Goal: Task Accomplishment & Management: Complete application form

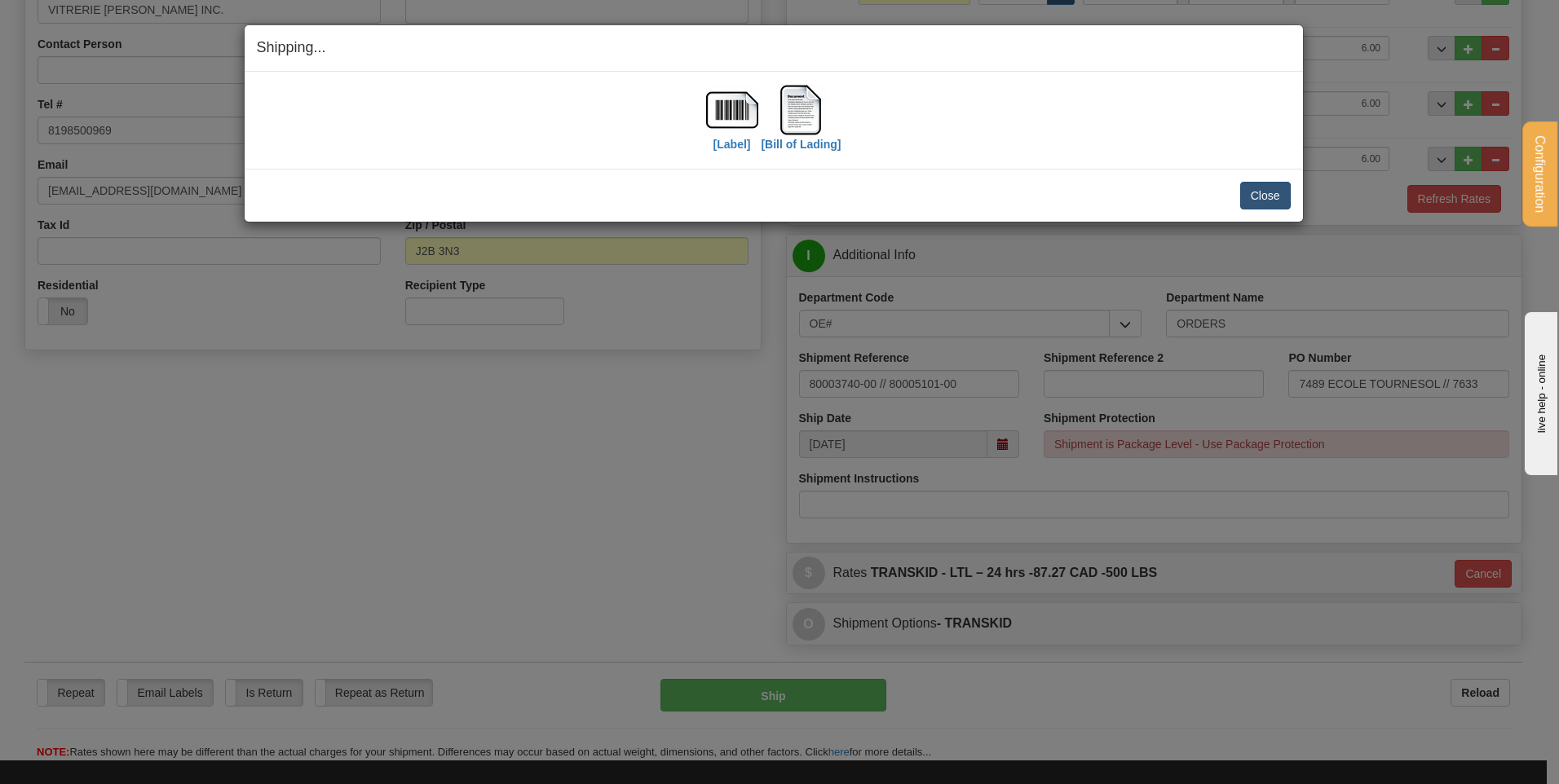
scroll to position [306, 0]
click at [1280, 189] on button "Close" at bounding box center [1266, 196] width 51 height 28
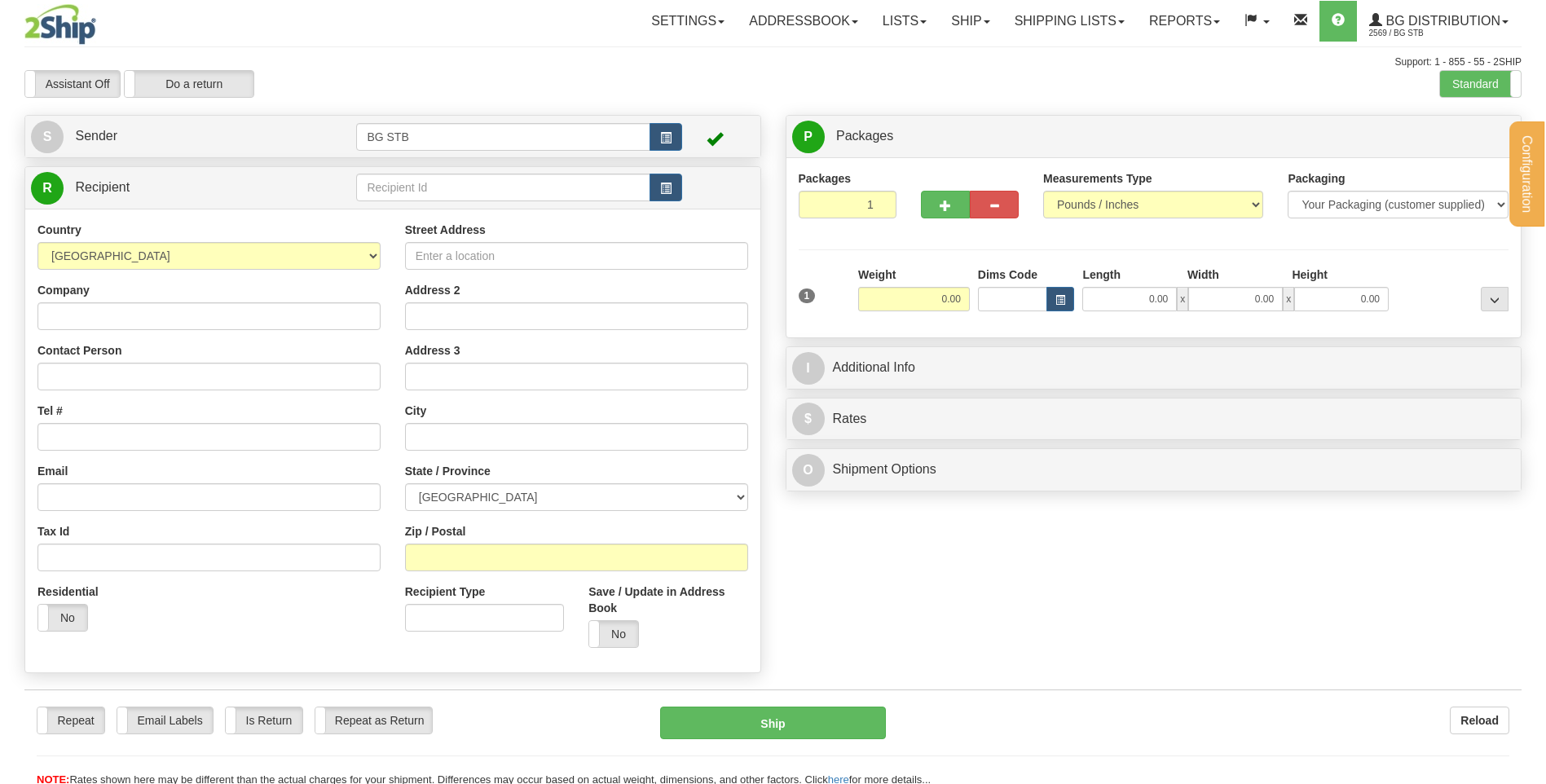
click at [458, 186] on div at bounding box center [773, 392] width 1546 height 784
click at [458, 186] on input "text" at bounding box center [502, 188] width 293 height 28
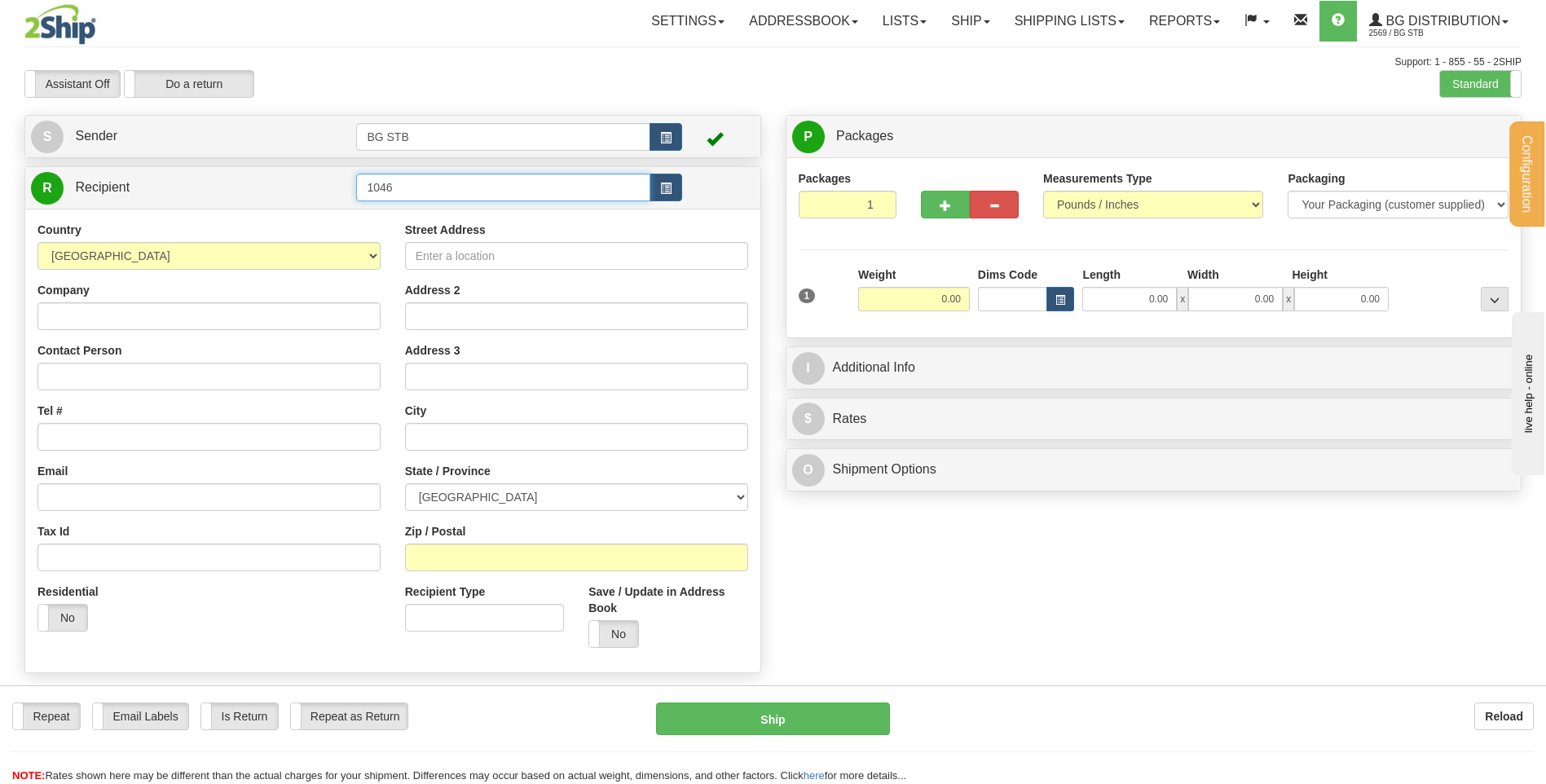
type input "1046"
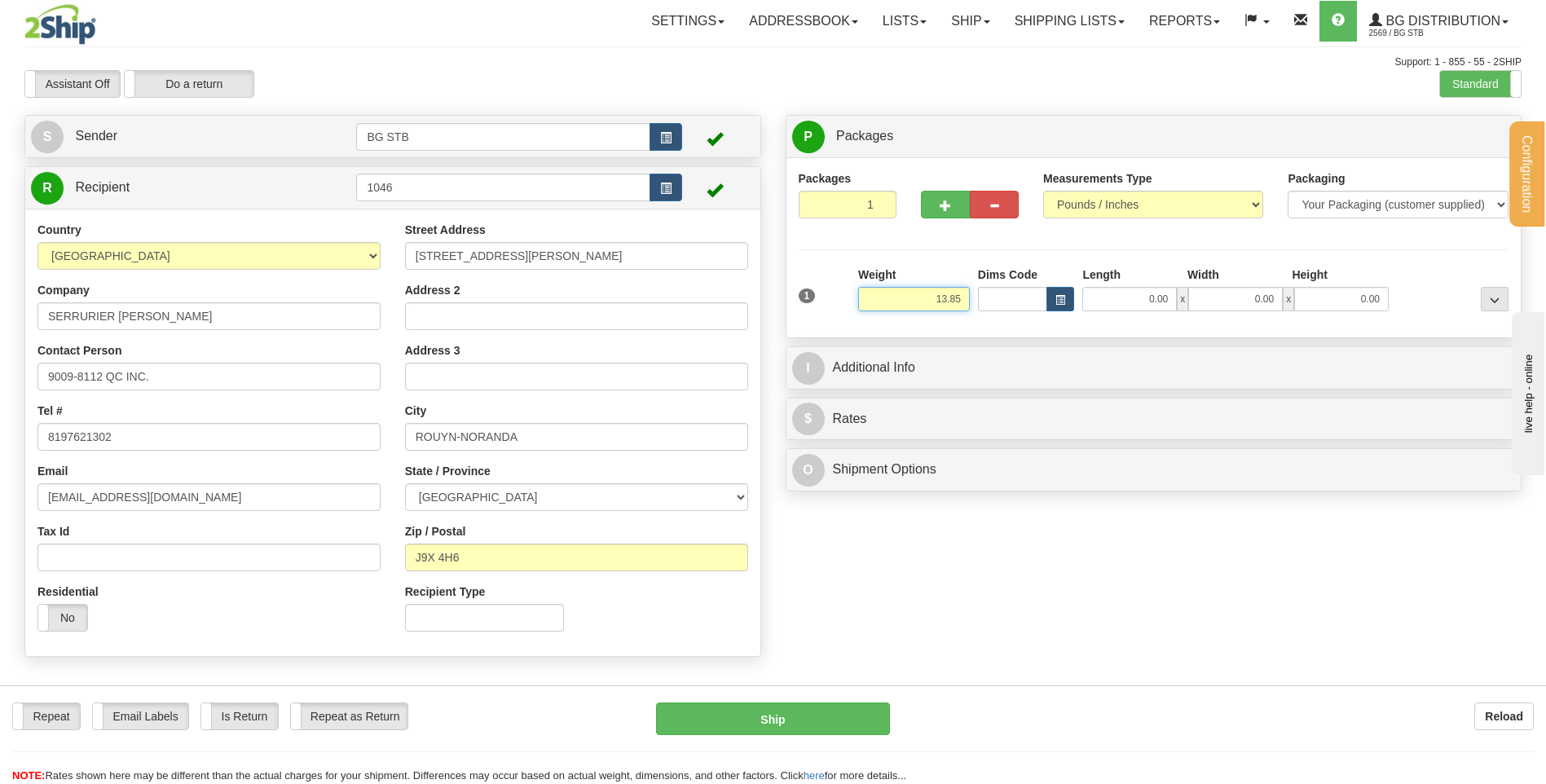
type input "13.85"
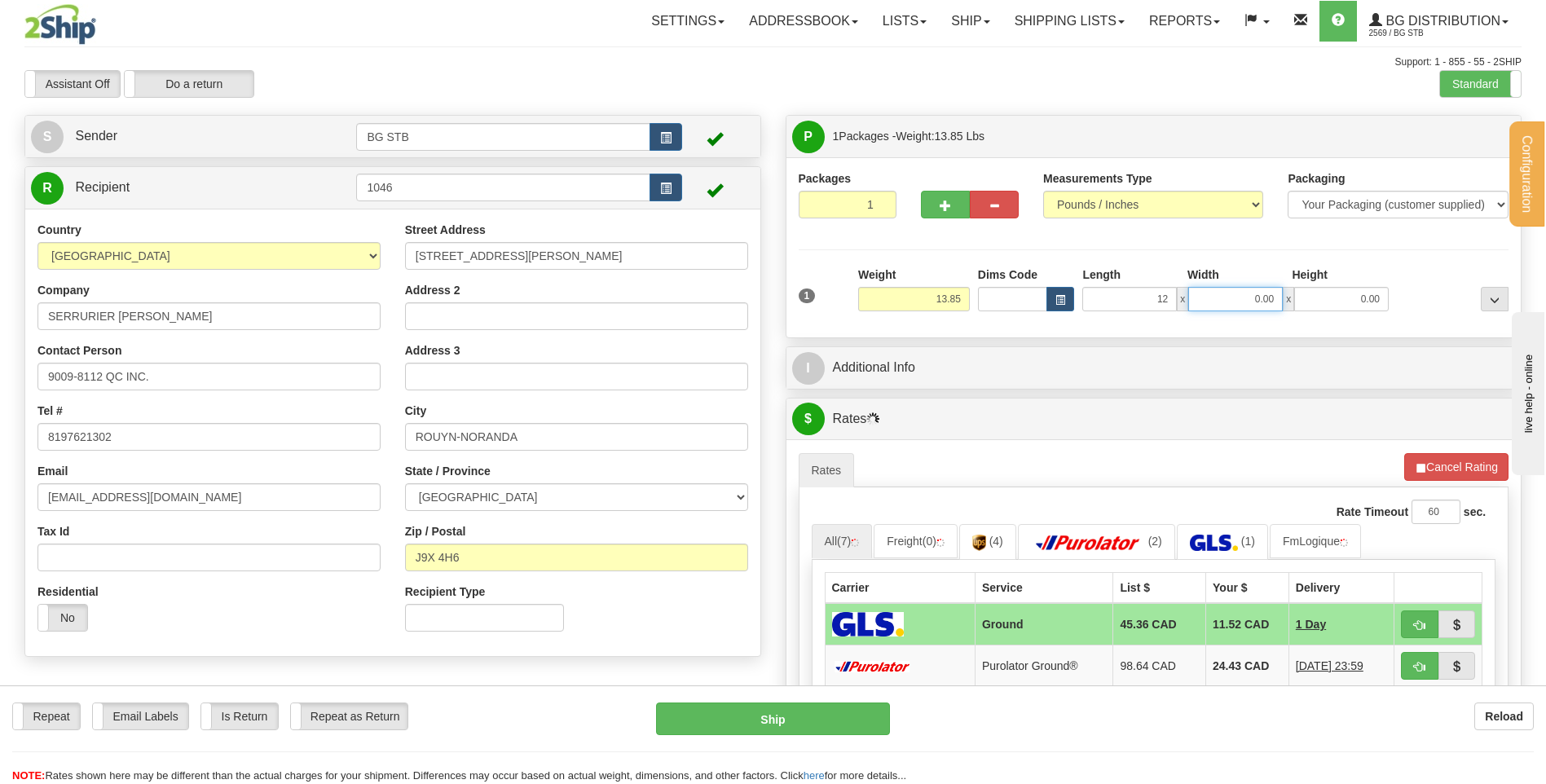
type input "12.00"
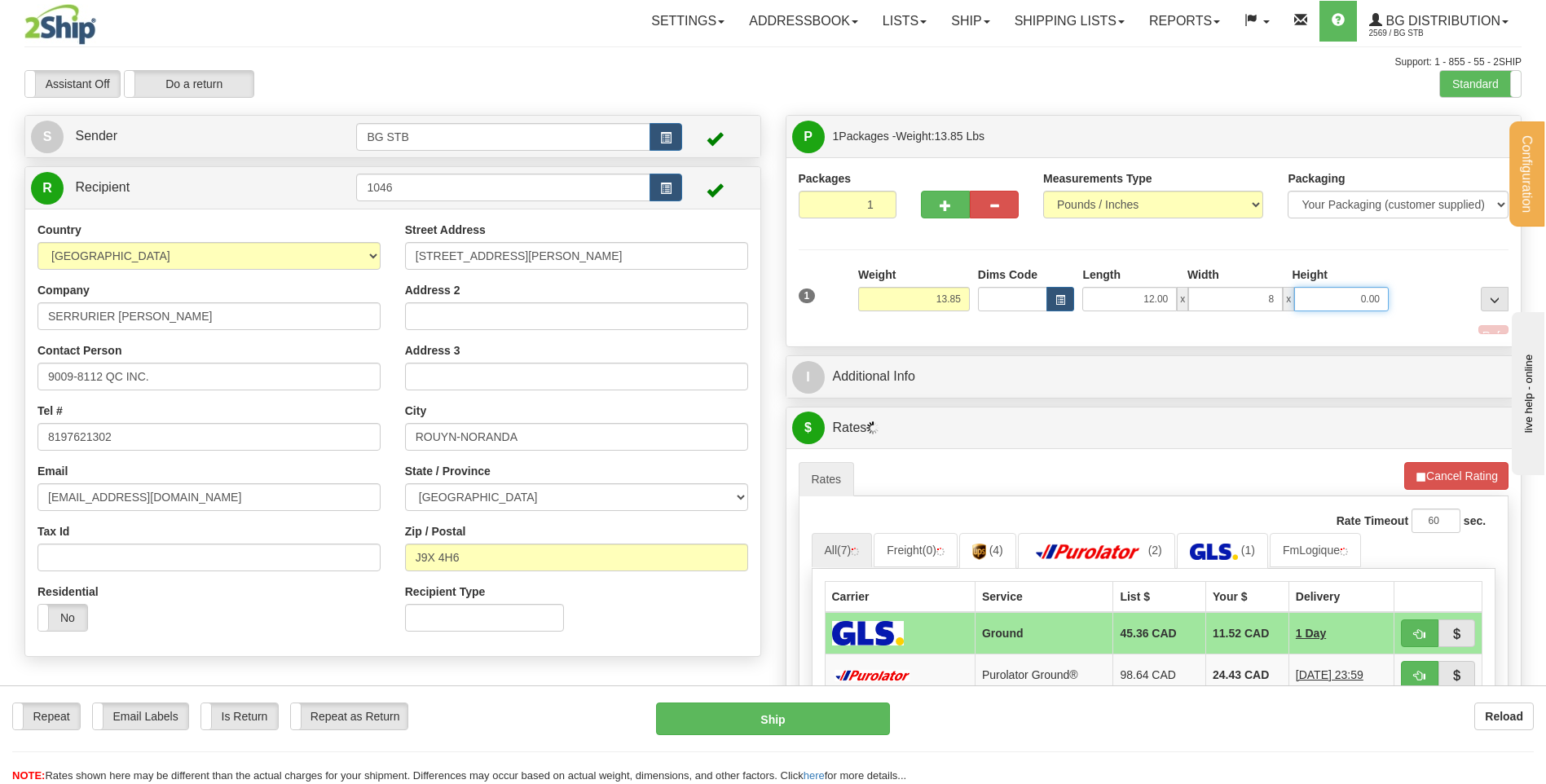
type input "8.00"
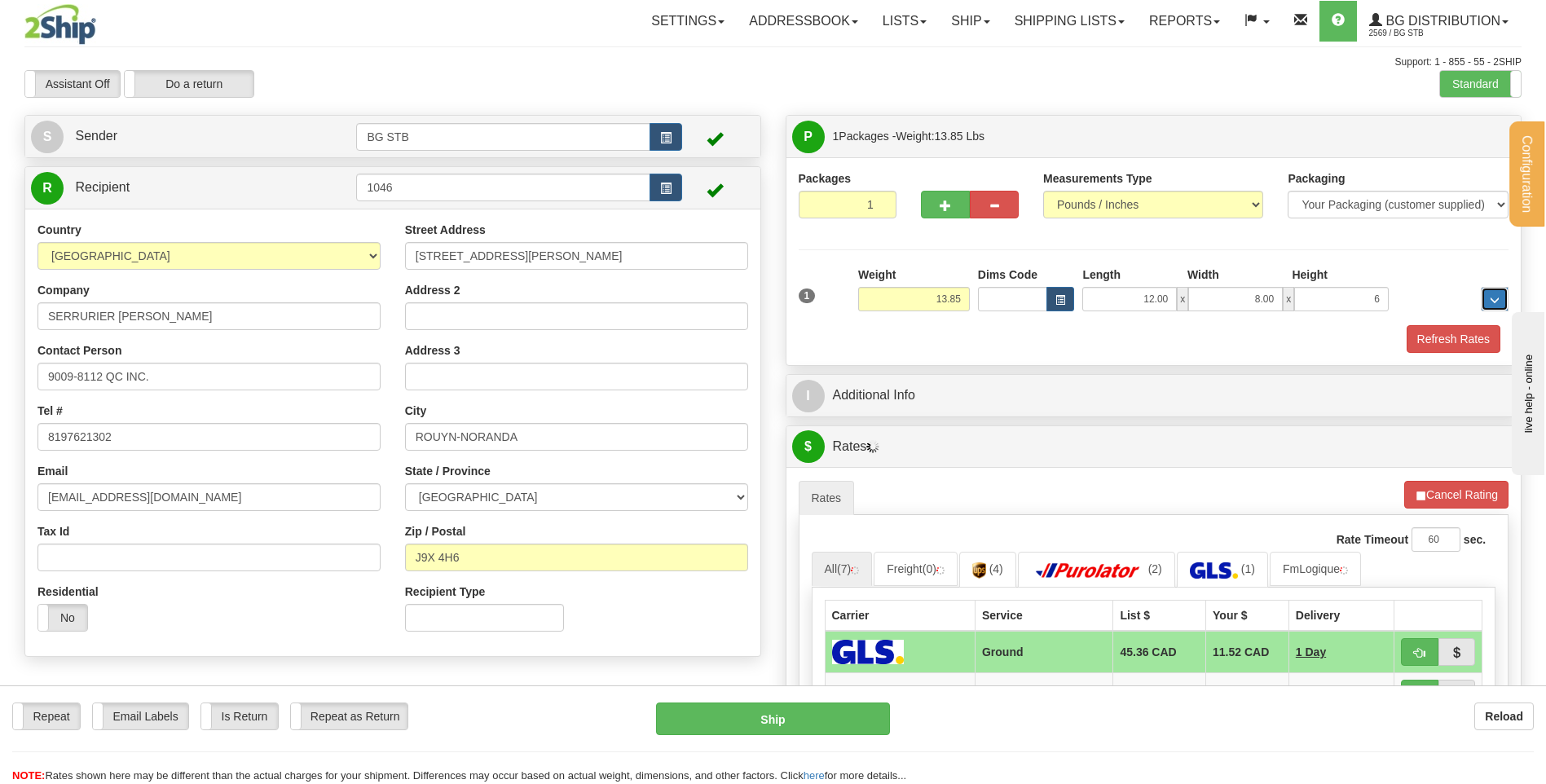
type input "6.00"
click at [954, 203] on button "button" at bounding box center [946, 205] width 49 height 28
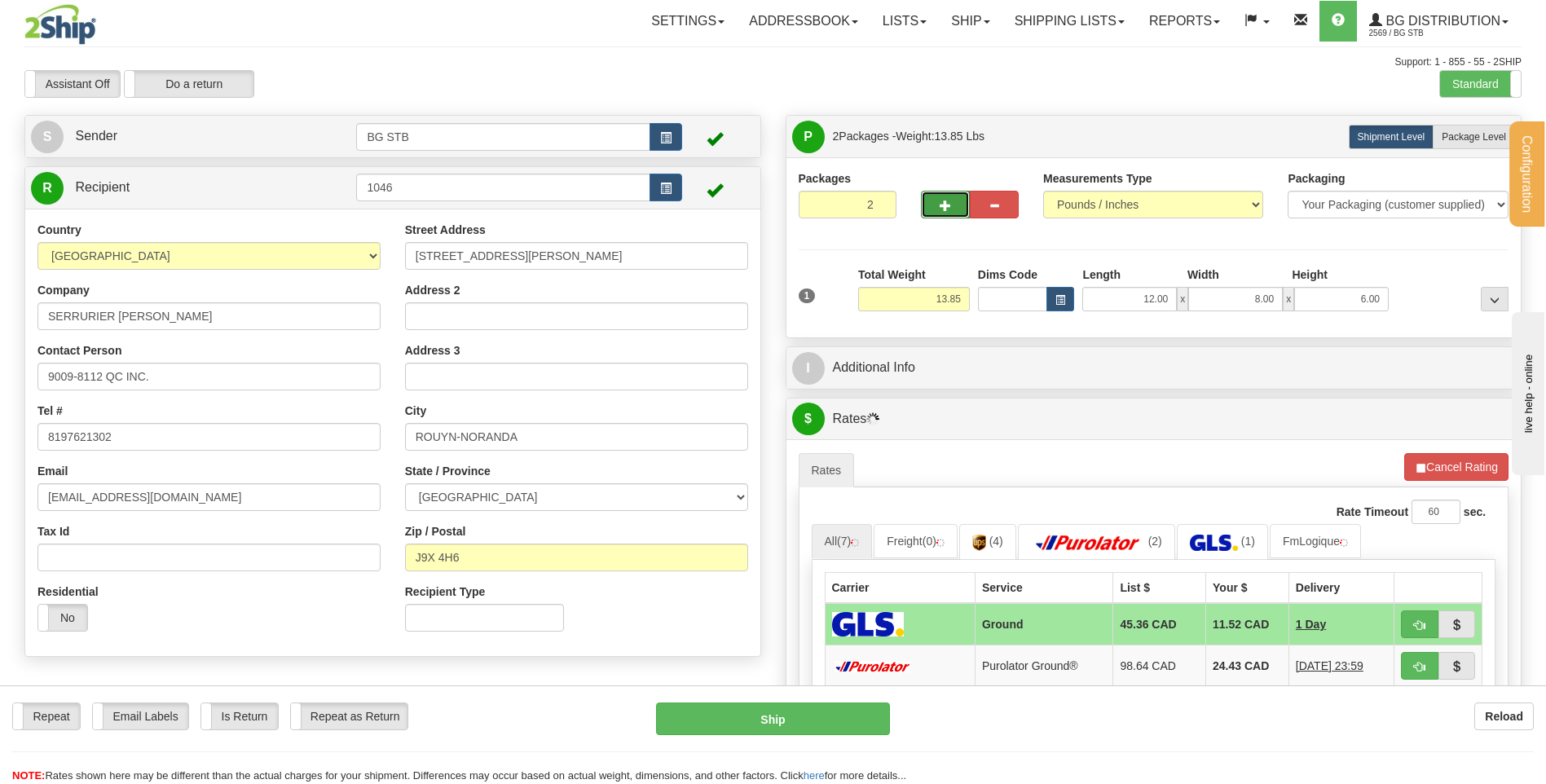
click at [944, 204] on span "button" at bounding box center [946, 206] width 11 height 11
type input "3"
click at [1446, 135] on span "Package Level" at bounding box center [1473, 137] width 65 height 11
radio input "true"
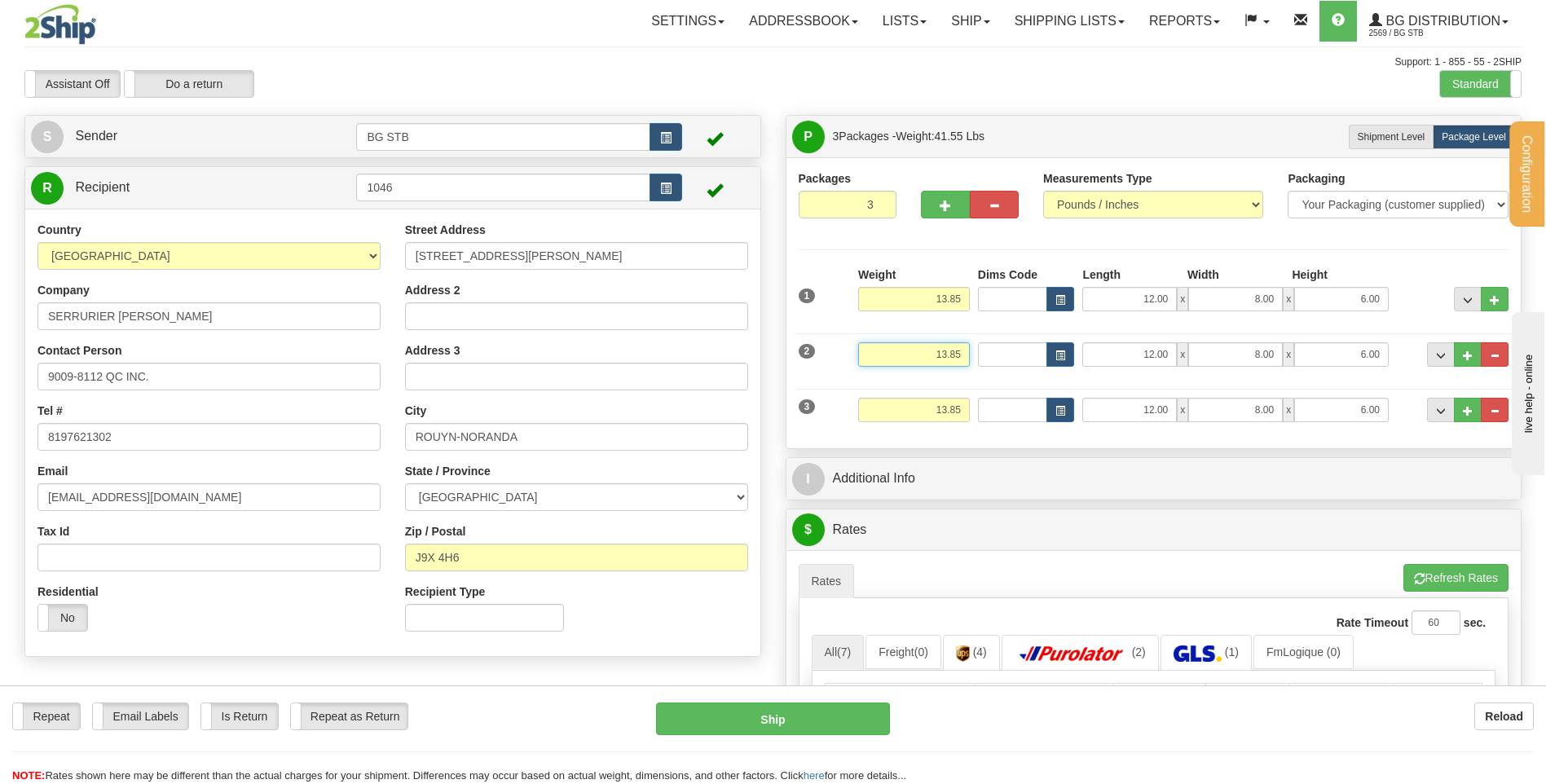
drag, startPoint x: 908, startPoint y: 352, endPoint x: 1136, endPoint y: 320, distance: 230.2
click at [1133, 337] on div "2 Weight 13.85 Dims Code Length Width Height" at bounding box center [1154, 352] width 719 height 55
type input "19.00"
drag, startPoint x: 1140, startPoint y: 352, endPoint x: 1363, endPoint y: 312, distance: 226.6
click at [1334, 324] on div "1 Weight 13.85 Dims Code" at bounding box center [1154, 351] width 711 height 170
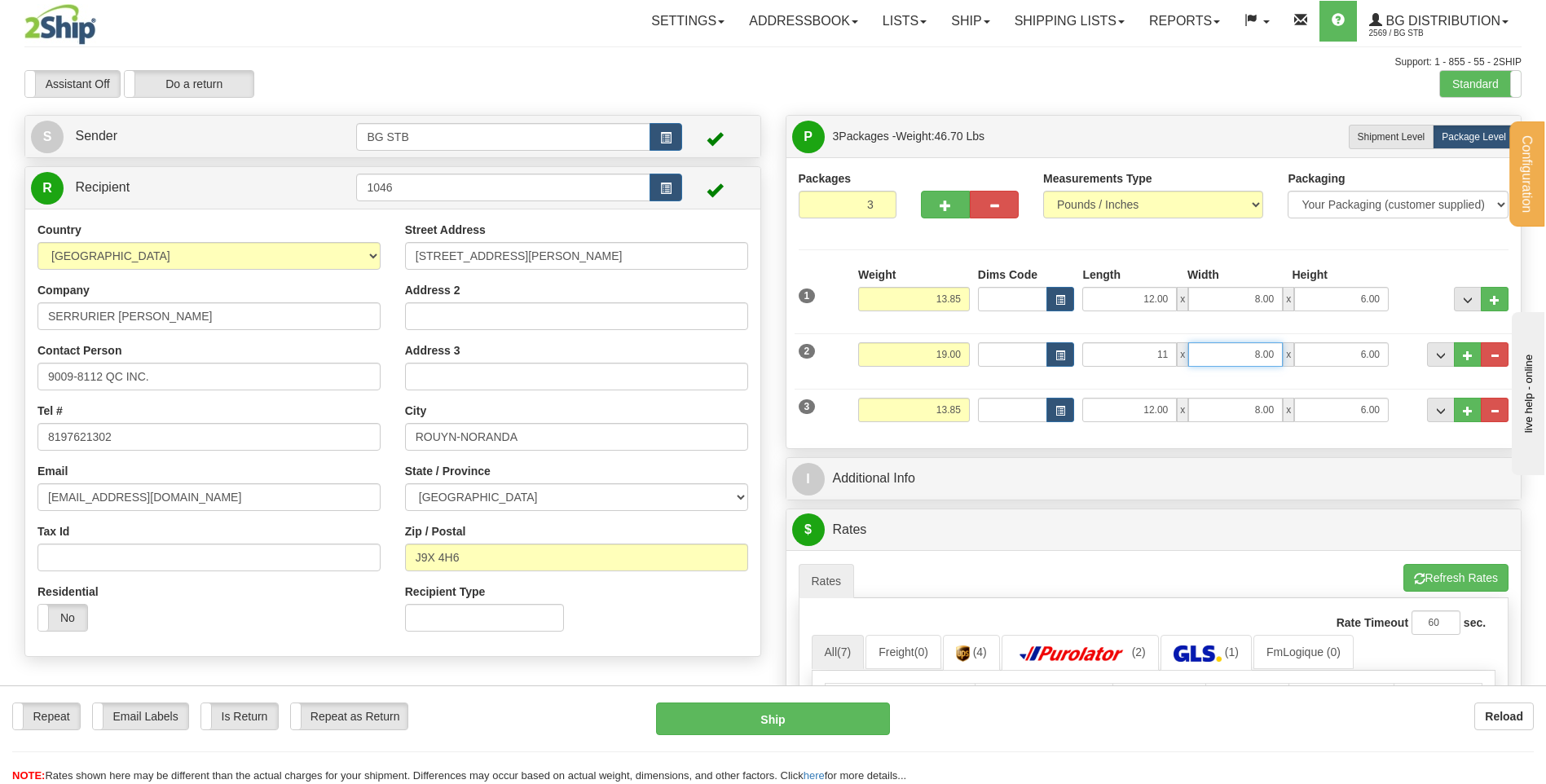
type input "11.00"
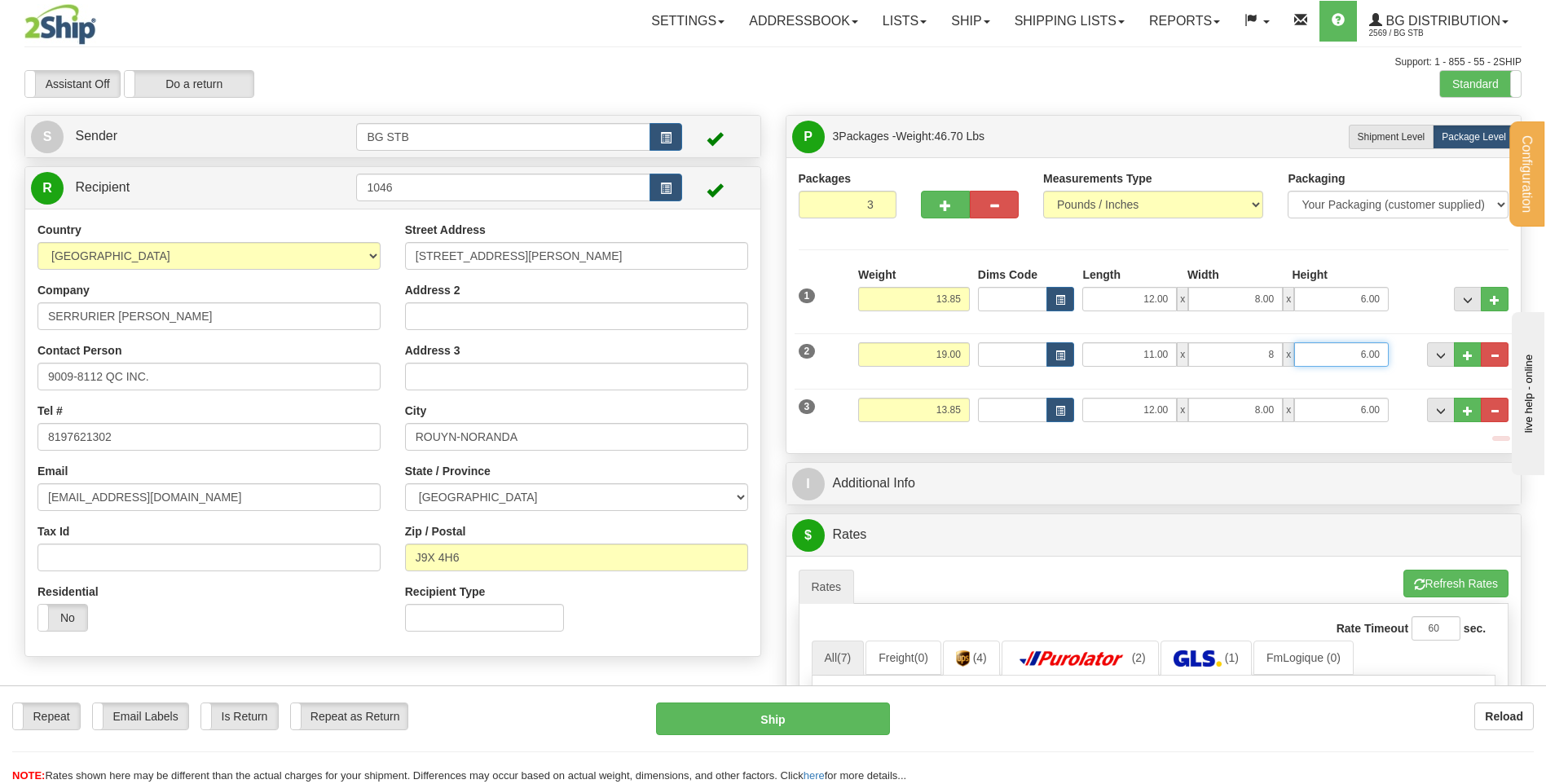
type input "8.00"
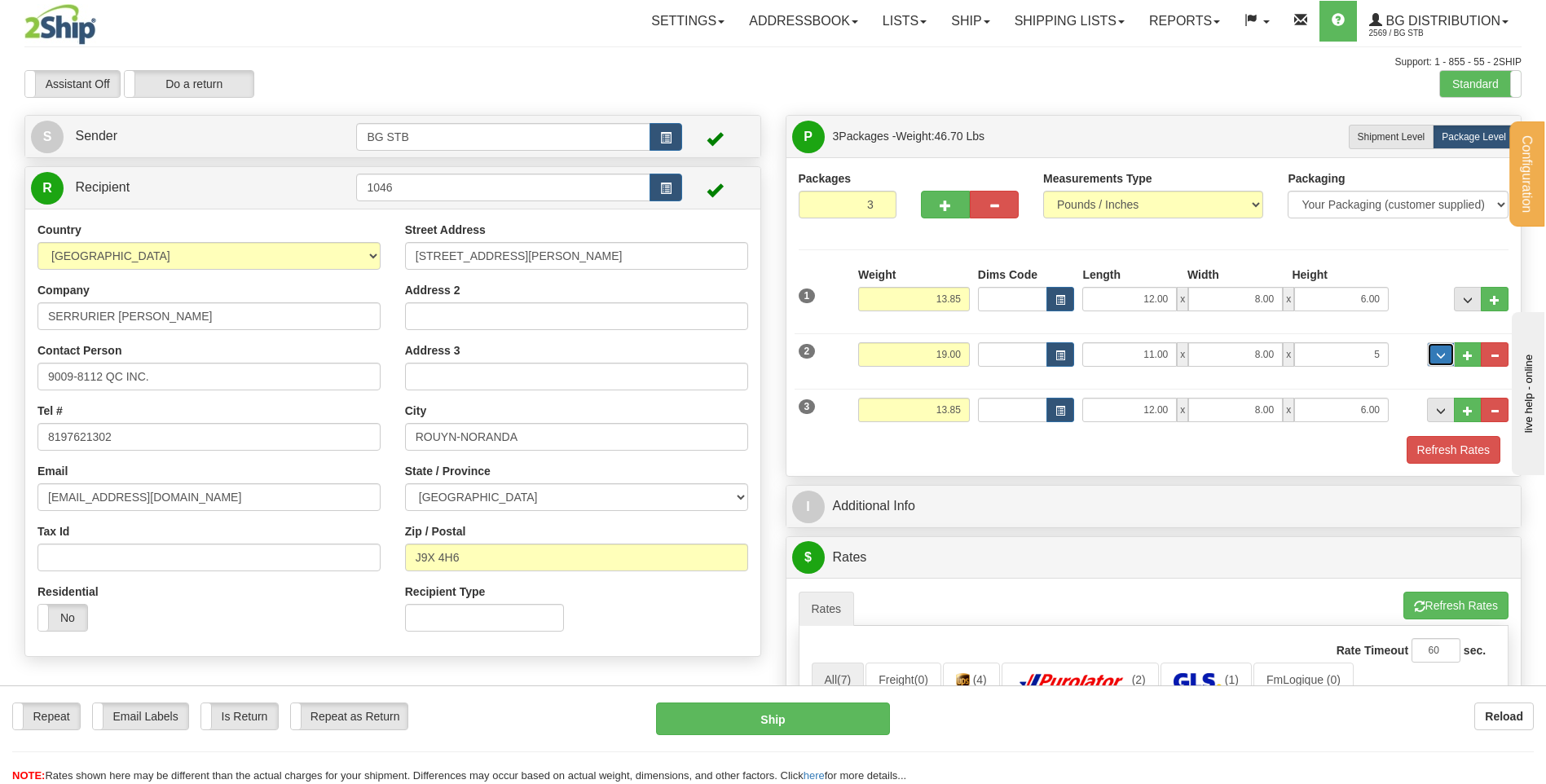
type input "5.00"
drag, startPoint x: 1127, startPoint y: 403, endPoint x: 1486, endPoint y: 423, distance: 359.6
click at [1408, 429] on div "3 Weight 13.85 Dims Code Length Width Height" at bounding box center [1154, 408] width 719 height 55
type input "11.00"
type input "8.00"
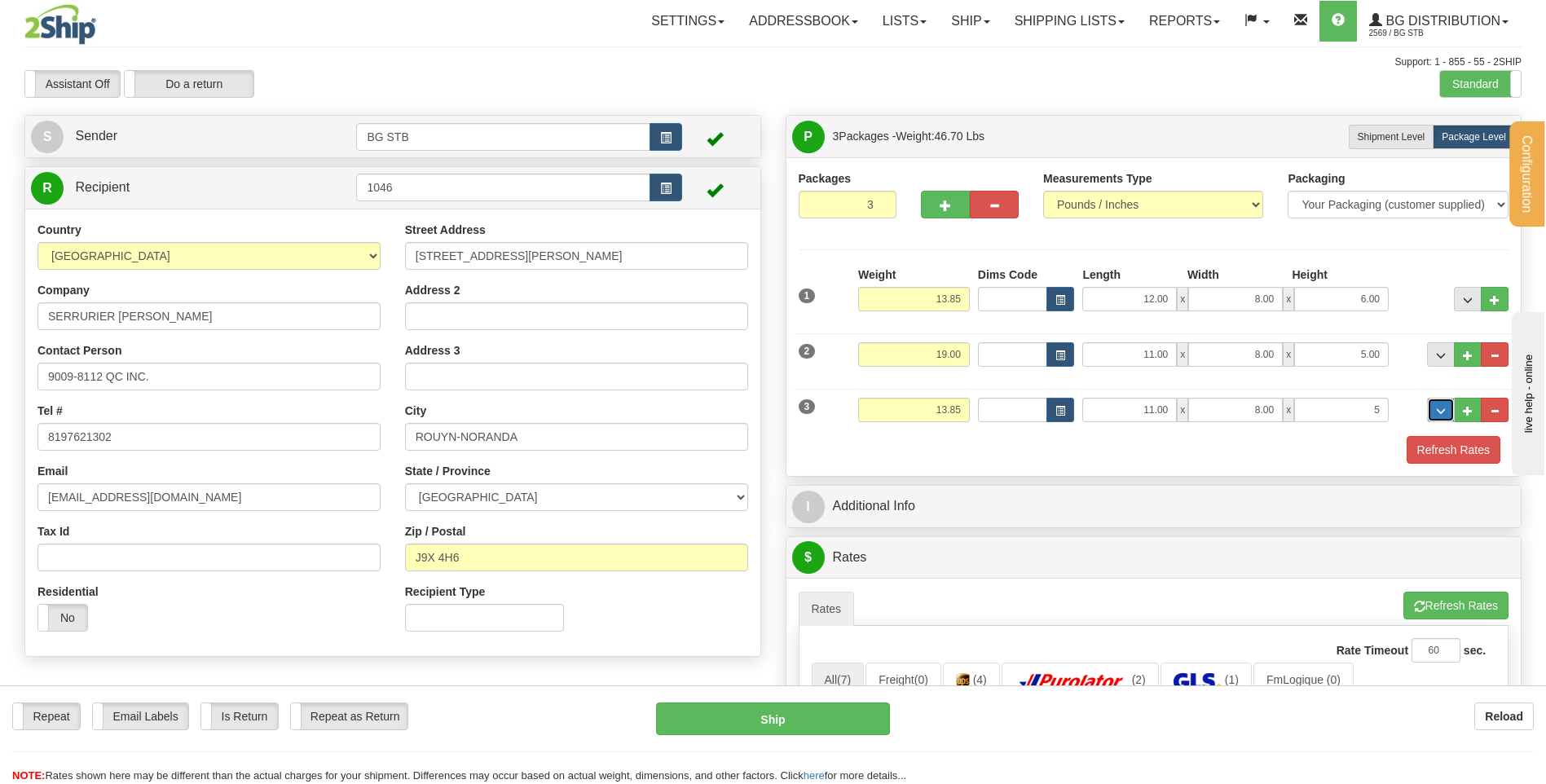
type input "5.00"
drag, startPoint x: 926, startPoint y: 411, endPoint x: 971, endPoint y: 418, distance: 45.5
click at [954, 412] on input "13.85" at bounding box center [914, 410] width 112 height 24
drag, startPoint x: 972, startPoint y: 408, endPoint x: 956, endPoint y: 408, distance: 16.0
click at [956, 408] on div "3 Weight 5.00 Dims Code Length Width Height" at bounding box center [1154, 408] width 719 height 55
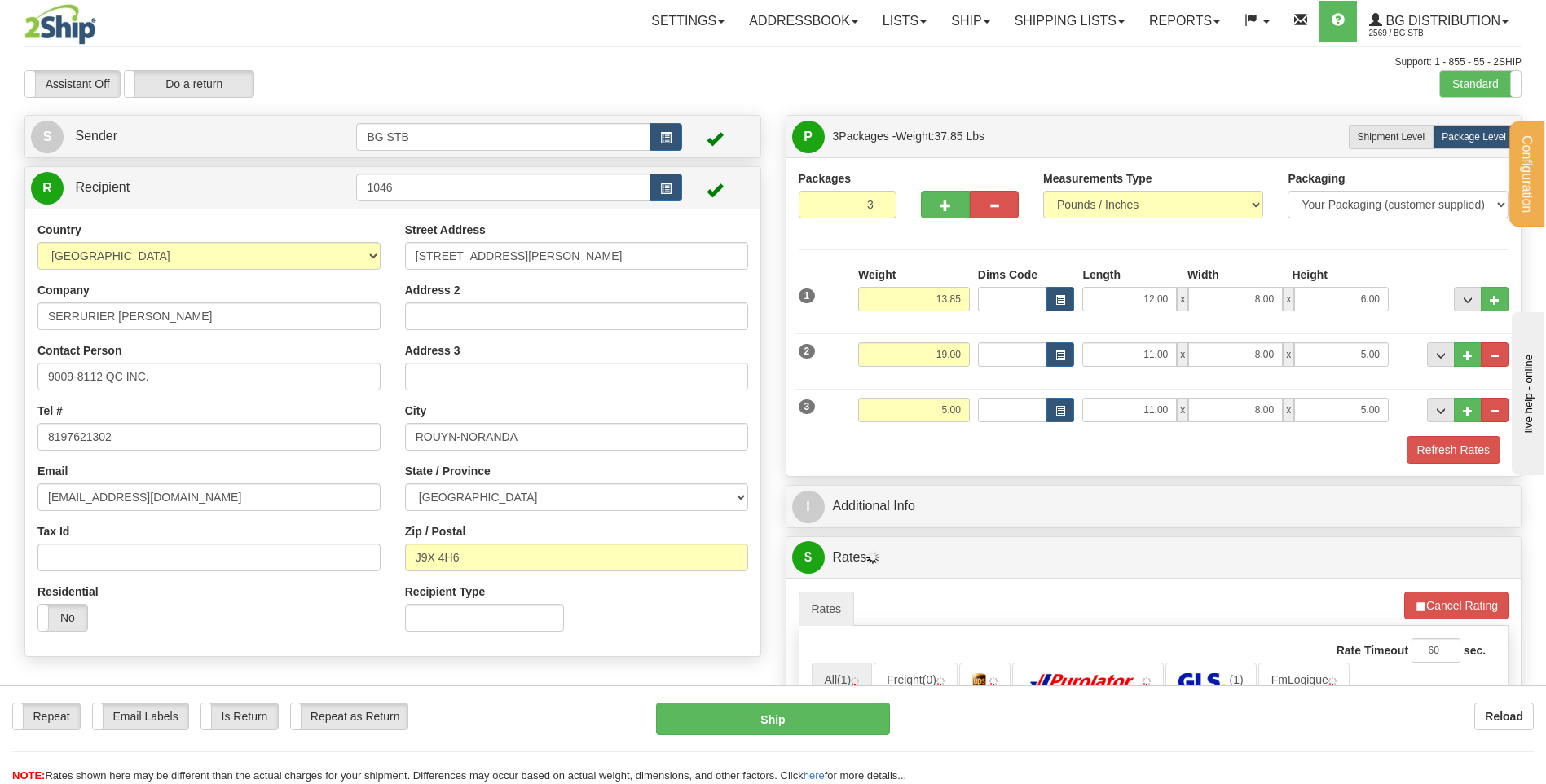
drag, startPoint x: 971, startPoint y: 408, endPoint x: 878, endPoint y: 409, distance: 93.0
click at [878, 409] on div "Weight 5.00" at bounding box center [914, 416] width 120 height 37
click at [891, 408] on input "5.00" at bounding box center [914, 410] width 112 height 24
drag, startPoint x: 908, startPoint y: 411, endPoint x: 1063, endPoint y: 411, distance: 155.0
click at [1063, 410] on div "3 Weight 5.00 Dims Code Length Width Height" at bounding box center [1154, 408] width 719 height 55
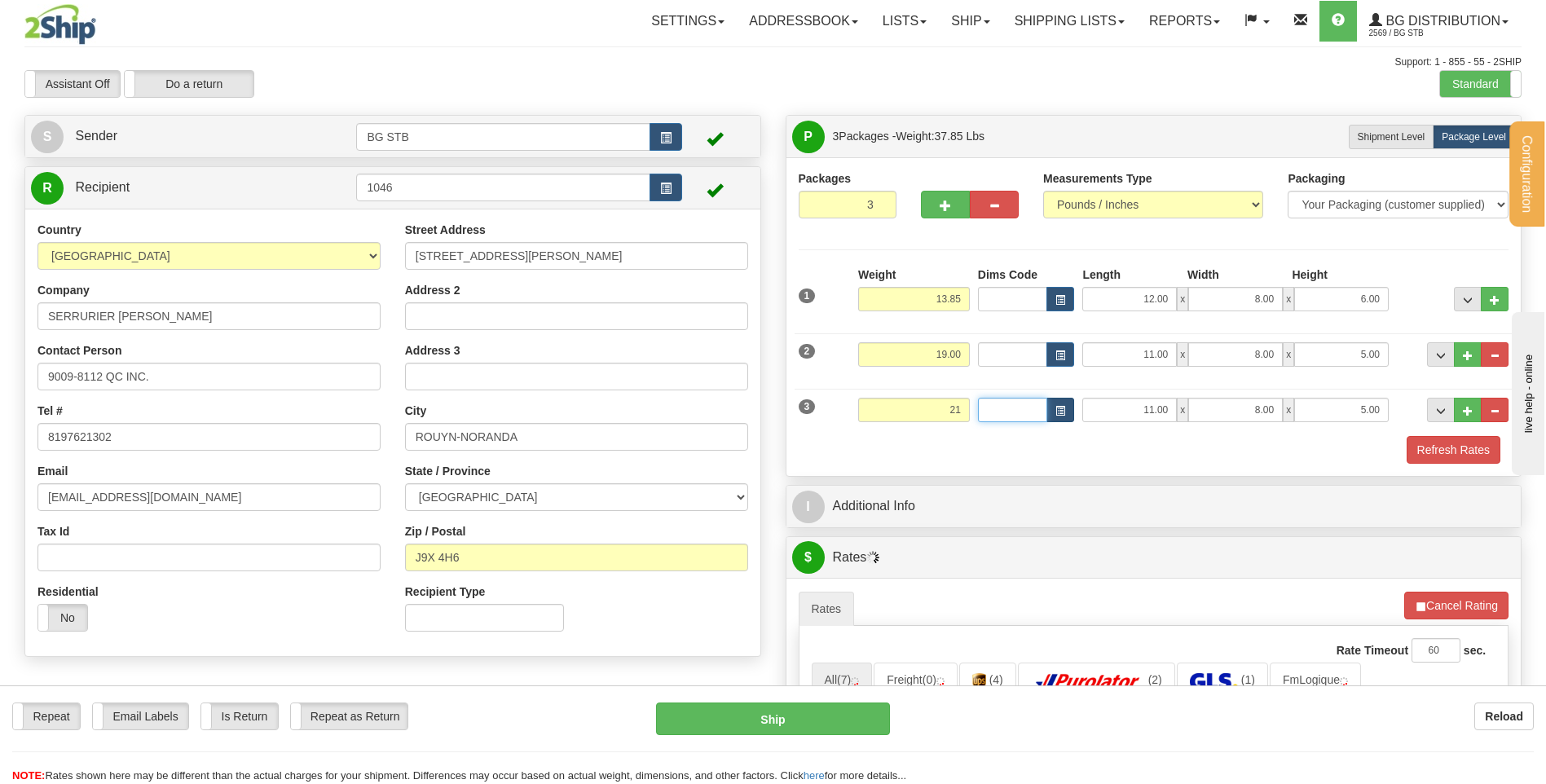
type input "21.00"
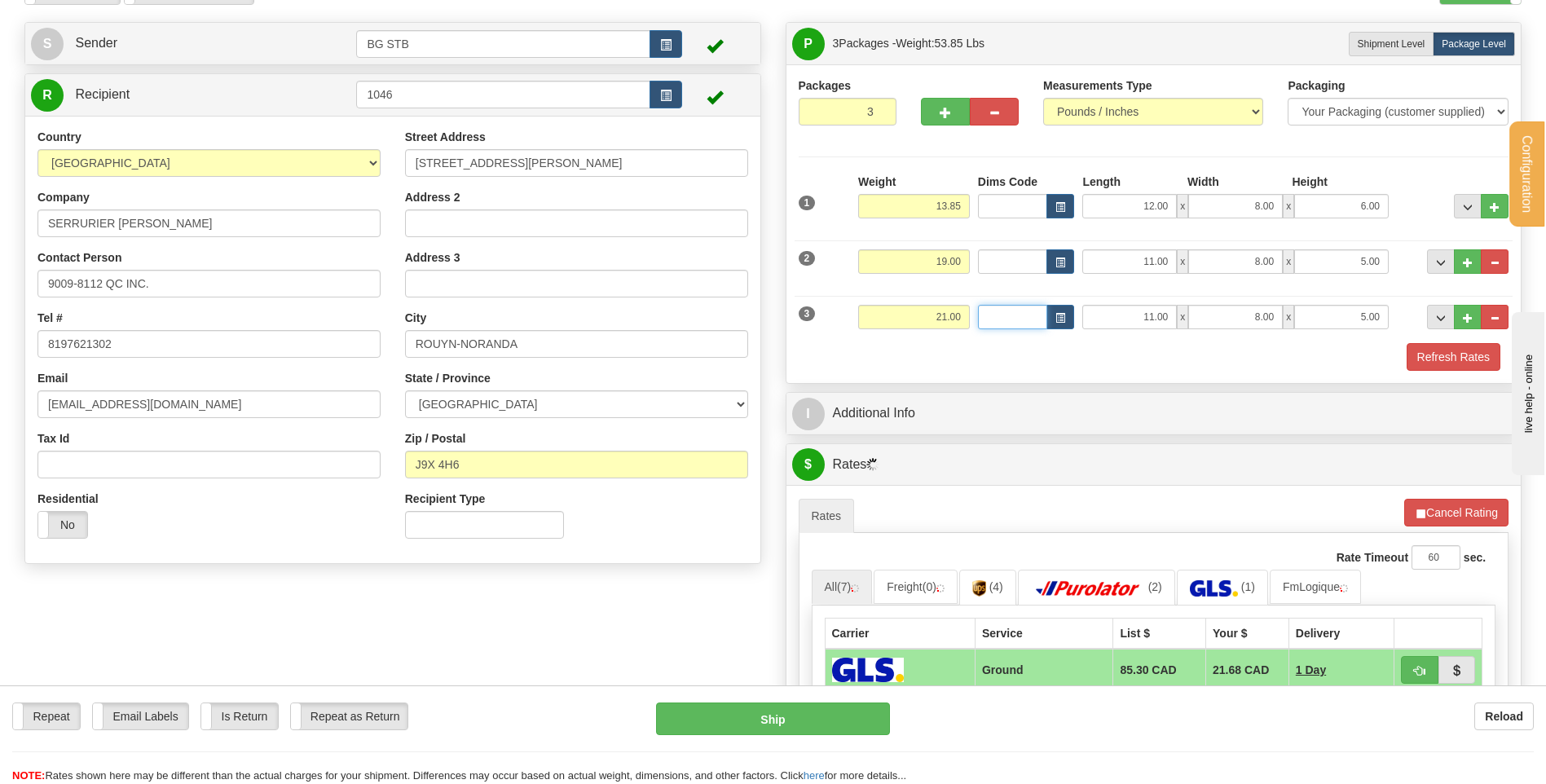
scroll to position [163, 0]
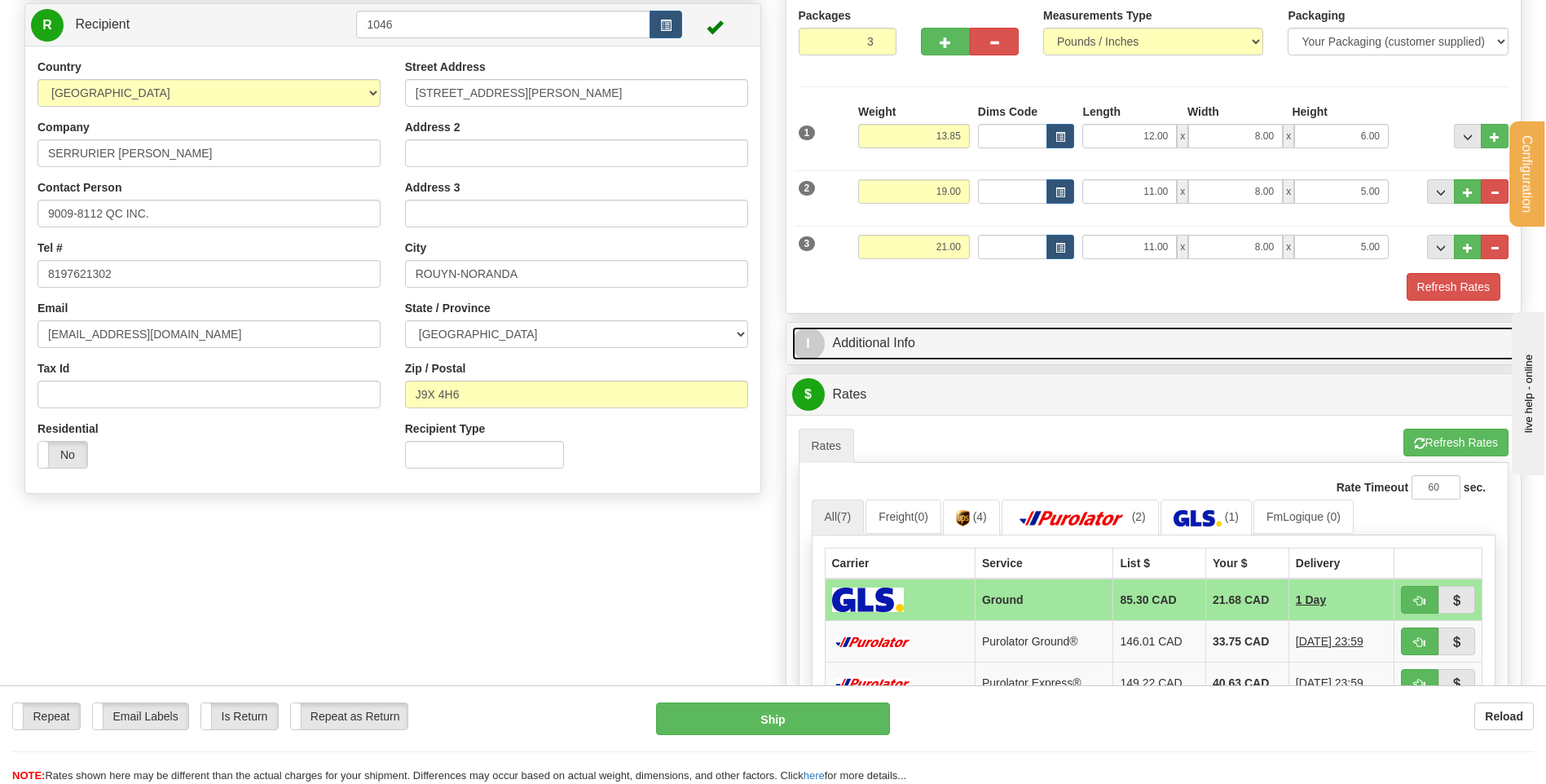
click at [987, 346] on link "I Additional Info" at bounding box center [1154, 343] width 724 height 33
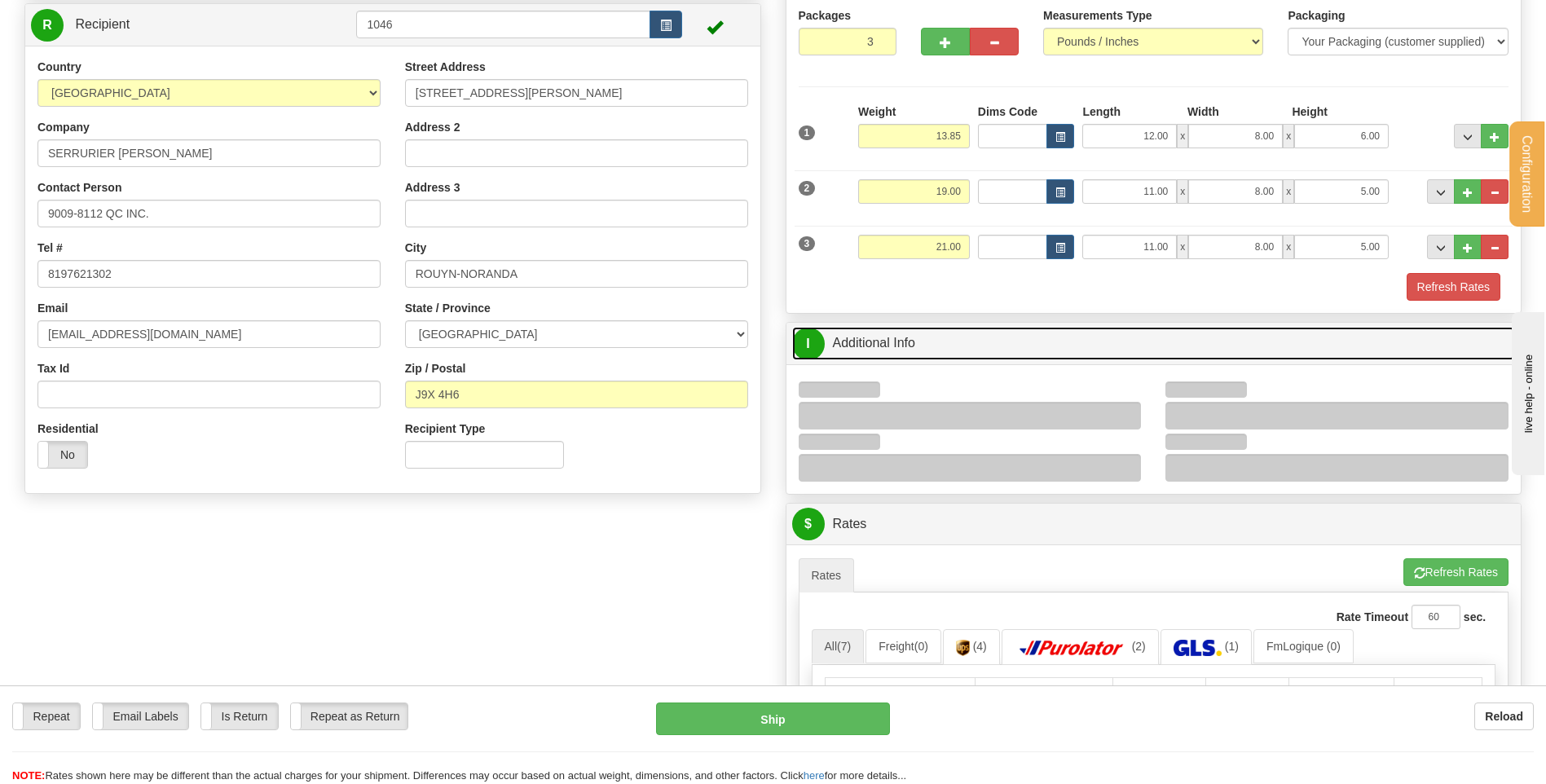
scroll to position [326, 0]
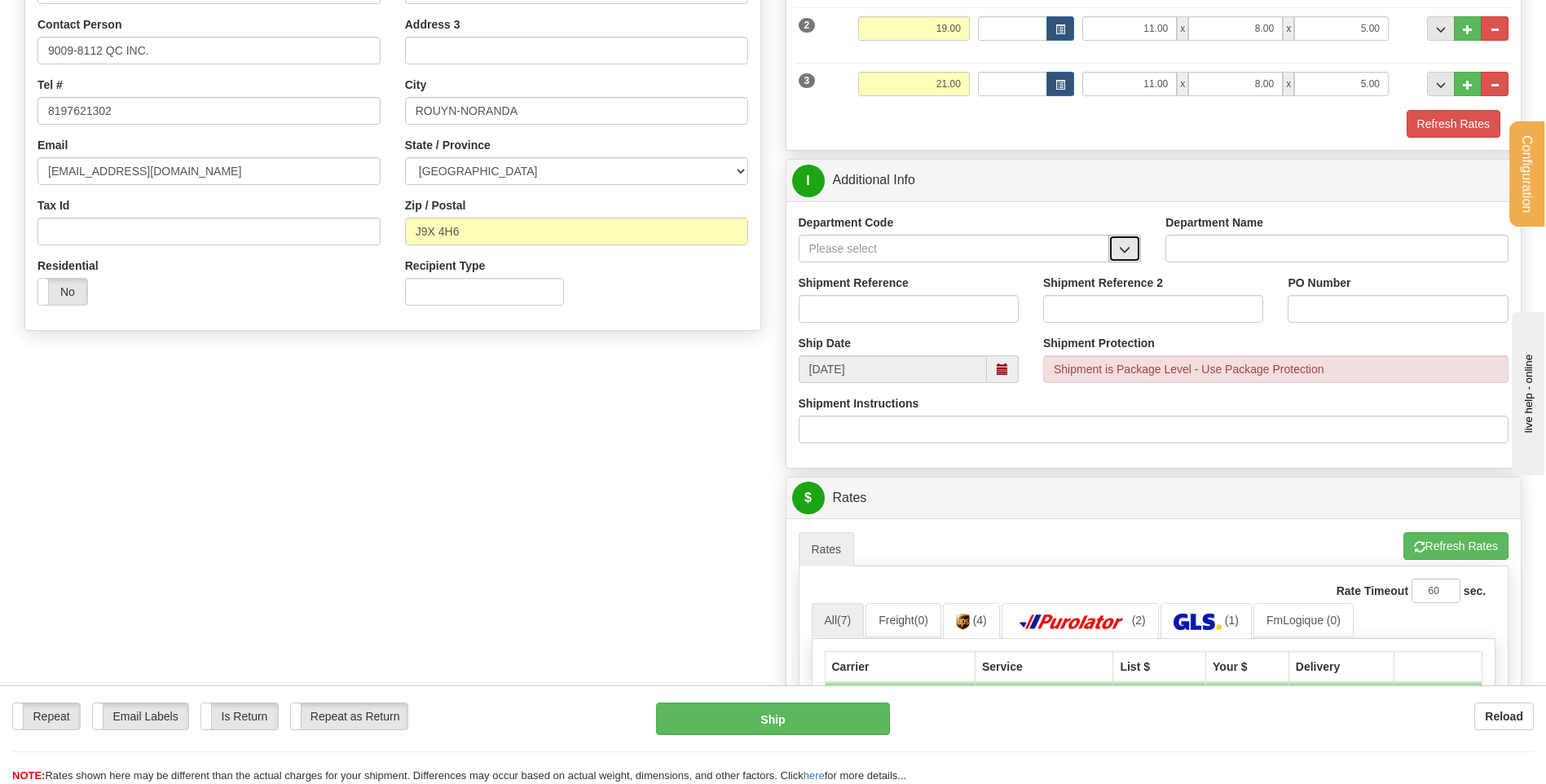
click at [1124, 253] on span "button" at bounding box center [1125, 249] width 11 height 11
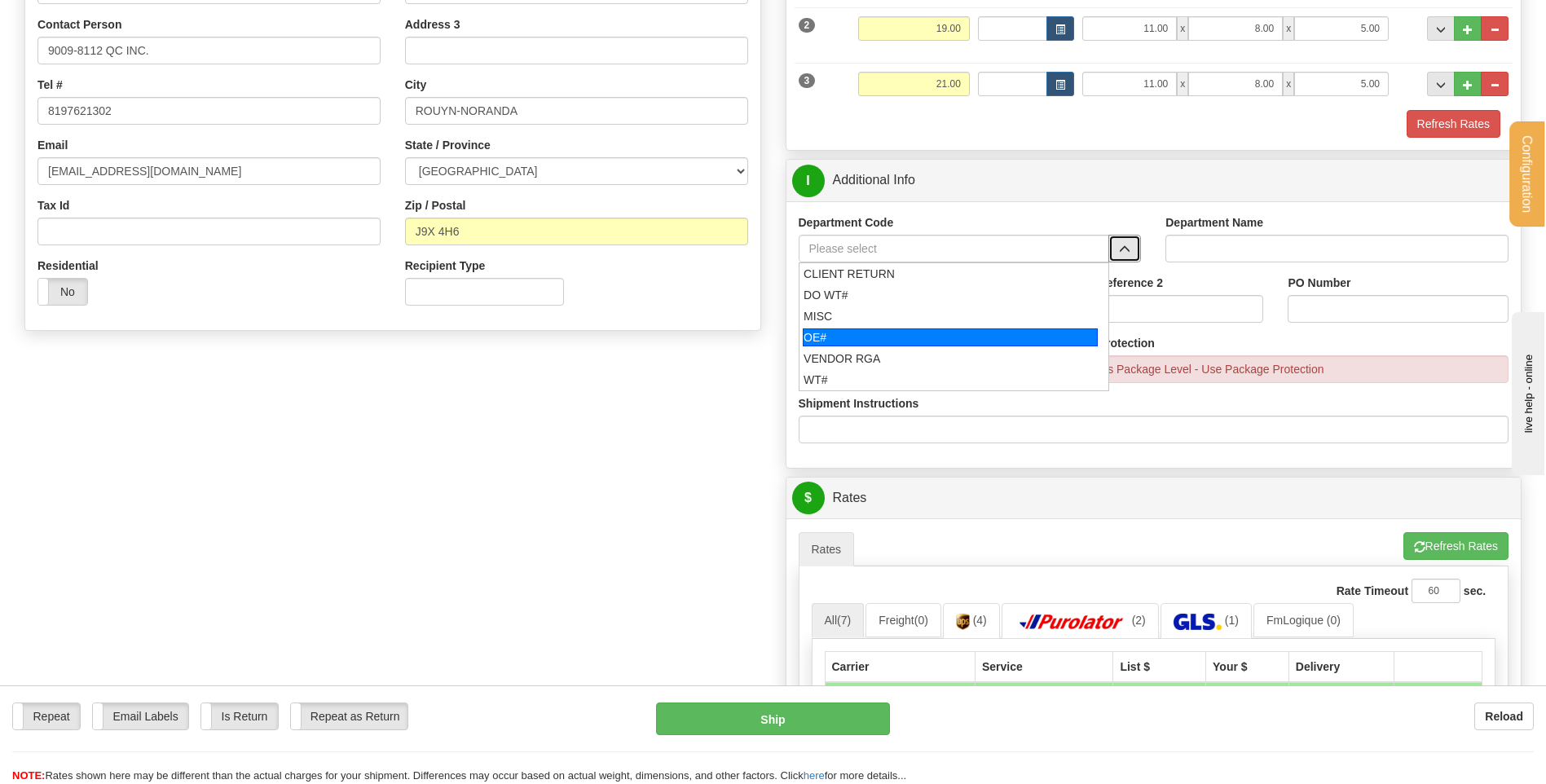
drag, startPoint x: 878, startPoint y: 342, endPoint x: 877, endPoint y: 303, distance: 39.0
click at [876, 341] on div "OE#" at bounding box center [950, 337] width 295 height 18
type input "OE#"
type input "ORDERS"
click at [877, 303] on input "Shipment Reference" at bounding box center [908, 309] width 220 height 28
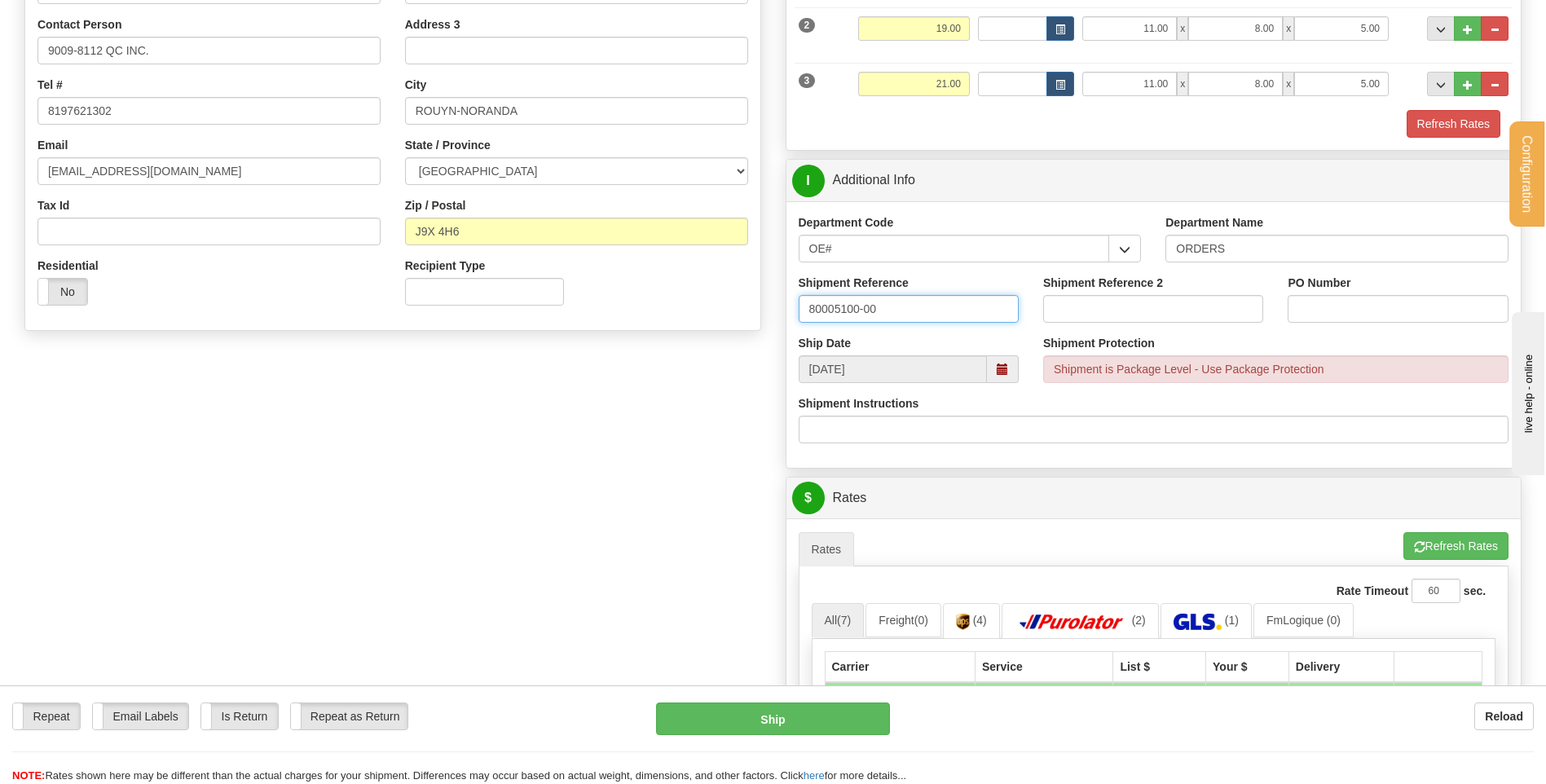
type input "80005100-00"
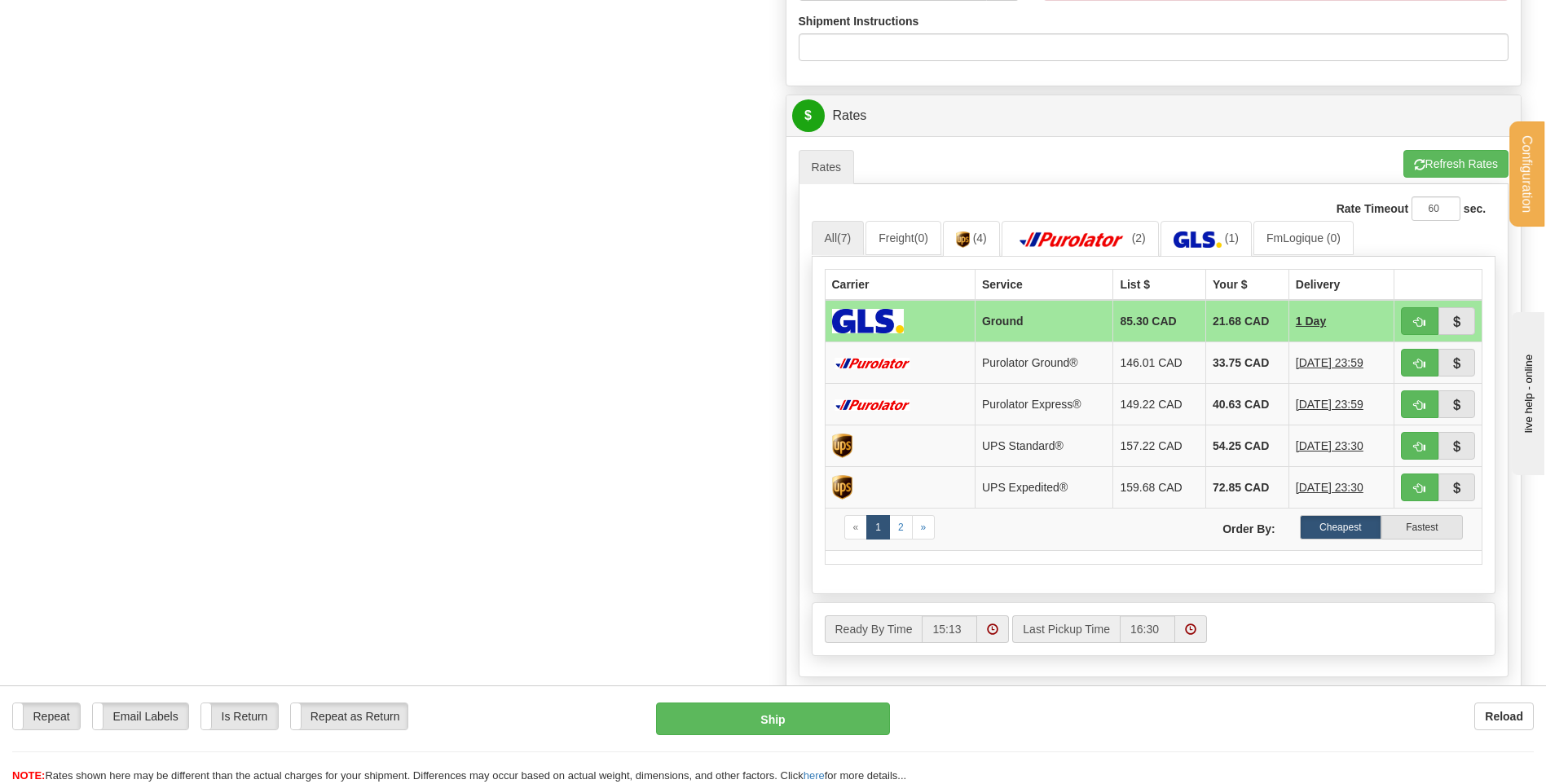
scroll to position [733, 0]
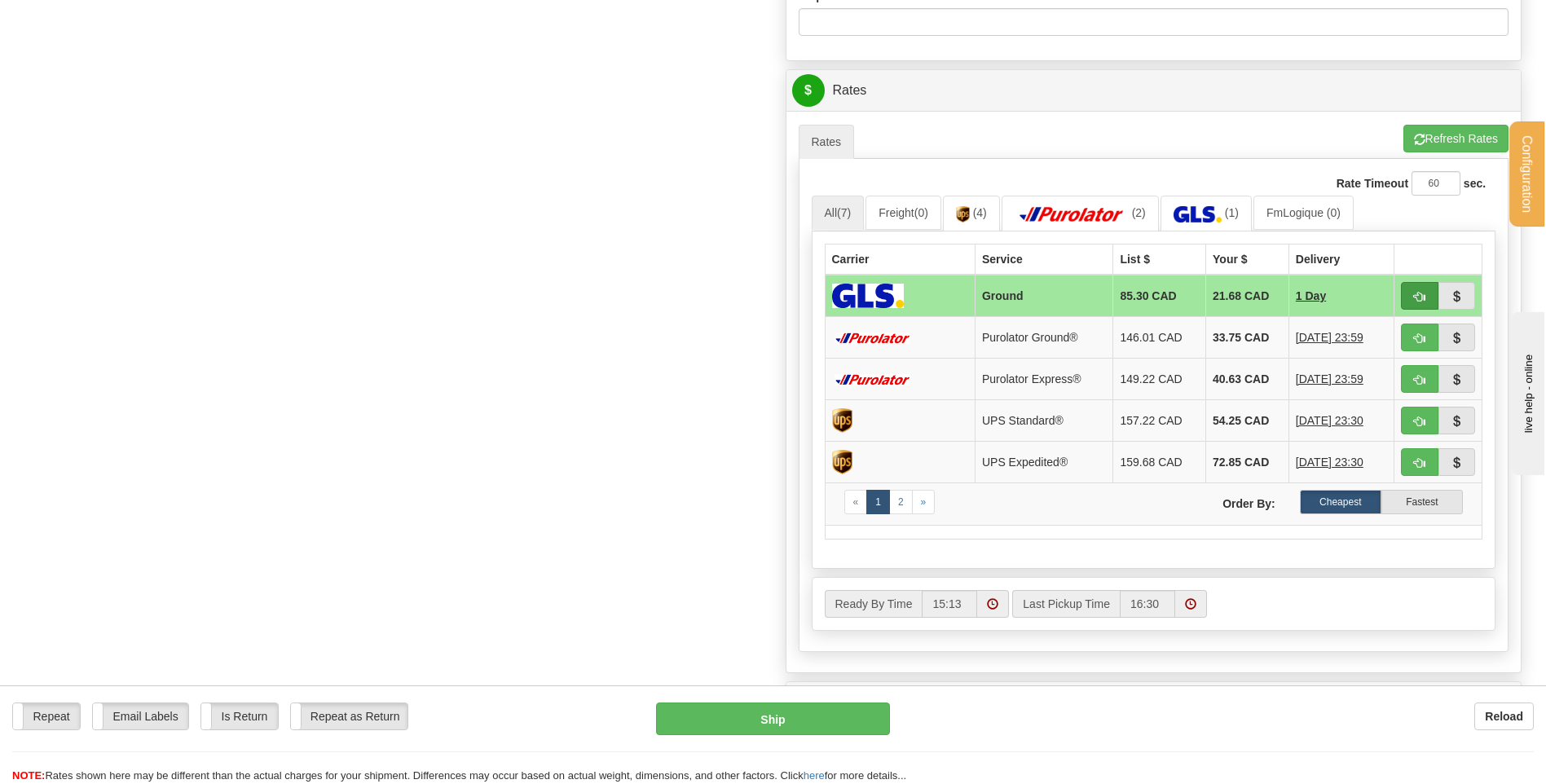
type input "MP1097"
click at [1410, 301] on button "button" at bounding box center [1420, 296] width 38 height 28
type input "1"
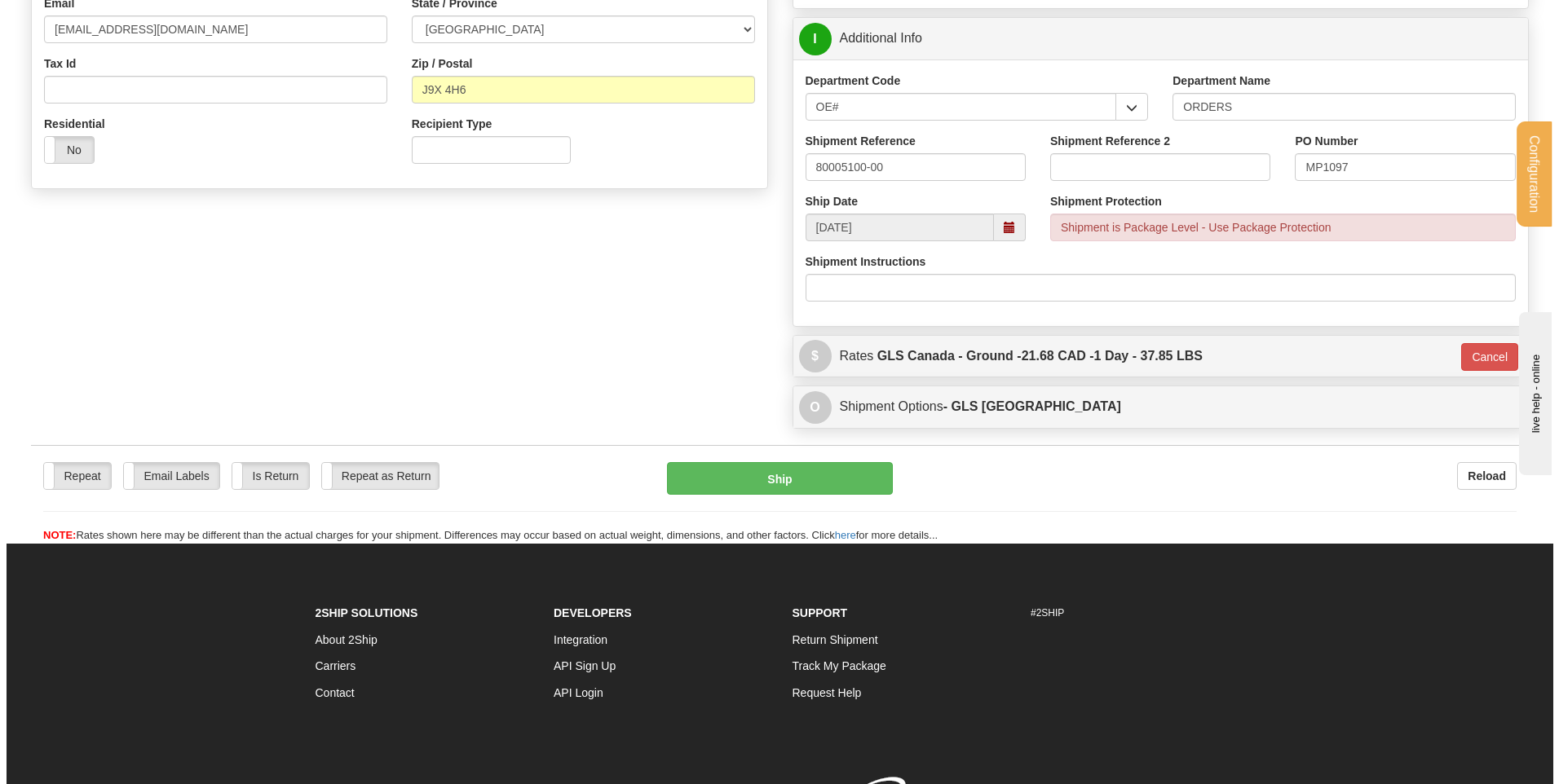
scroll to position [403, 0]
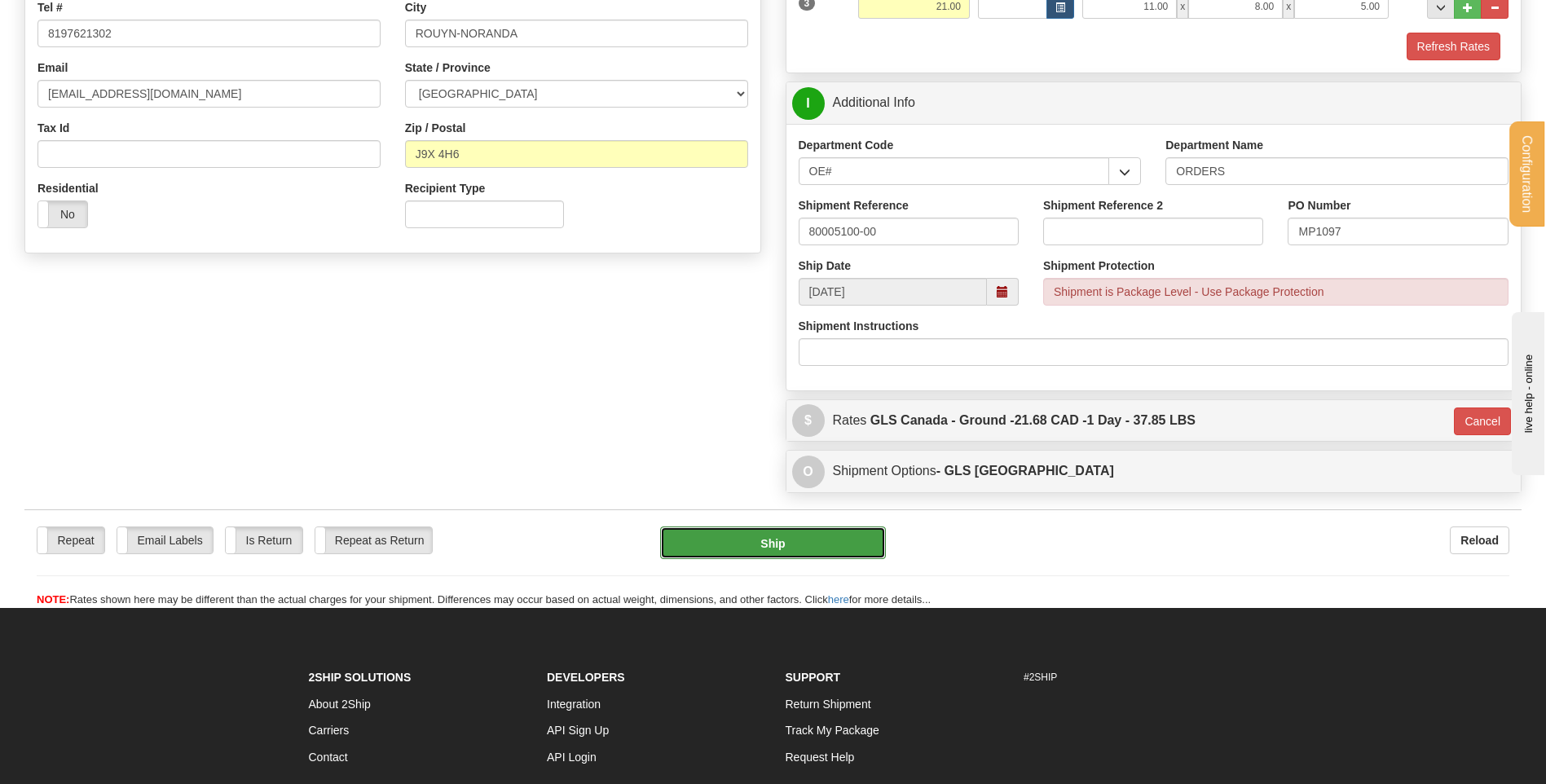
click at [766, 551] on button "Ship" at bounding box center [772, 543] width 225 height 33
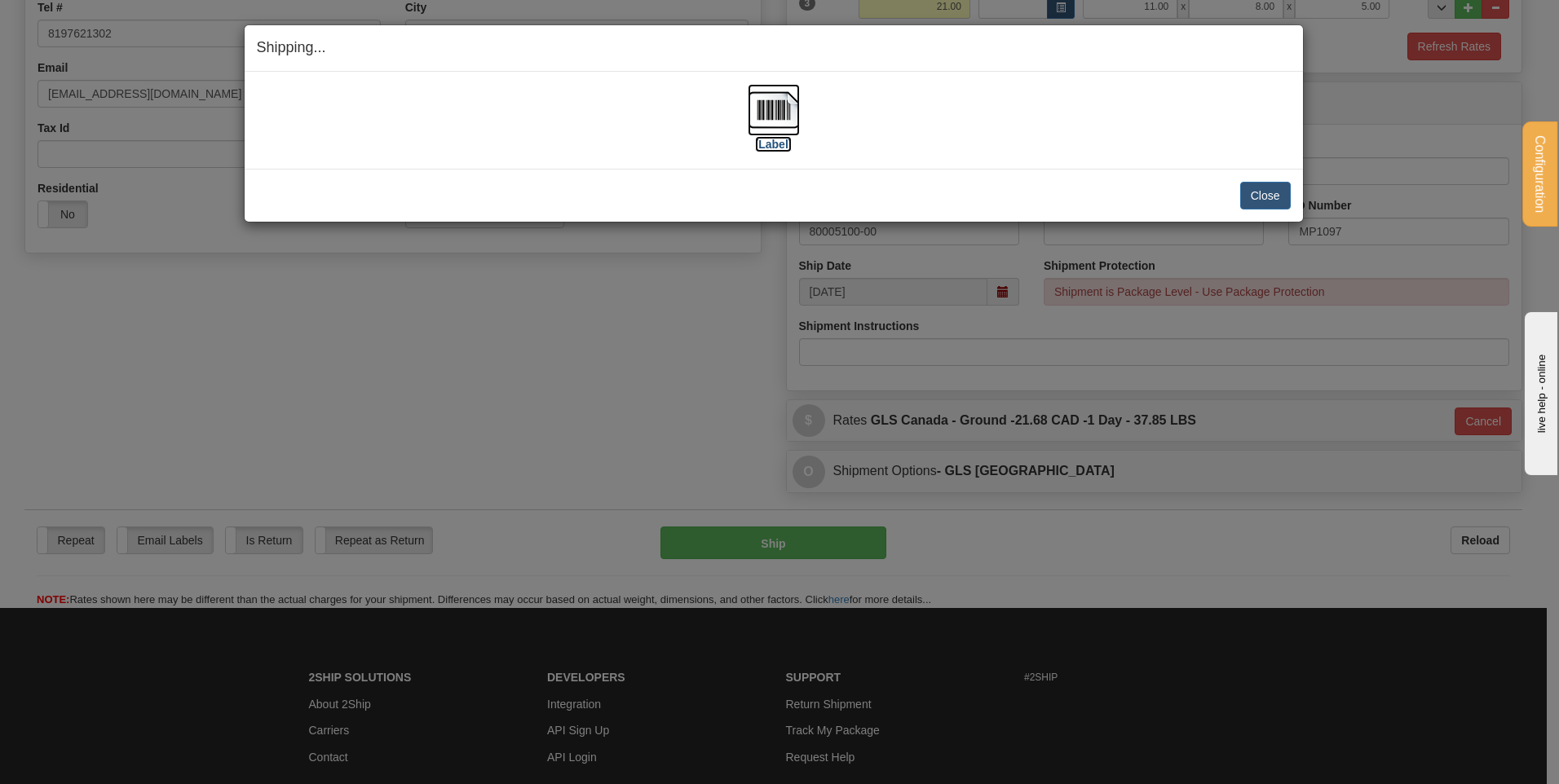
click at [766, 117] on img at bounding box center [774, 110] width 52 height 52
click at [1249, 194] on button "Close" at bounding box center [1266, 196] width 51 height 28
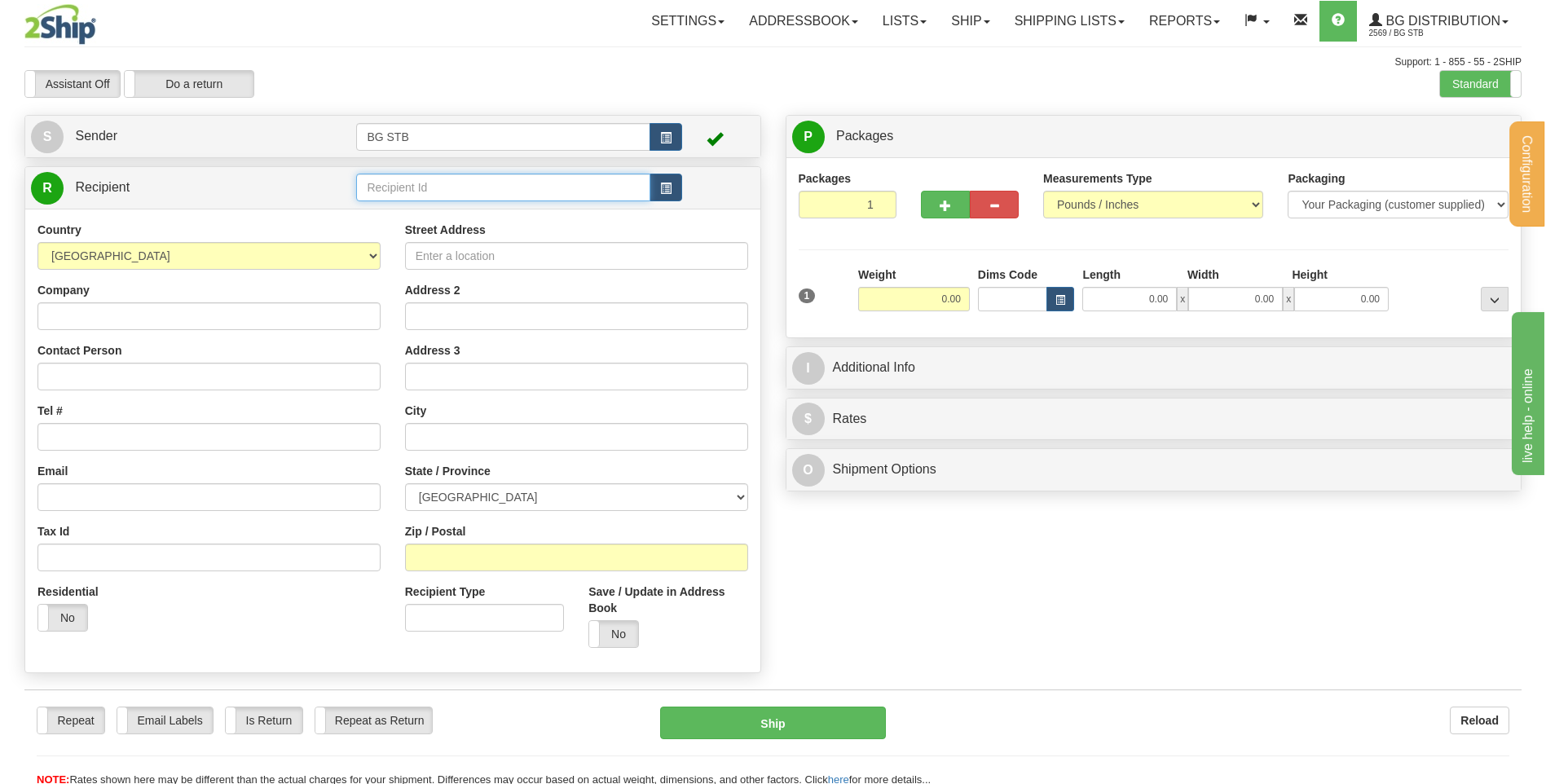
click at [551, 188] on input "text" at bounding box center [502, 188] width 293 height 28
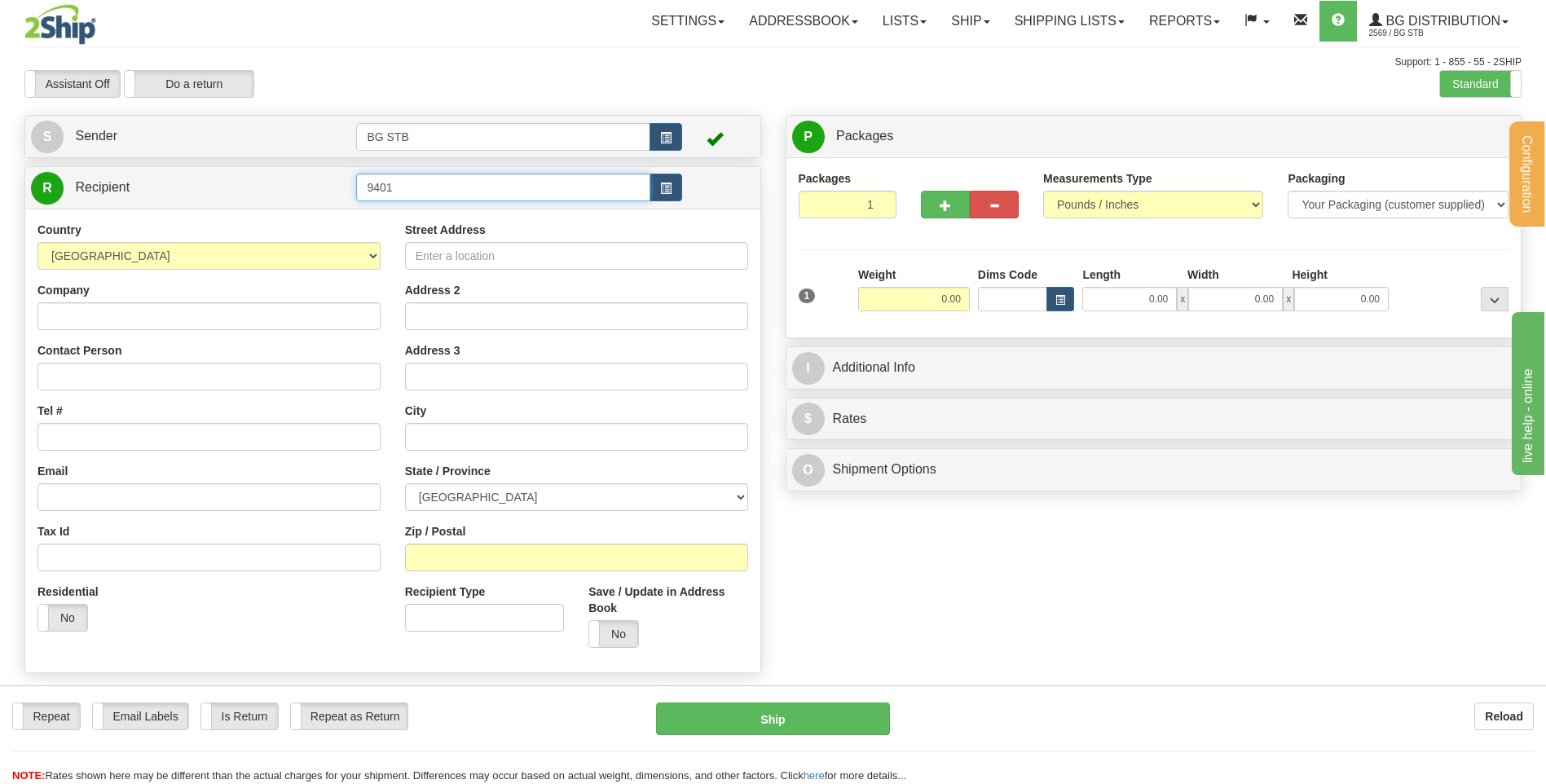
type input "9401"
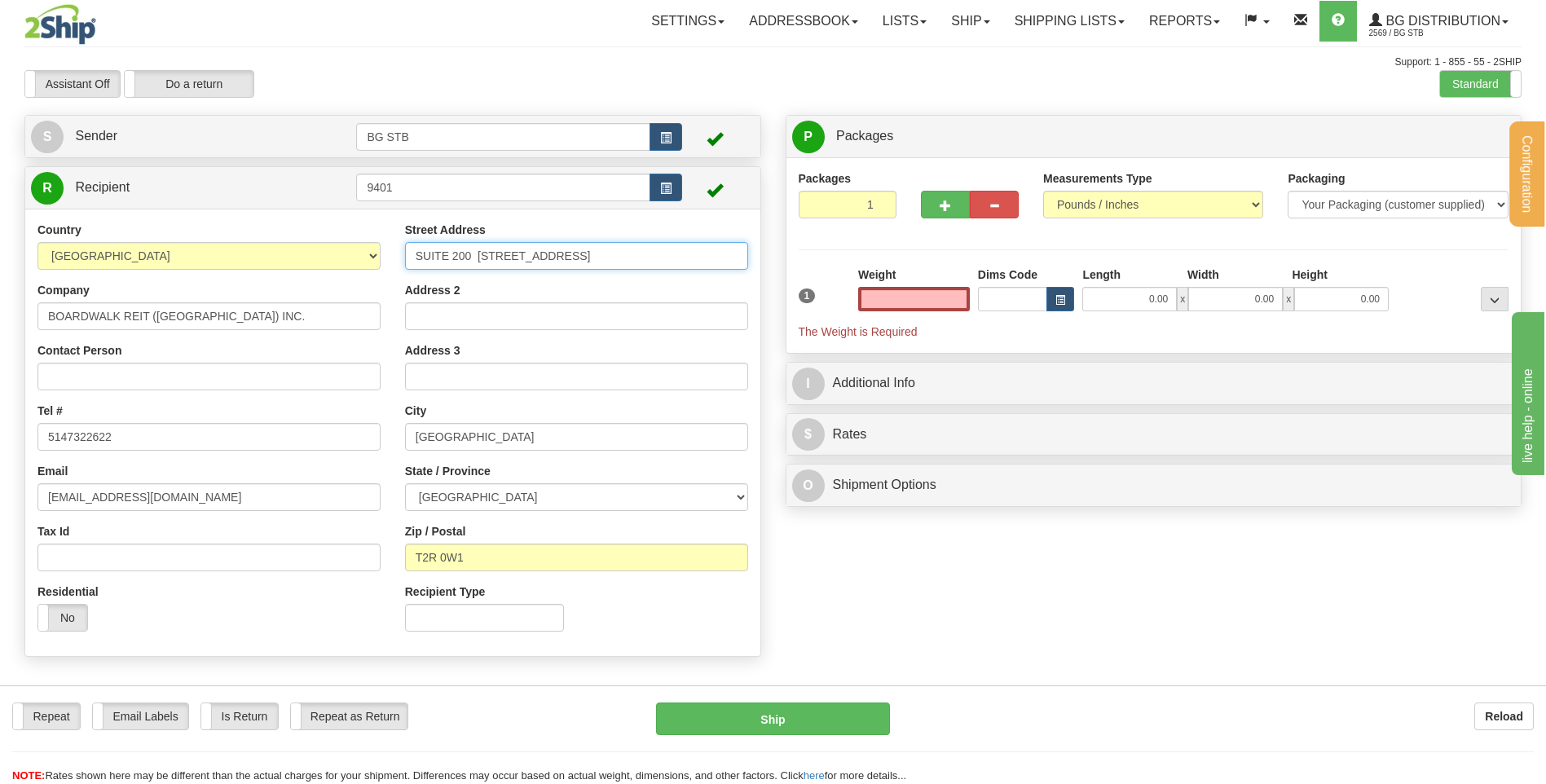
type input "0.00"
drag, startPoint x: 593, startPoint y: 247, endPoint x: 303, endPoint y: 247, distance: 290.0
click at [304, 247] on div "Country [GEOGRAPHIC_DATA] [GEOGRAPHIC_DATA] [GEOGRAPHIC_DATA] [GEOGRAPHIC_DATA]…" at bounding box center [393, 432] width 735 height 422
type input "[STREET_ADDRESS]"
drag, startPoint x: 504, startPoint y: 440, endPoint x: 369, endPoint y: 443, distance: 135.0
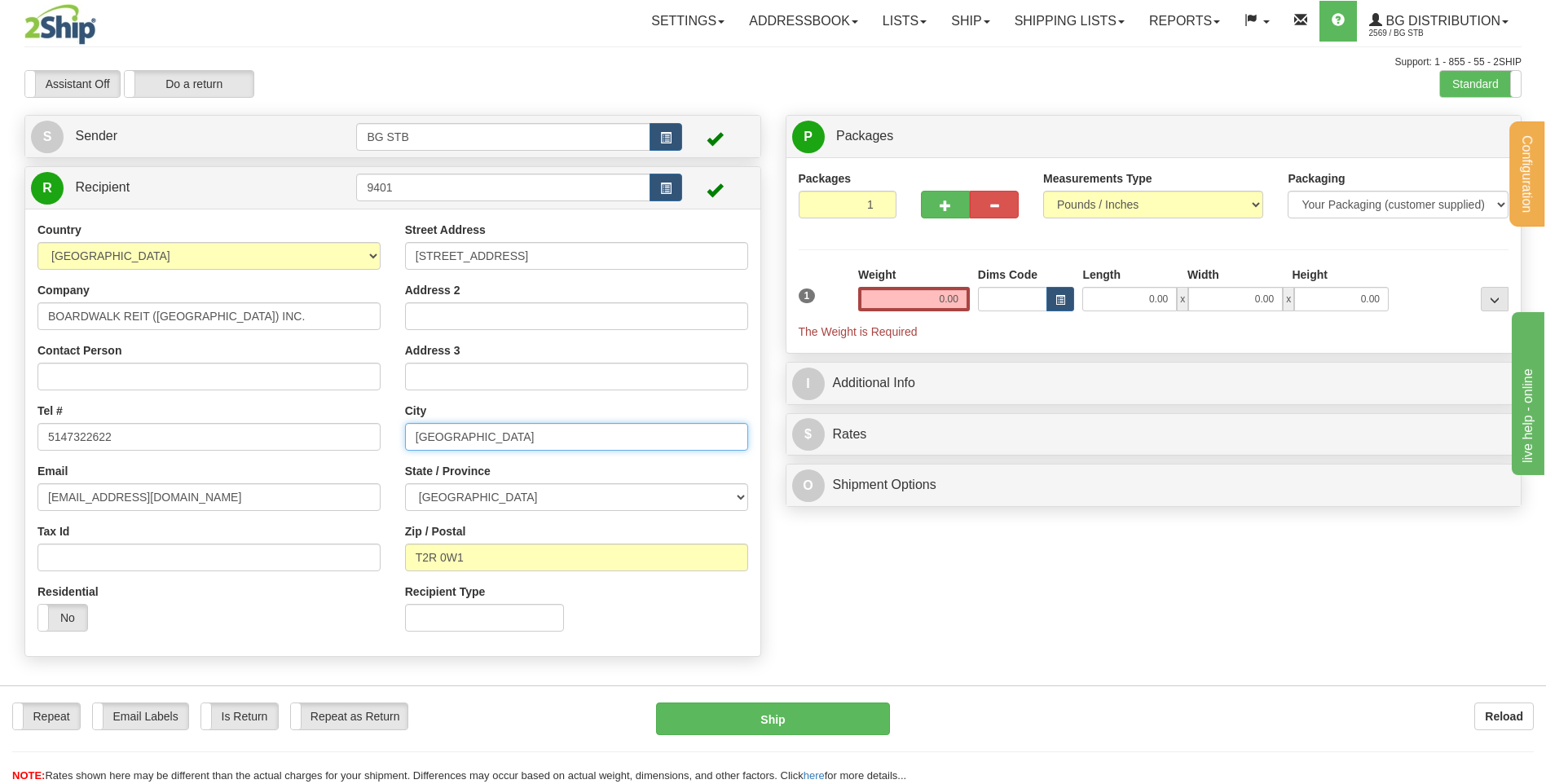
click at [369, 443] on div "Country [GEOGRAPHIC_DATA] [GEOGRAPHIC_DATA] [GEOGRAPHIC_DATA] [GEOGRAPHIC_DATA]…" at bounding box center [393, 432] width 735 height 422
type input "[GEOGRAPHIC_DATA]"
click at [486, 483] on select "[GEOGRAPHIC_DATA] [GEOGRAPHIC_DATA] [GEOGRAPHIC_DATA] [GEOGRAPHIC_DATA] [GEOGRA…" at bounding box center [577, 497] width 343 height 28
select select "QC"
click at [405, 483] on select "[GEOGRAPHIC_DATA] [GEOGRAPHIC_DATA] [GEOGRAPHIC_DATA] [GEOGRAPHIC_DATA] [GEOGRA…" at bounding box center [577, 497] width 343 height 28
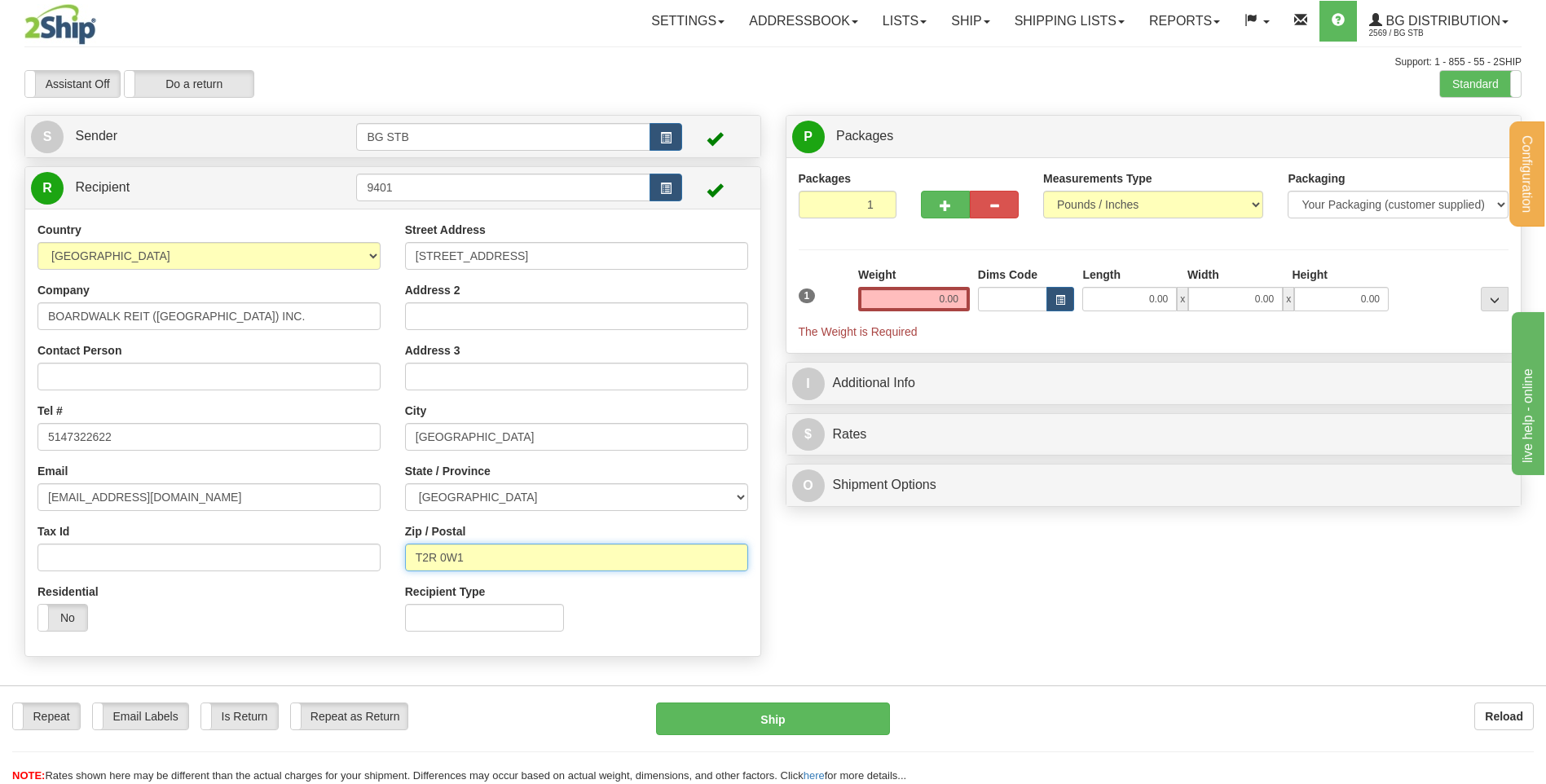
drag, startPoint x: 528, startPoint y: 564, endPoint x: 402, endPoint y: 550, distance: 126.8
click at [402, 550] on div "Street Address 450 CHEMIN DU GOLF Address 2 Address 3 City VERDUN State / Provi…" at bounding box center [577, 432] width 368 height 422
drag, startPoint x: 856, startPoint y: 273, endPoint x: 897, endPoint y: 280, distance: 41.6
click at [897, 280] on div "Weight 0.00" at bounding box center [914, 295] width 120 height 57
click at [909, 278] on div "Weight 0.00" at bounding box center [914, 288] width 112 height 45
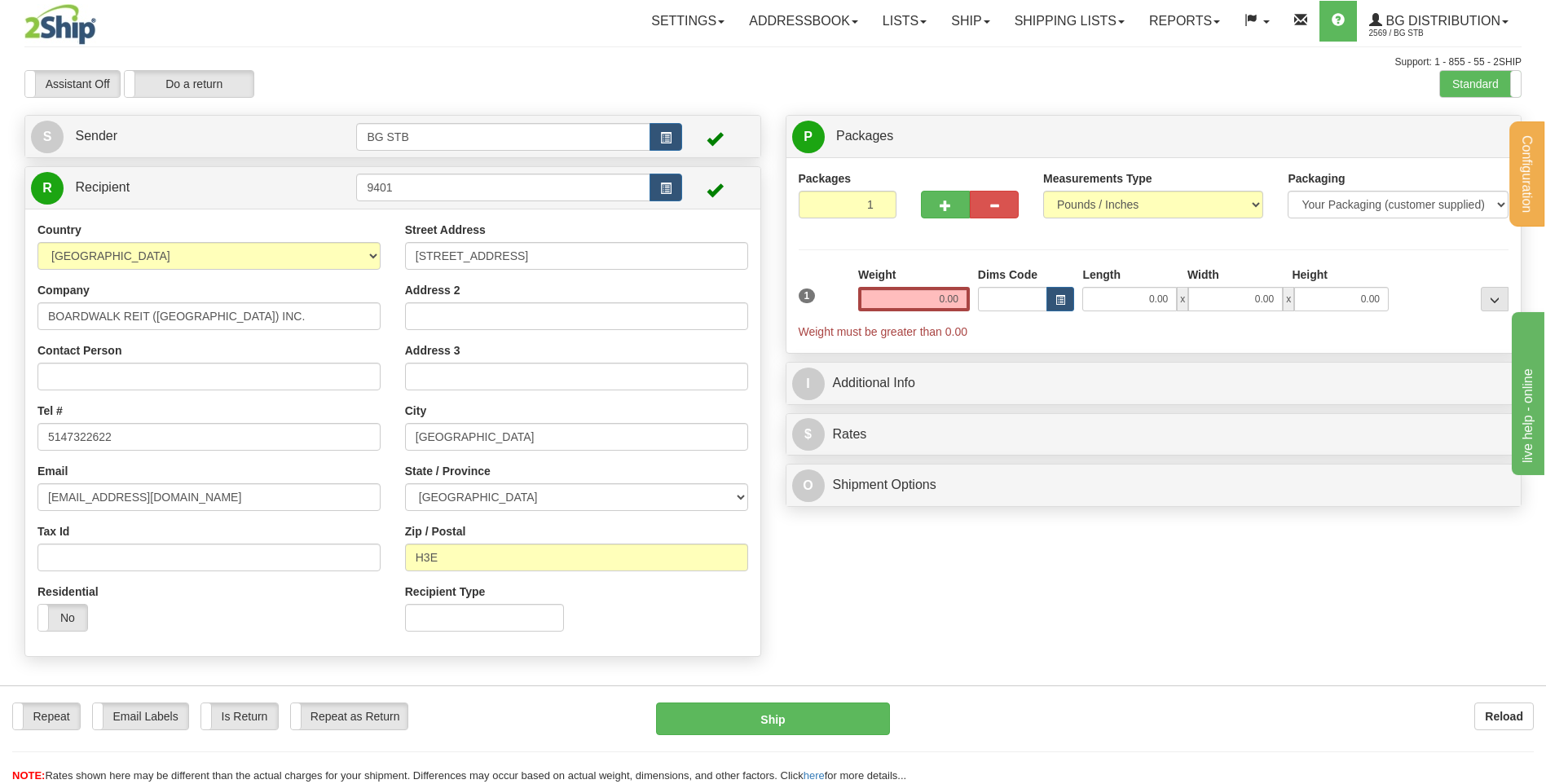
click at [483, 541] on div "Zip / Postal H3E" at bounding box center [577, 547] width 343 height 48
click at [476, 552] on input "H3E" at bounding box center [577, 558] width 343 height 28
type input "H3E 1A8"
click at [939, 296] on input "0.00" at bounding box center [914, 299] width 112 height 24
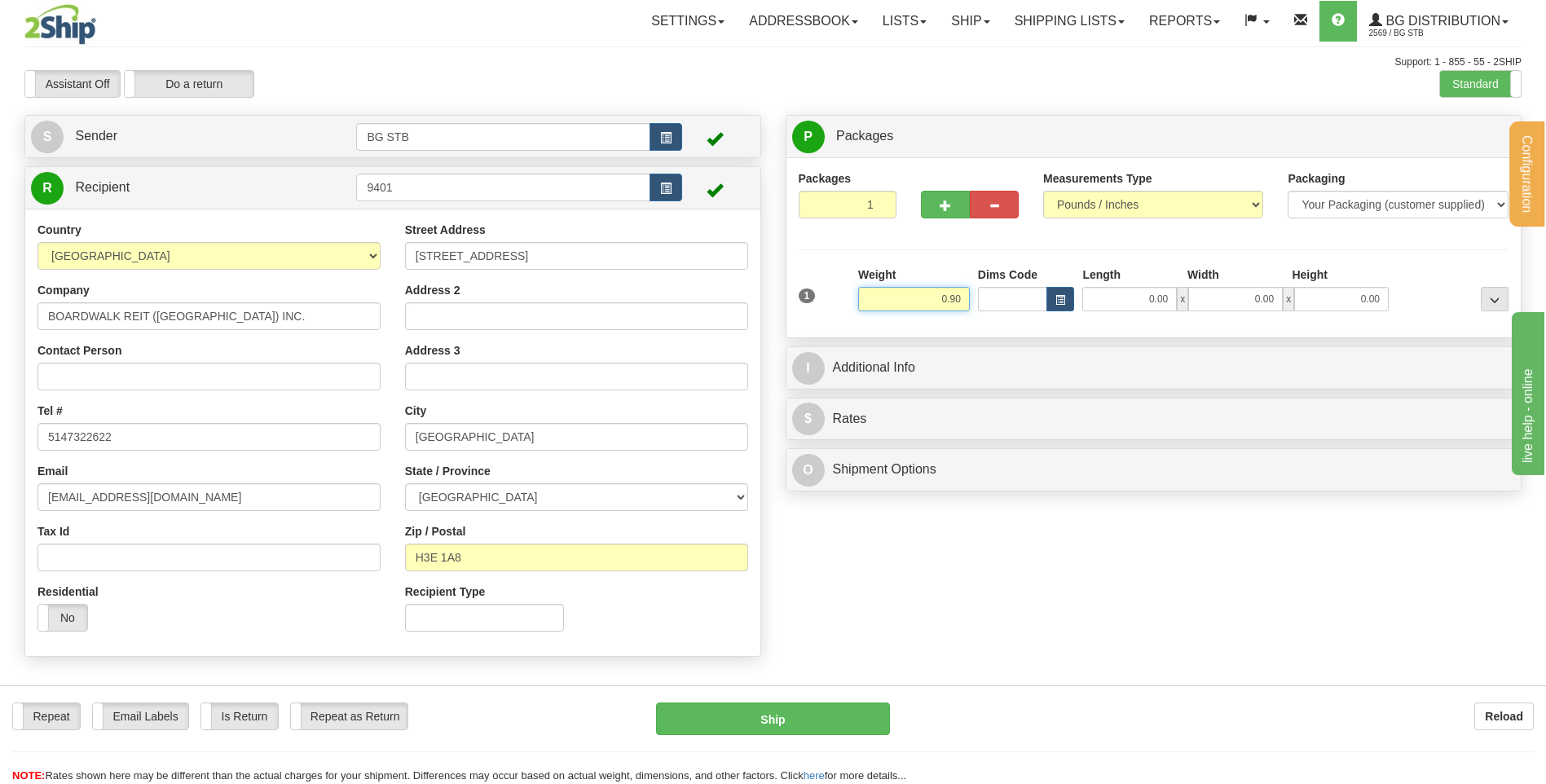
type input "0.90"
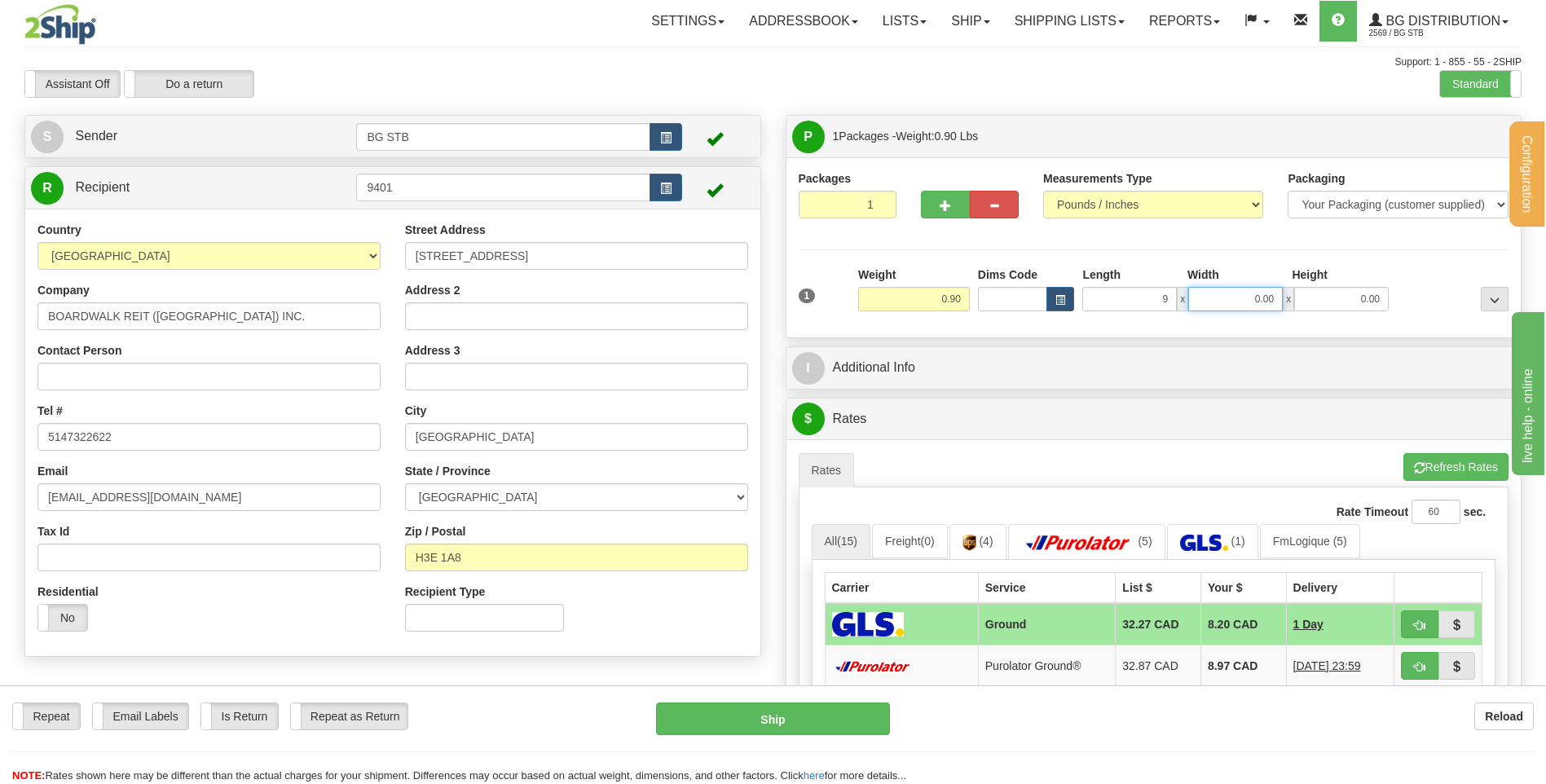
type input "9.00"
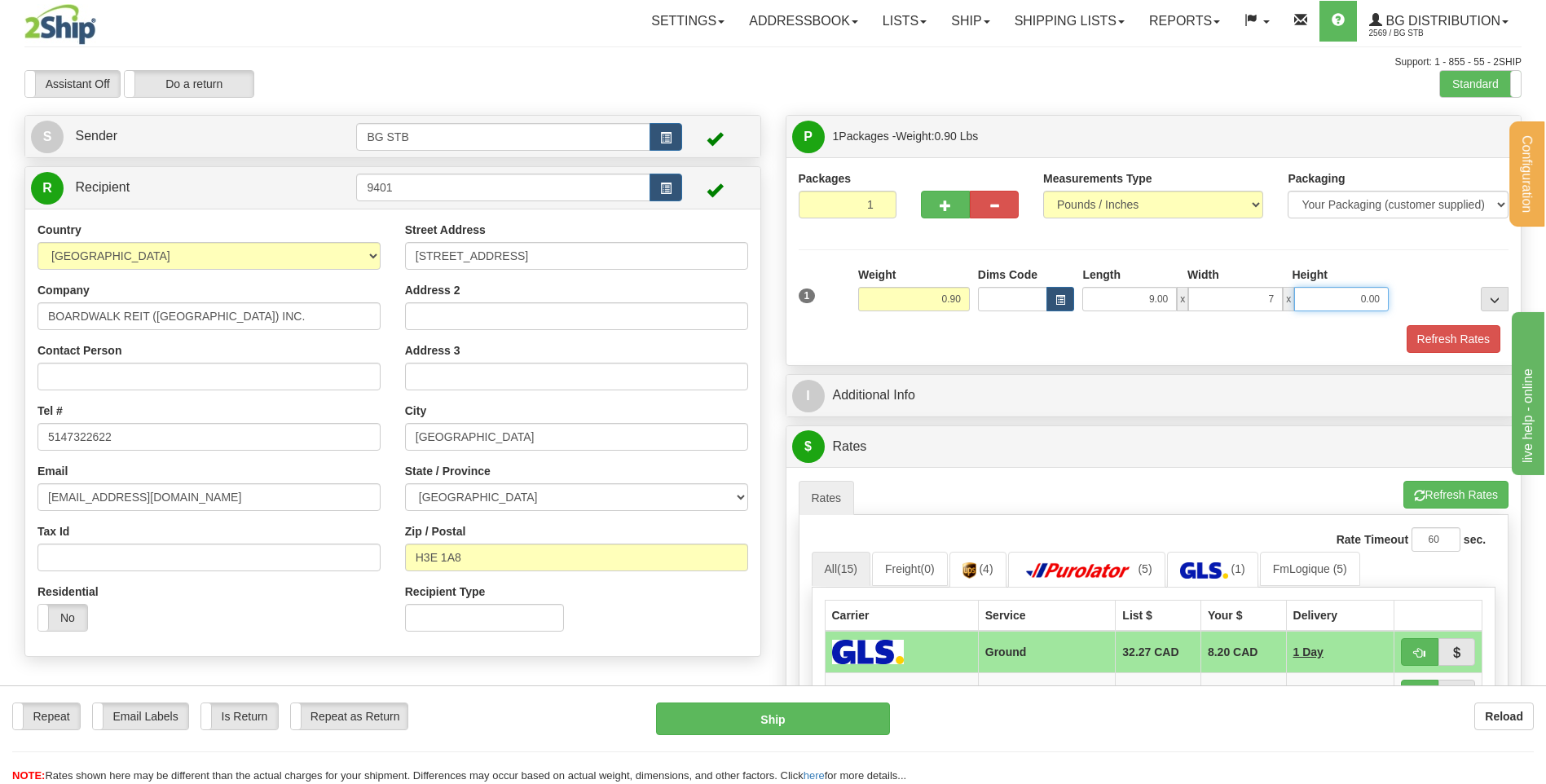
type input "7.00"
type input "5.00"
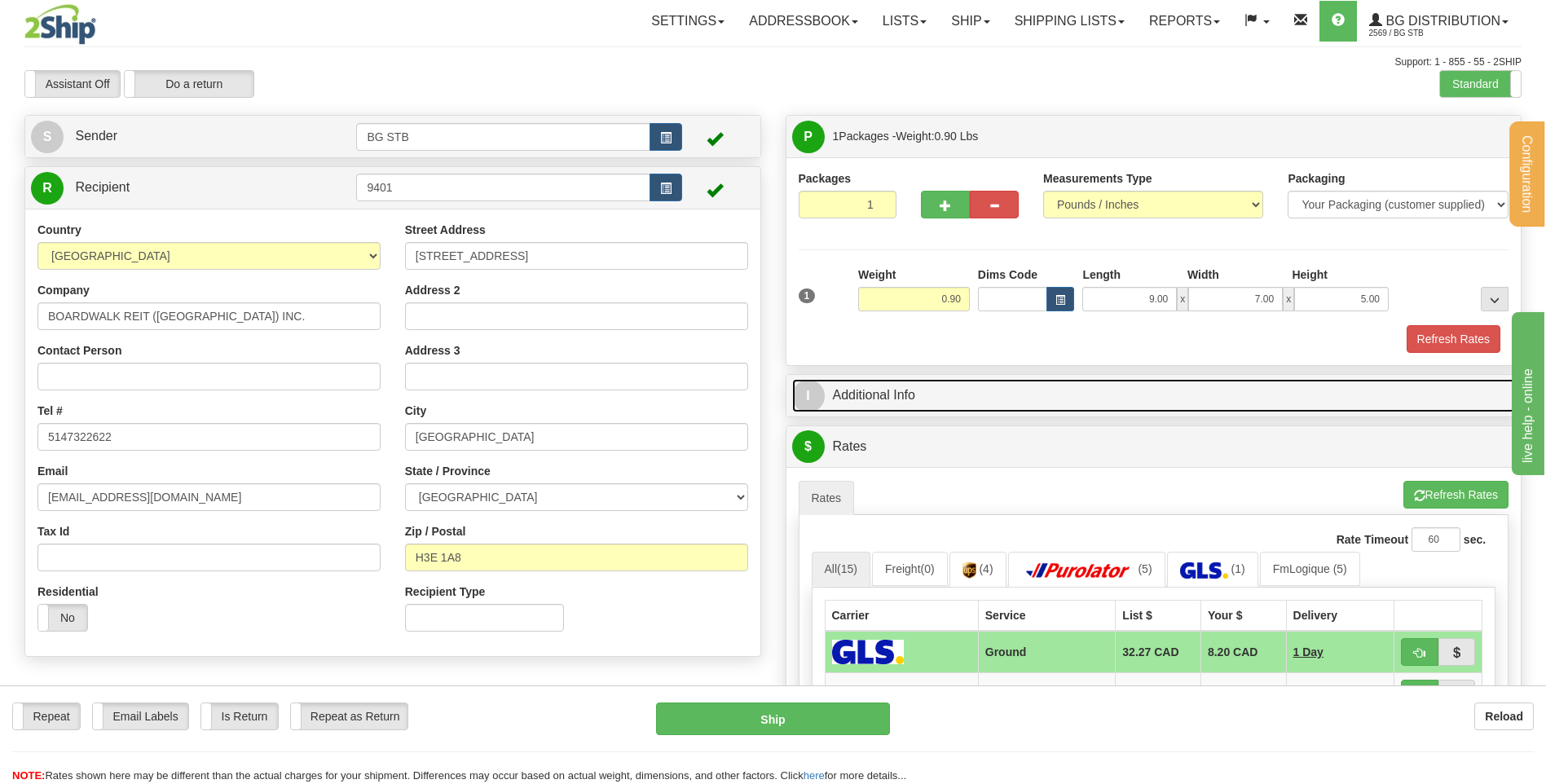
click at [1027, 392] on link "I Additional Info" at bounding box center [1154, 395] width 724 height 33
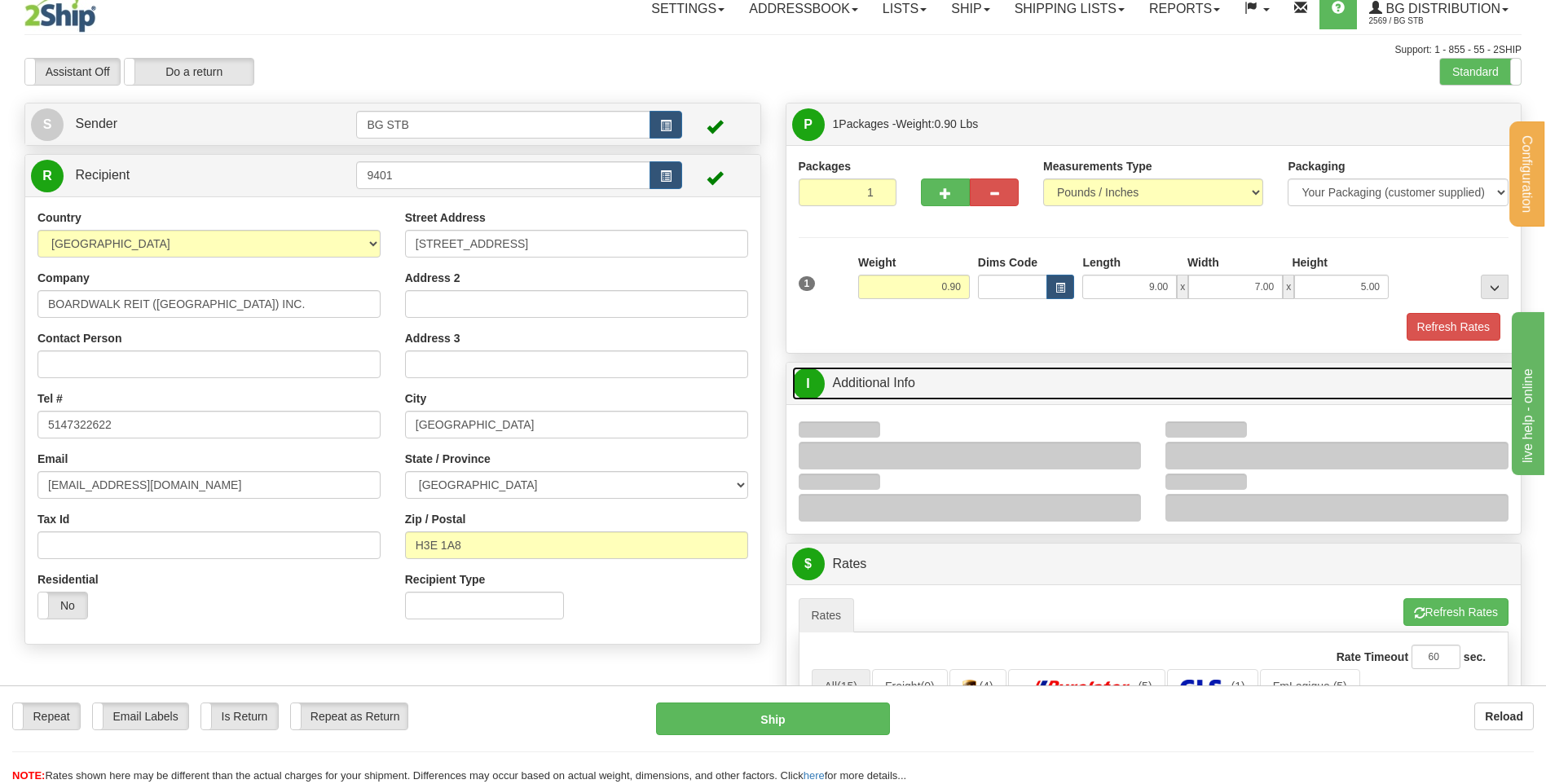
scroll to position [244, 0]
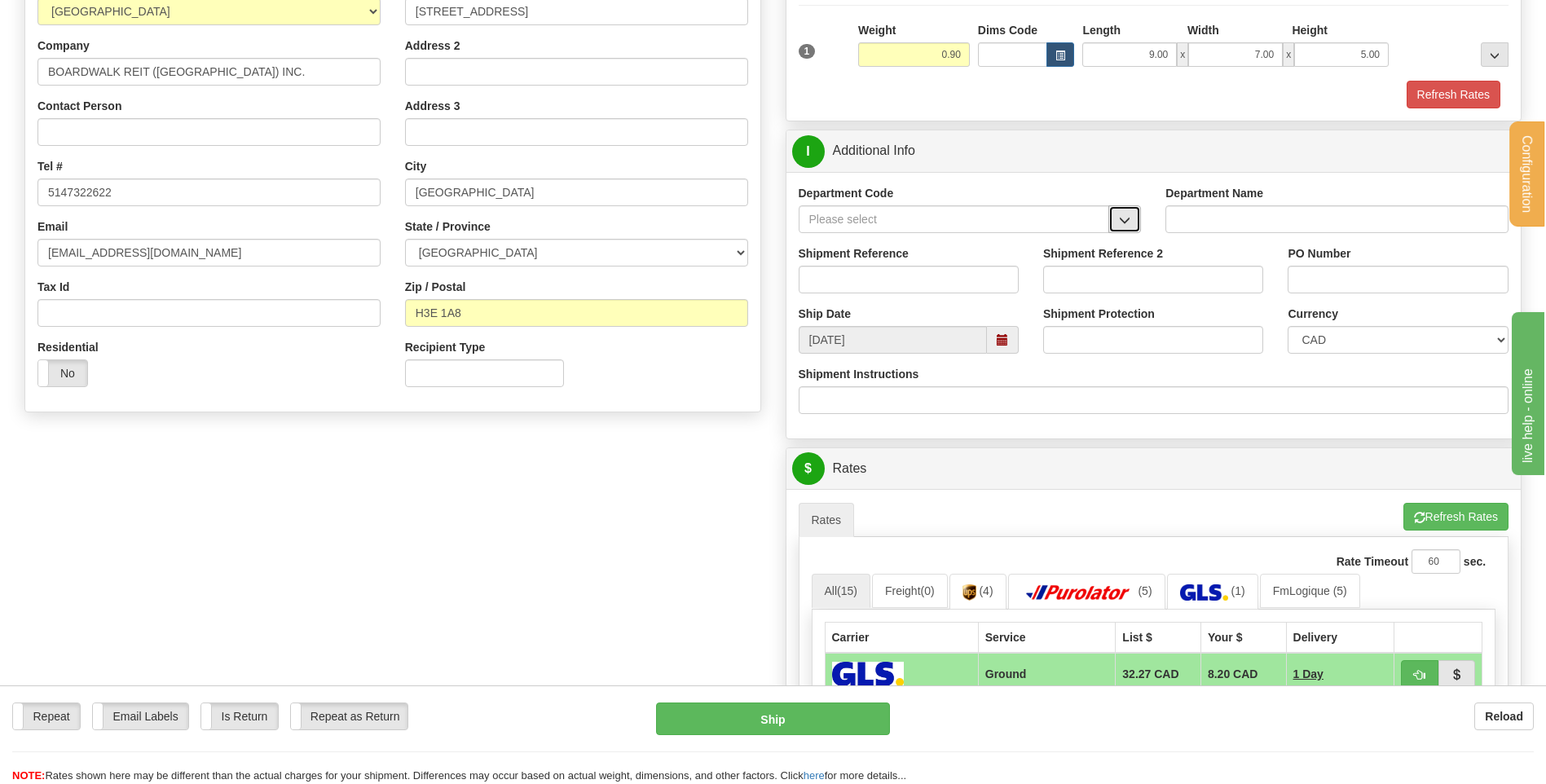
click at [1125, 219] on span "button" at bounding box center [1125, 220] width 11 height 11
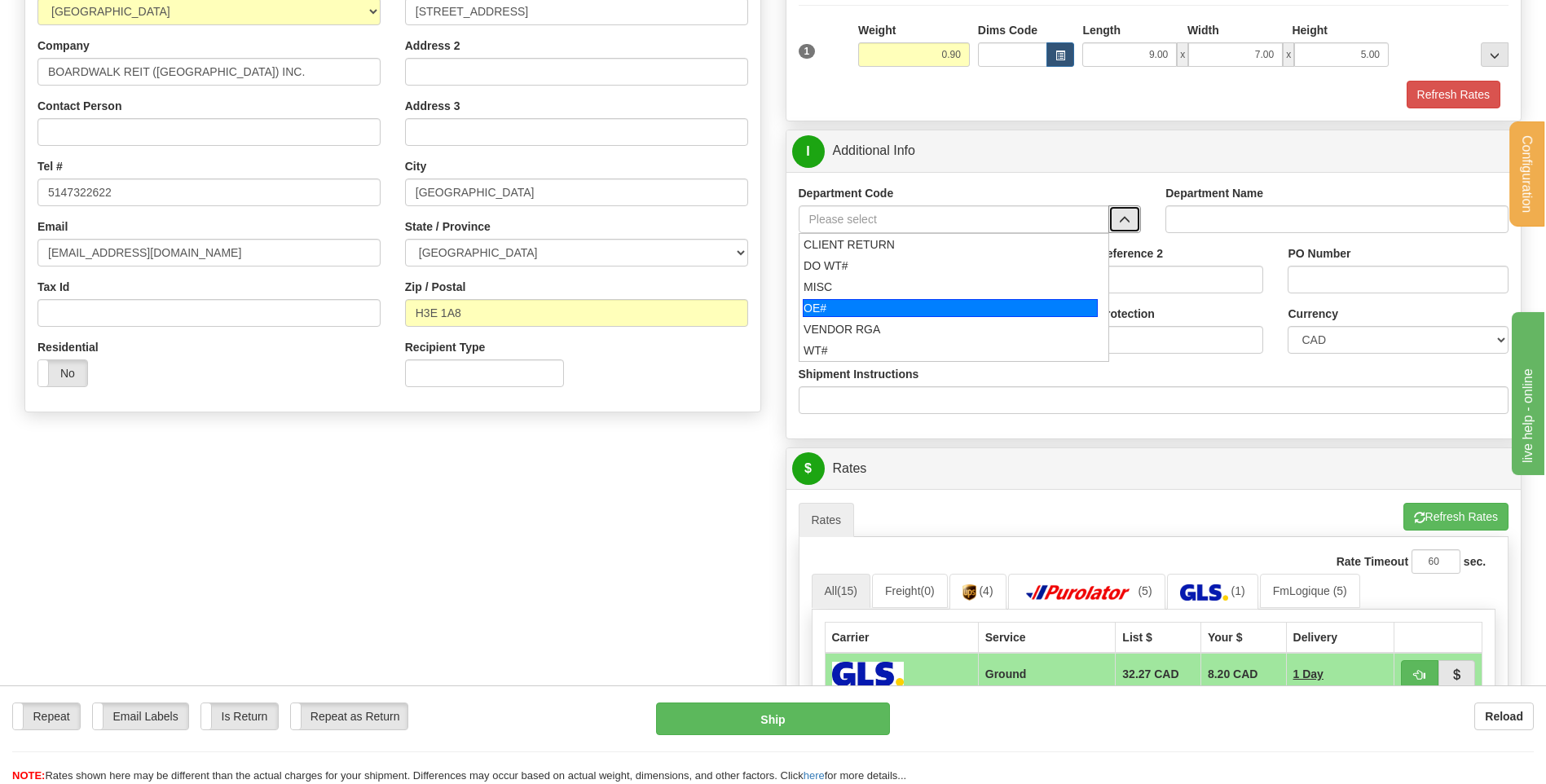
click at [903, 315] on div "OE#" at bounding box center [950, 308] width 295 height 18
type input "OE#"
type input "ORDERS"
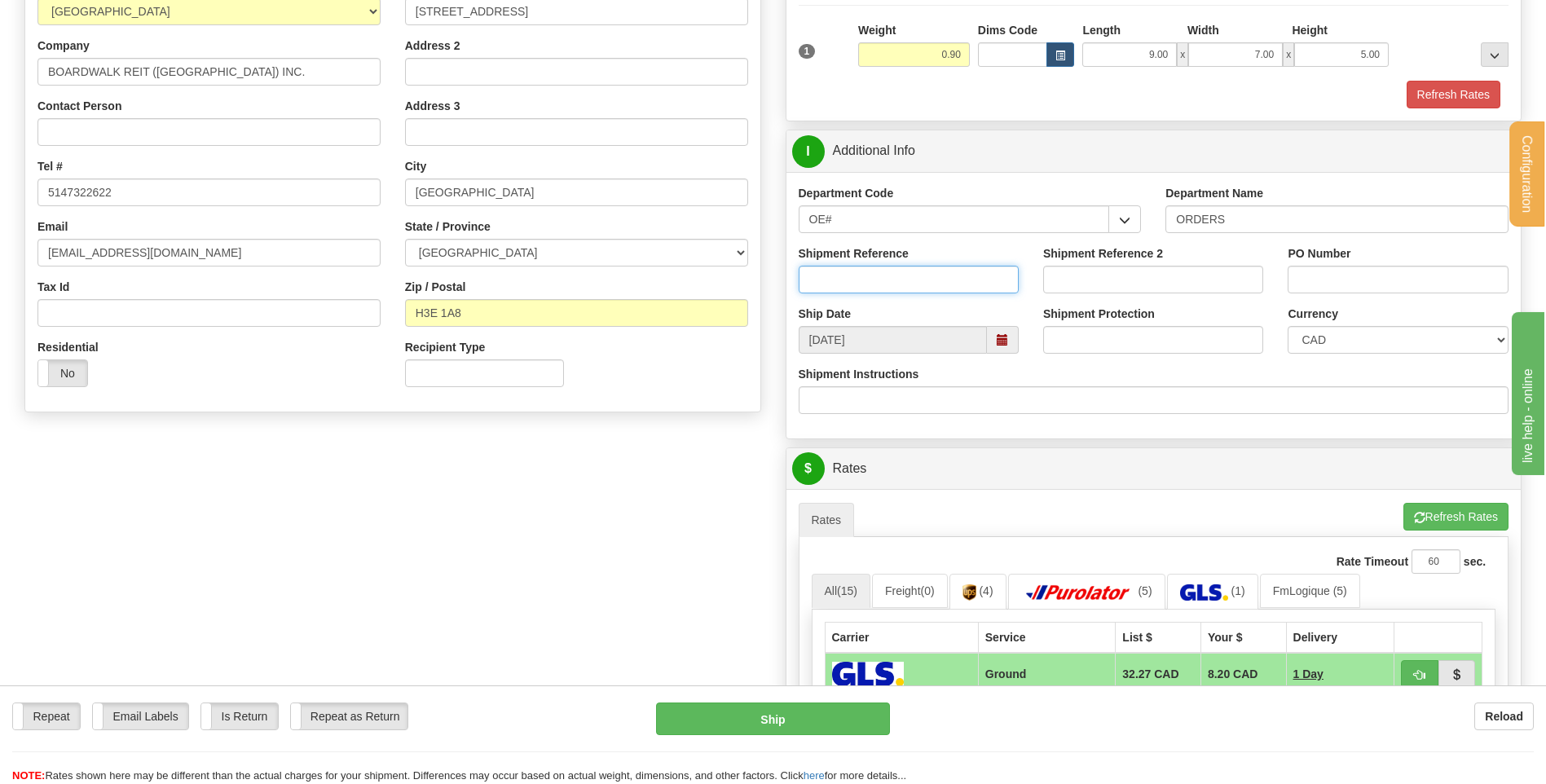
click at [902, 278] on input "Shipment Reference" at bounding box center [908, 279] width 220 height 28
click at [909, 274] on input "80004645-0" at bounding box center [908, 279] width 220 height 28
type input "80004645-00"
click at [1426, 282] on input "PO Number" at bounding box center [1397, 279] width 220 height 28
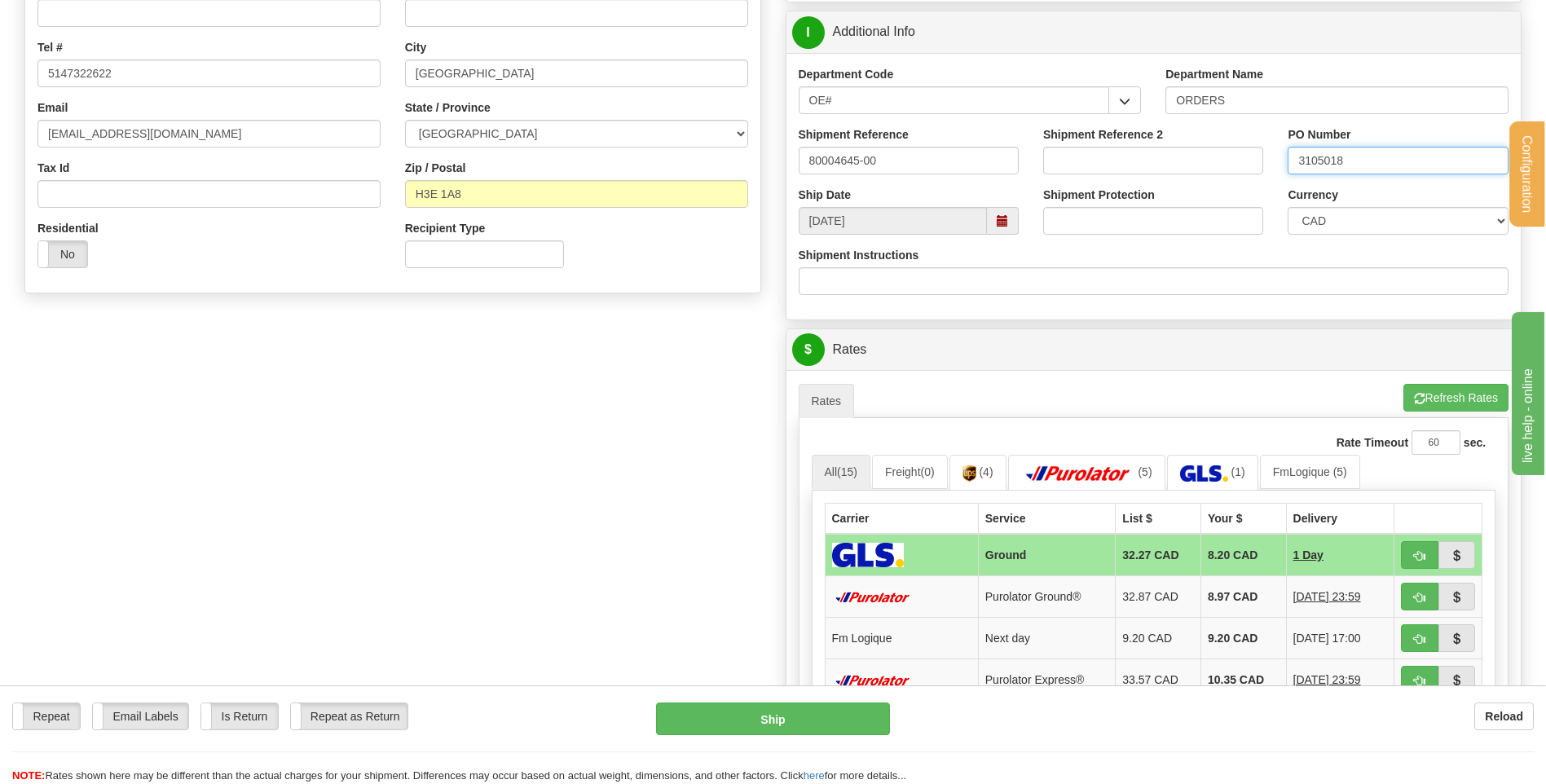
scroll to position [489, 0]
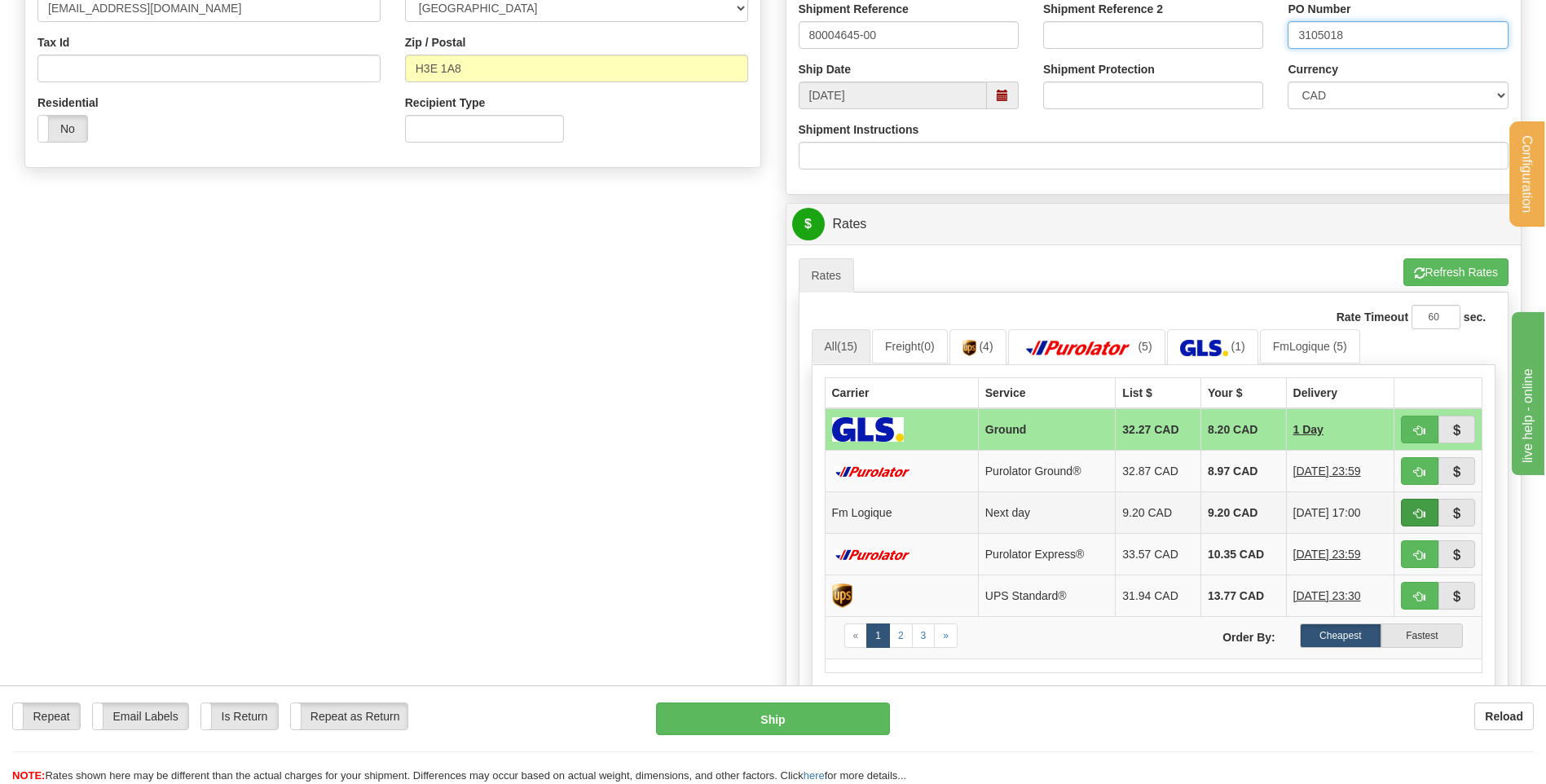
type input "3105018"
click at [1430, 513] on button "button" at bounding box center [1420, 513] width 38 height 28
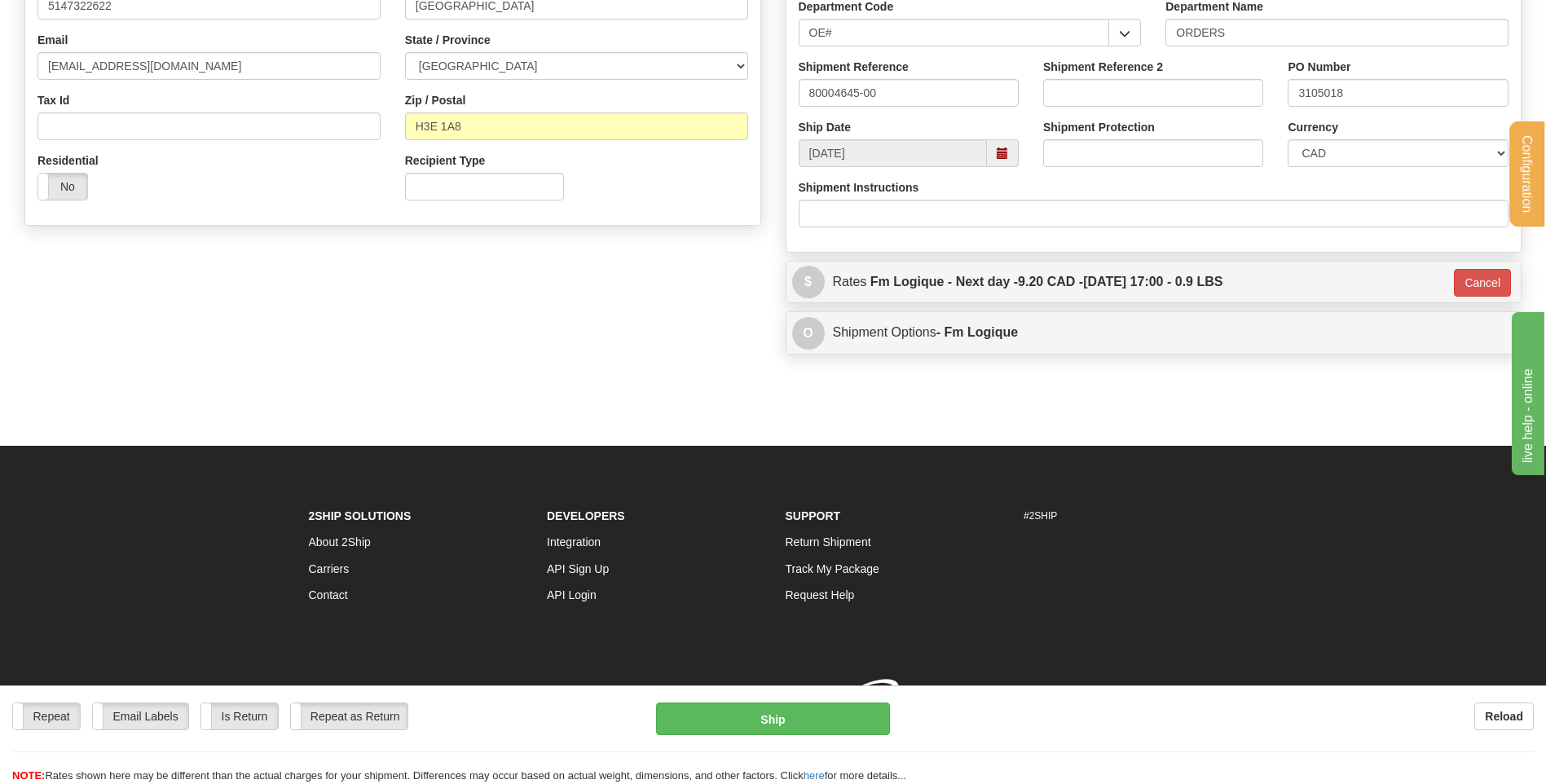
type input "jour"
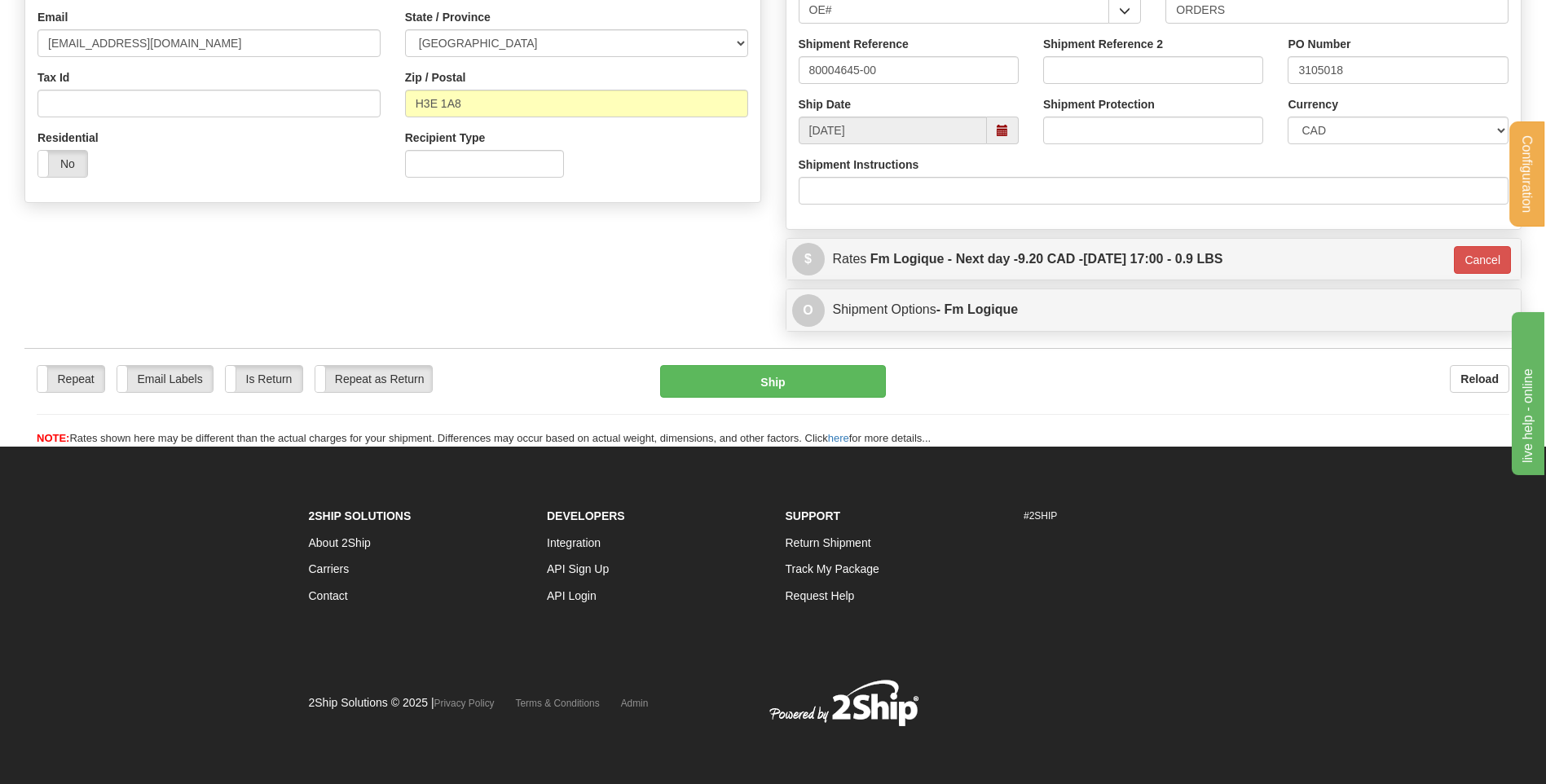
click at [981, 235] on div "P Packages 1 Packages - Weight: 0.90 Lbs Shipment Level Shipm. Package Level Pa…" at bounding box center [1154, 0] width 761 height 679
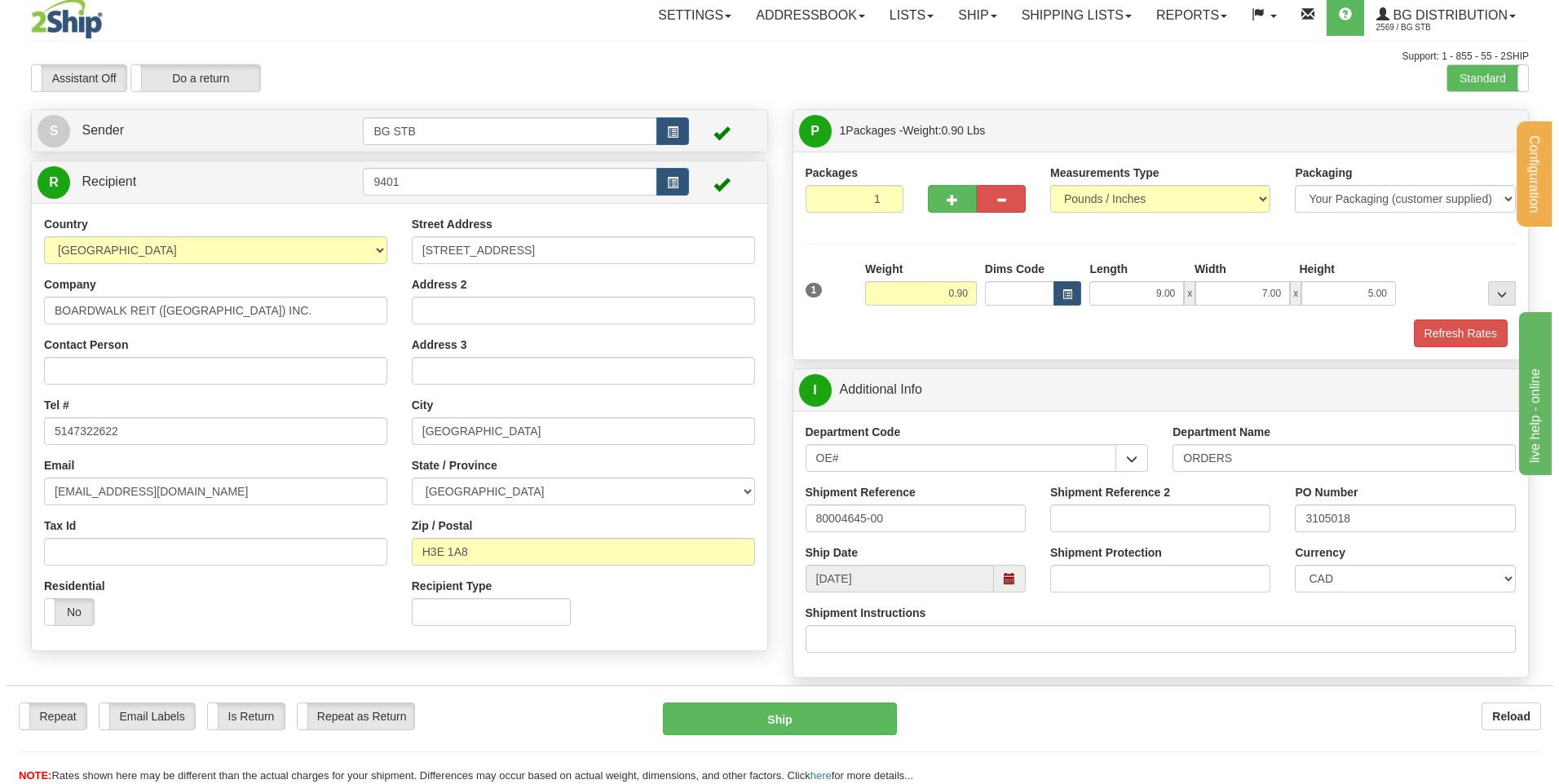
scroll to position [0, 0]
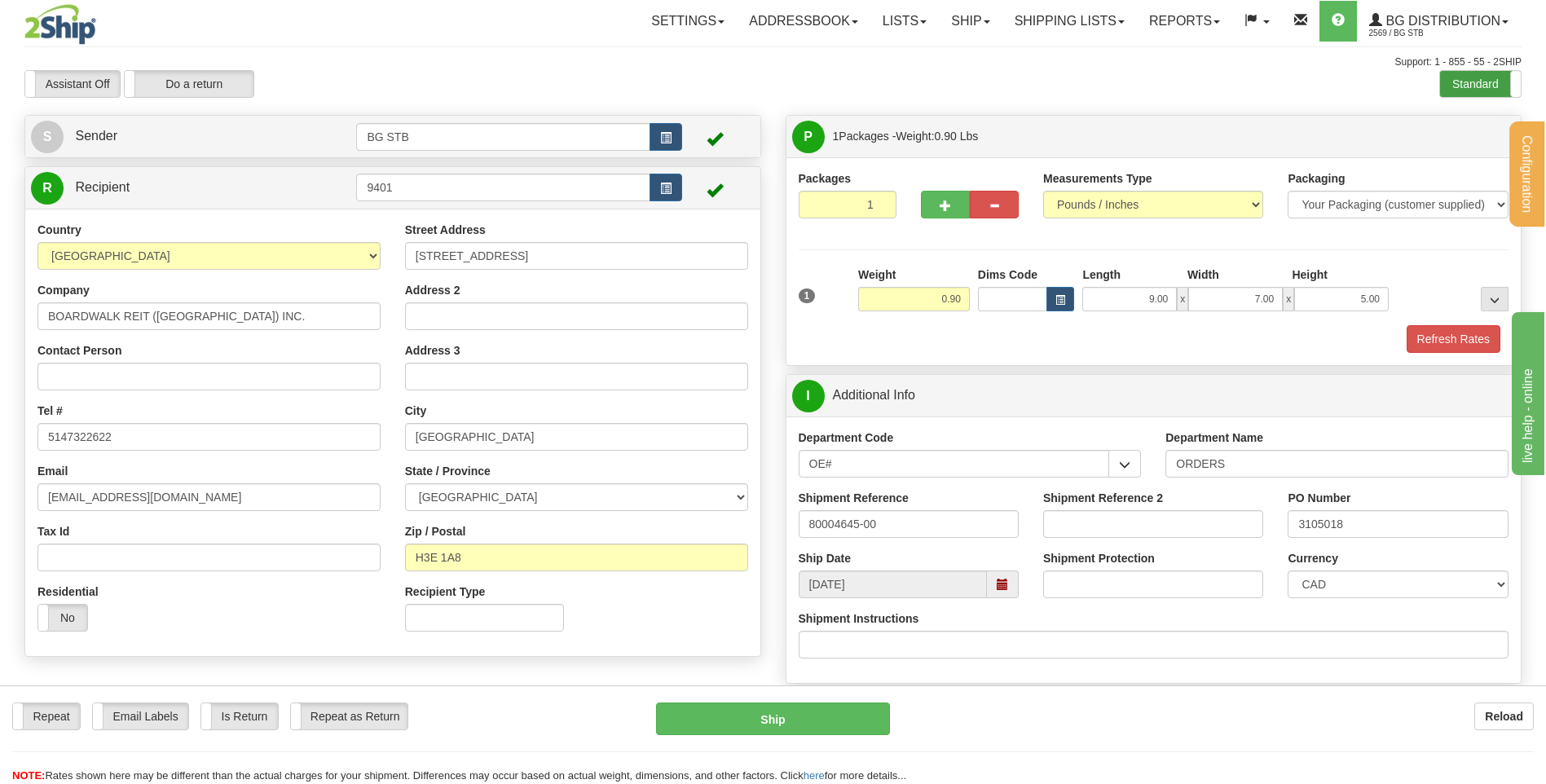
click at [1470, 96] on label "Standard" at bounding box center [1480, 84] width 81 height 26
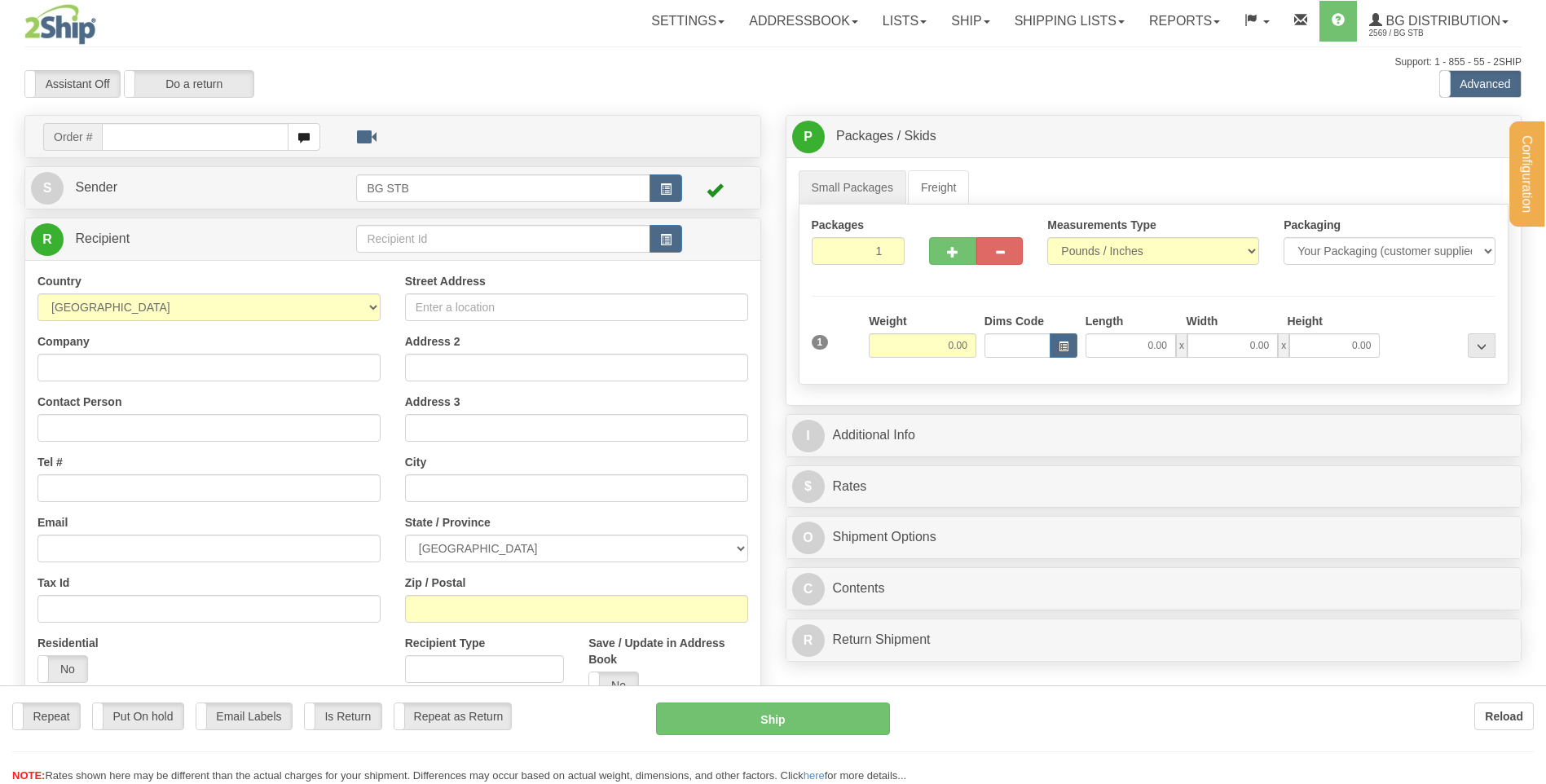
click at [431, 228] on div at bounding box center [773, 392] width 1546 height 784
click at [433, 228] on input "text" at bounding box center [502, 238] width 293 height 28
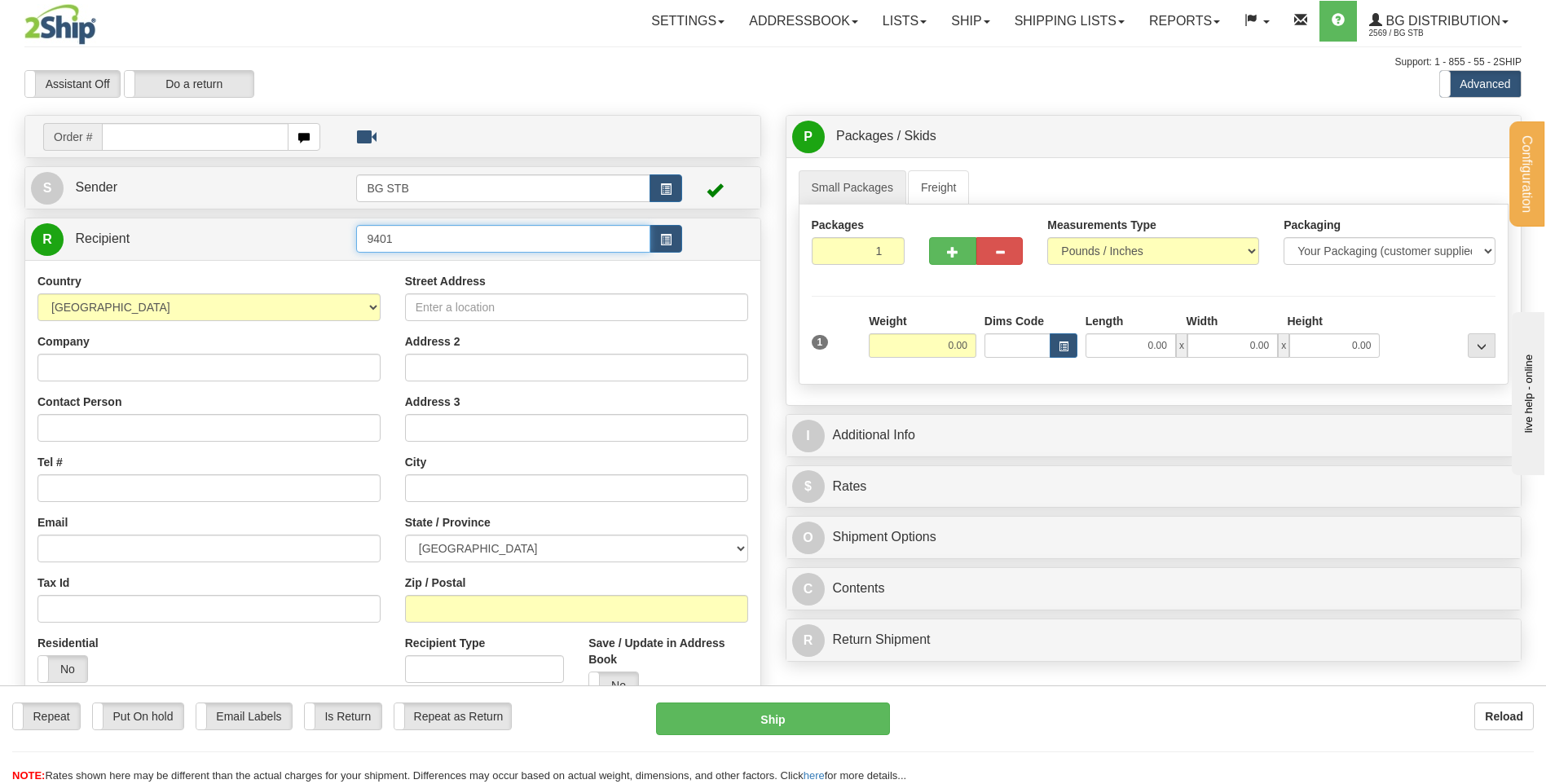
type input "9401"
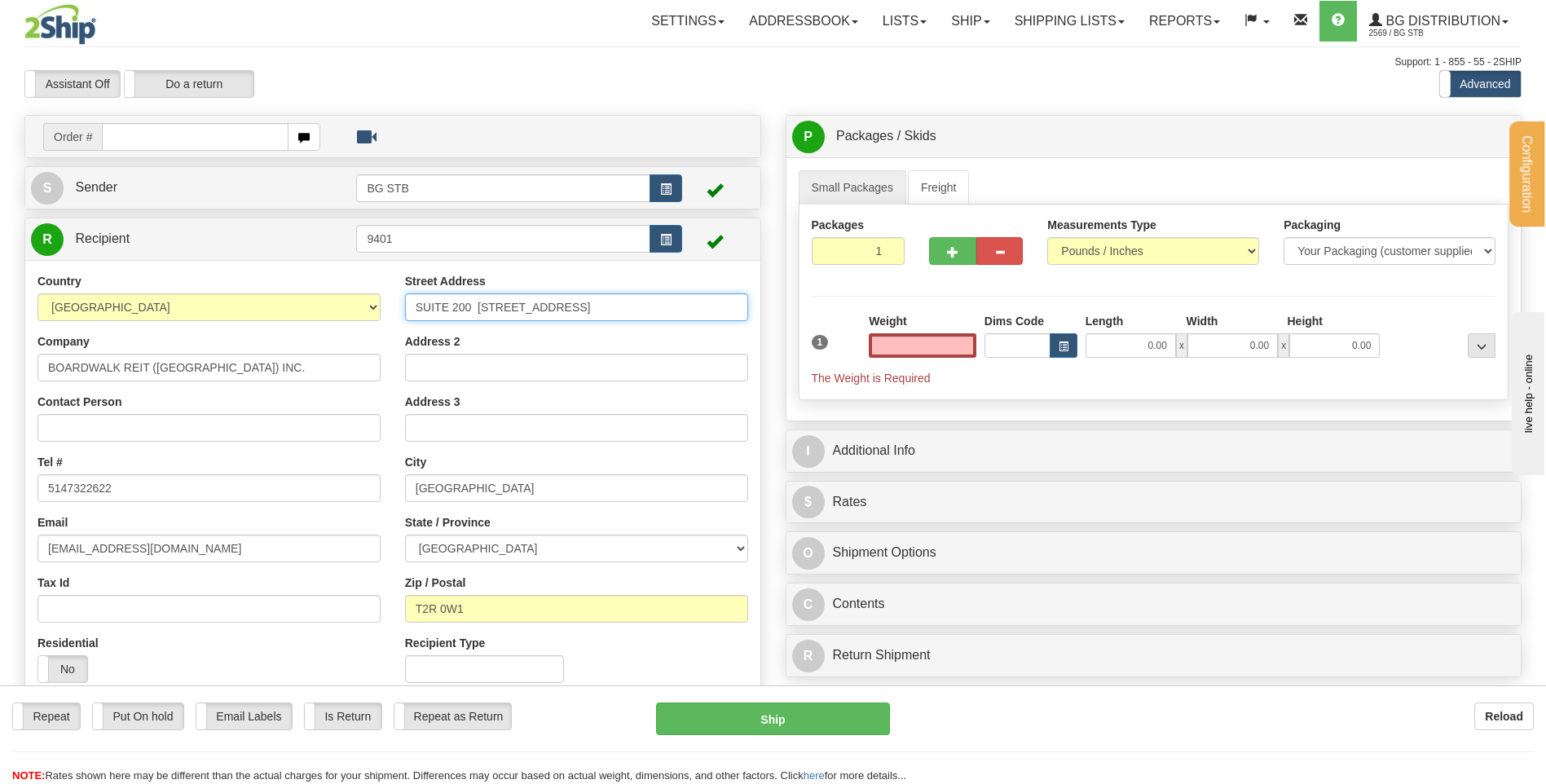
type input "0.00"
drag, startPoint x: 572, startPoint y: 306, endPoint x: 118, endPoint y: 302, distance: 454.0
click at [124, 301] on div "Country [GEOGRAPHIC_DATA] [GEOGRAPHIC_DATA] [GEOGRAPHIC_DATA] [GEOGRAPHIC_DATA]…" at bounding box center [393, 483] width 735 height 422
type input "[STREET_ADDRESS]"
select select "QC"
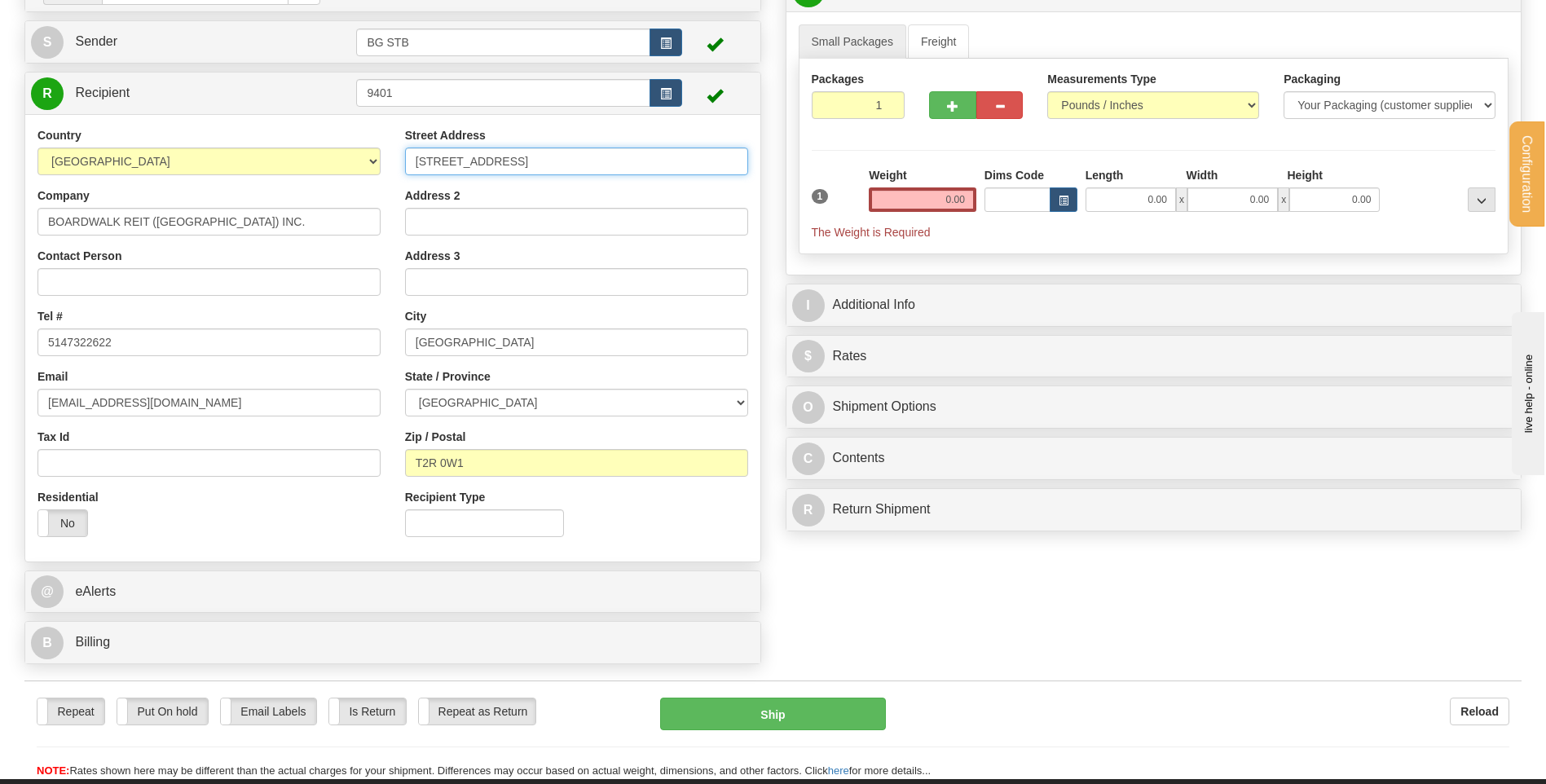
scroll to position [163, 0]
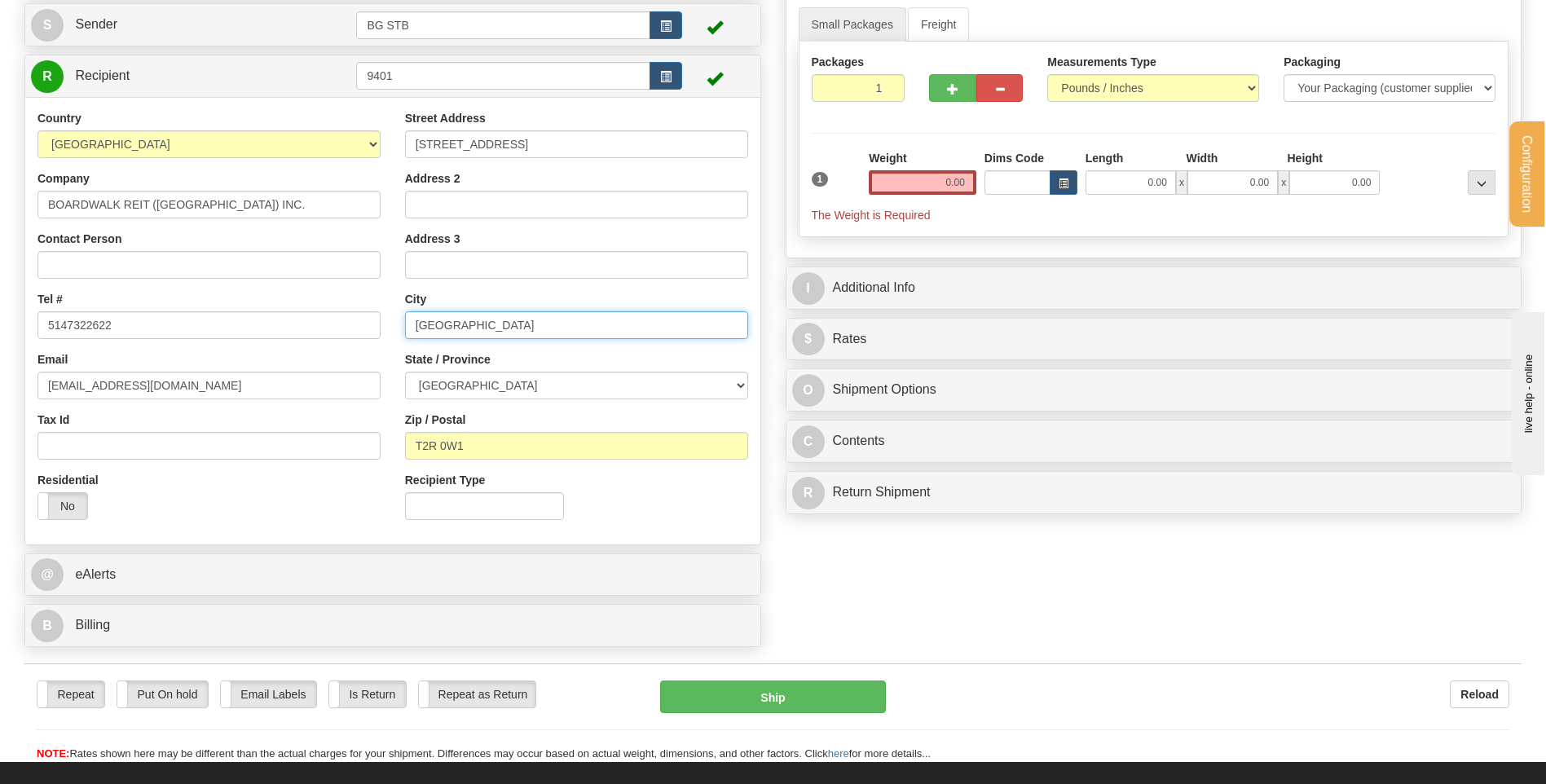
click at [494, 325] on input "[GEOGRAPHIC_DATA]" at bounding box center [577, 325] width 343 height 28
drag, startPoint x: 490, startPoint y: 332, endPoint x: 356, endPoint y: 323, distance: 134.3
click at [356, 323] on div "Country [GEOGRAPHIC_DATA] [GEOGRAPHIC_DATA] [GEOGRAPHIC_DATA] [GEOGRAPHIC_DATA]…" at bounding box center [393, 321] width 735 height 422
type input "[GEOGRAPHIC_DATA]"
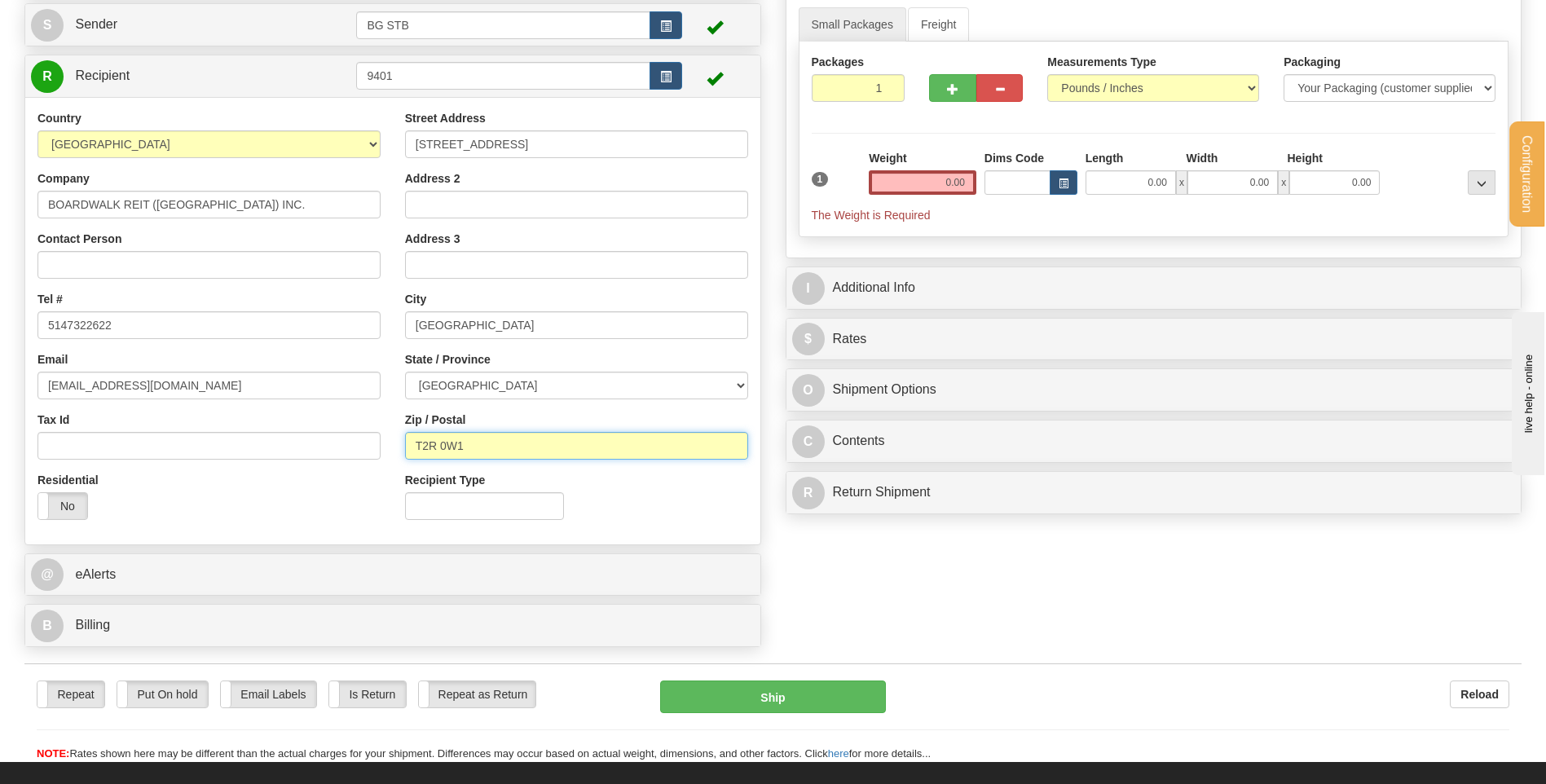
drag, startPoint x: 465, startPoint y: 443, endPoint x: 349, endPoint y: 443, distance: 116.0
click at [350, 443] on div "Country [GEOGRAPHIC_DATA] [GEOGRAPHIC_DATA] [GEOGRAPHIC_DATA] [GEOGRAPHIC_DATA]…" at bounding box center [393, 321] width 735 height 422
type input "H3E 1A8"
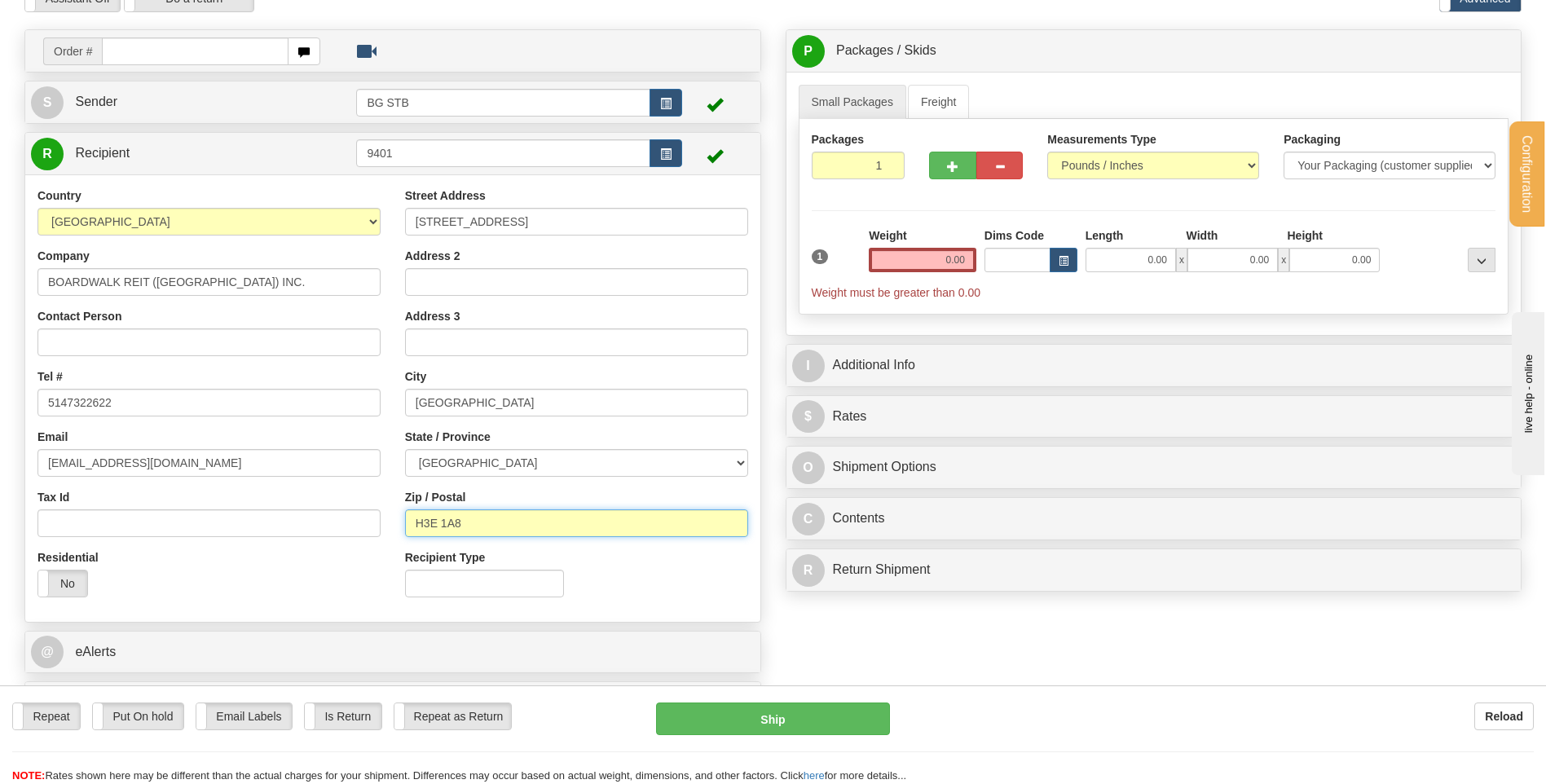
scroll to position [0, 0]
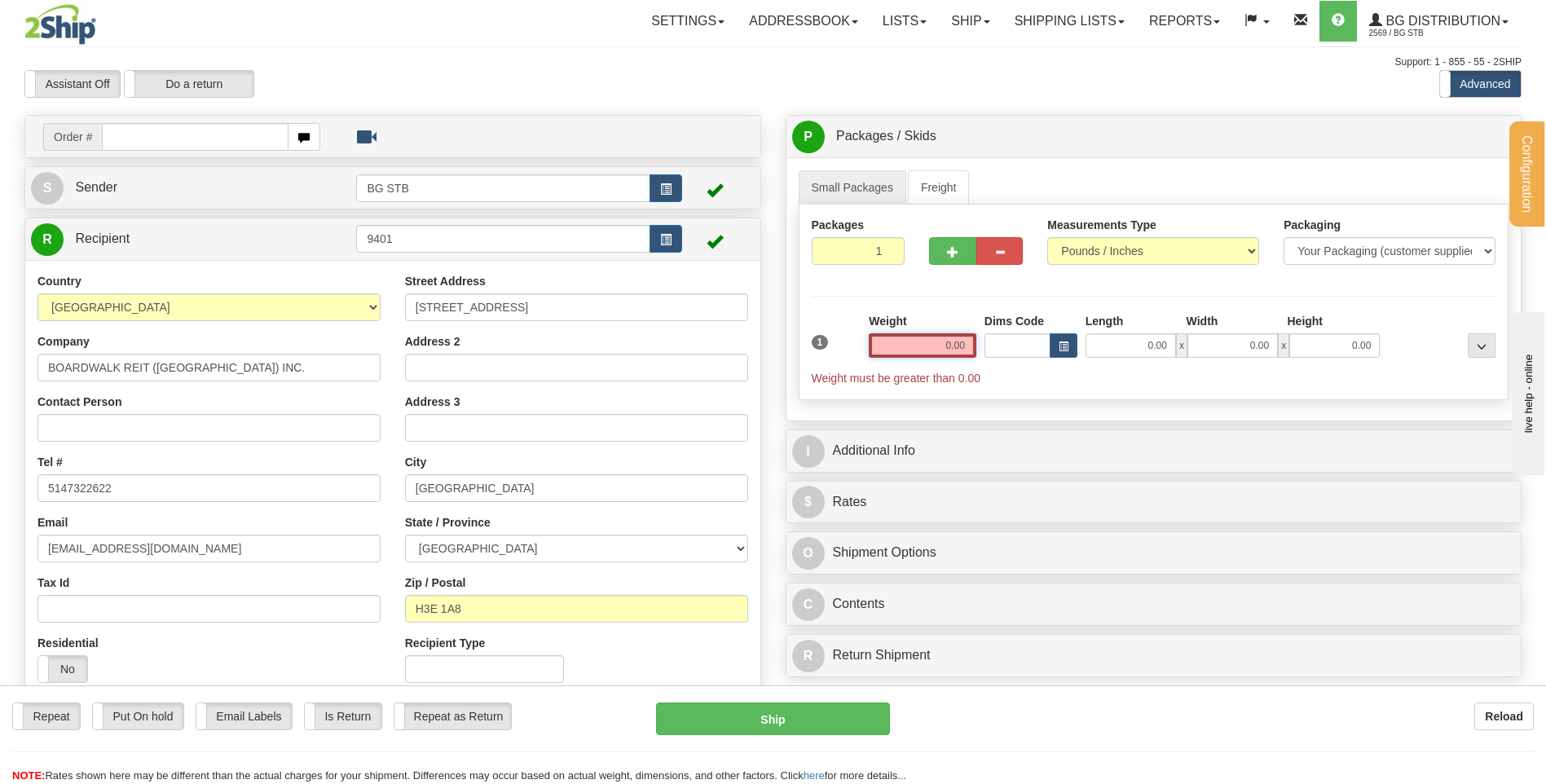
click at [911, 344] on input "0.00" at bounding box center [923, 345] width 108 height 24
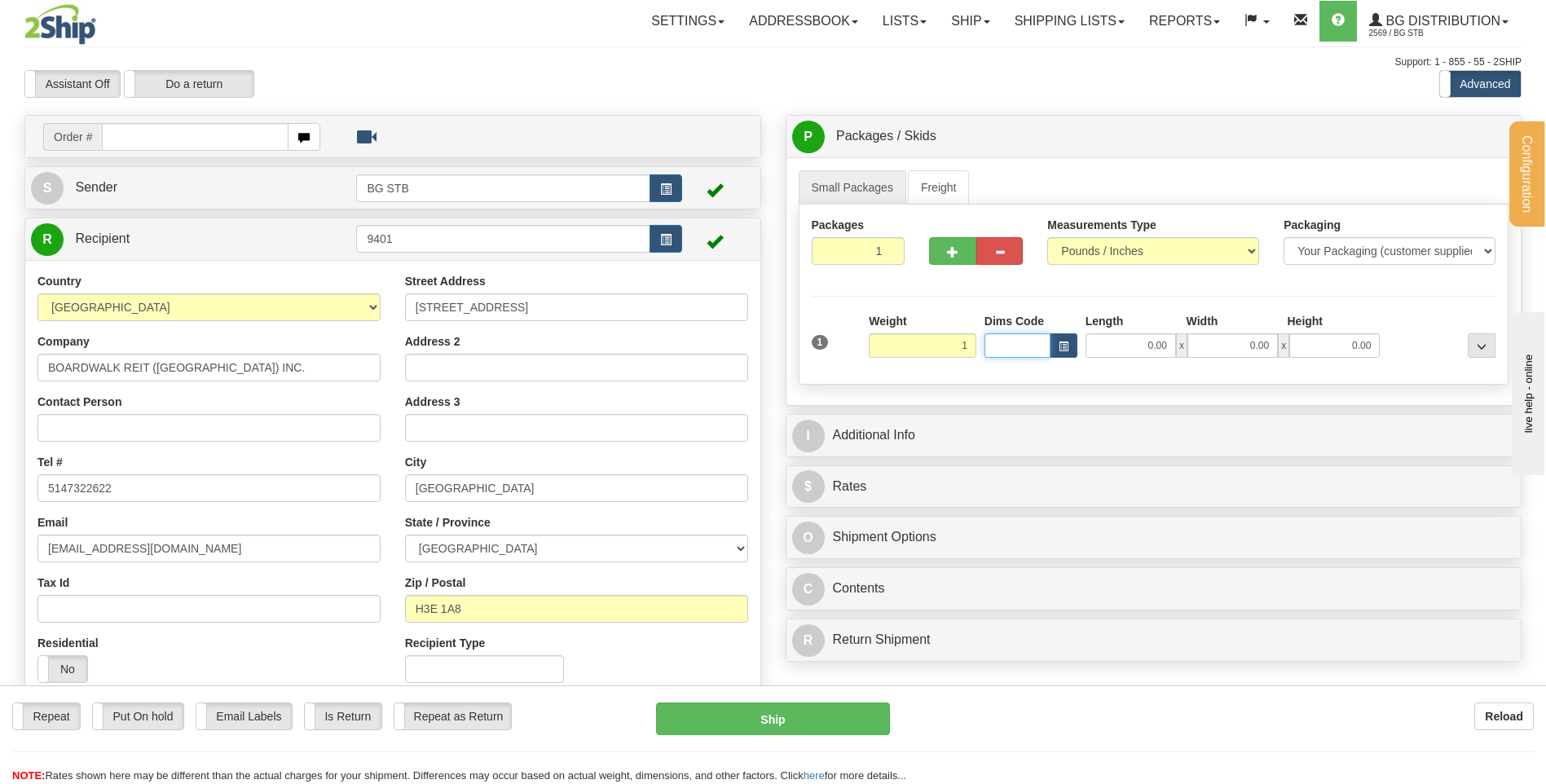
type input "1.00"
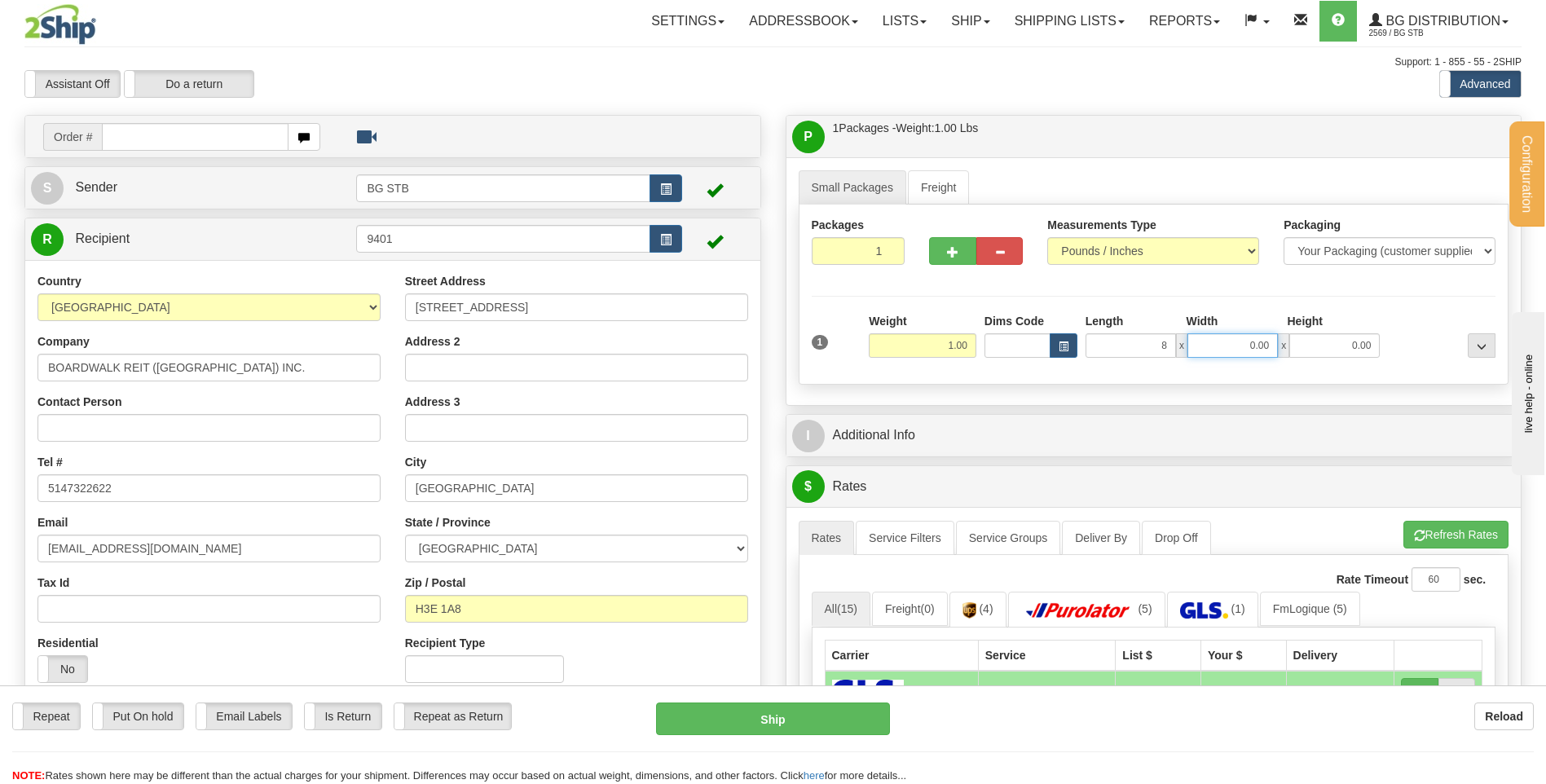
type input "8.00"
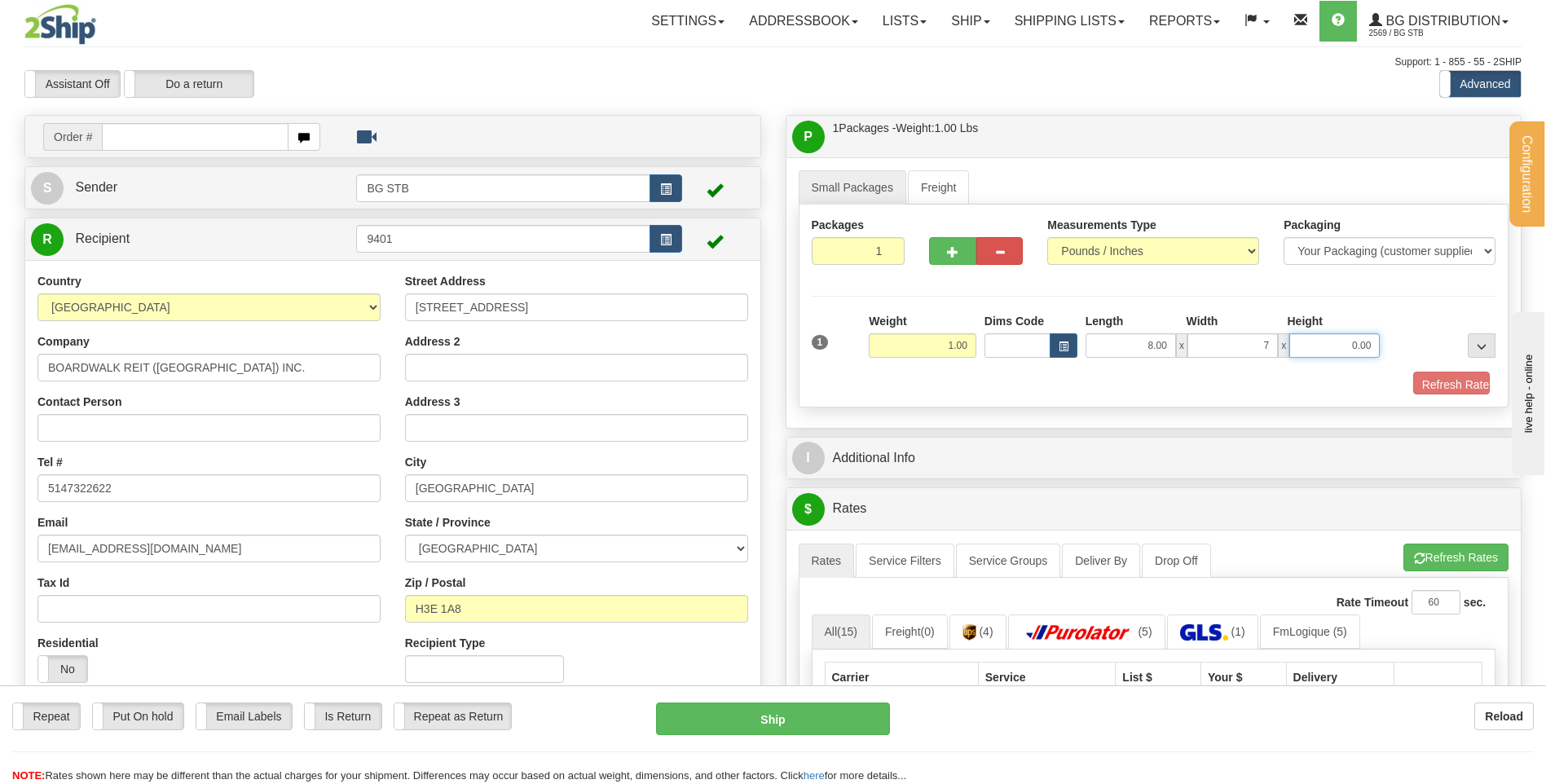
type input "7.00"
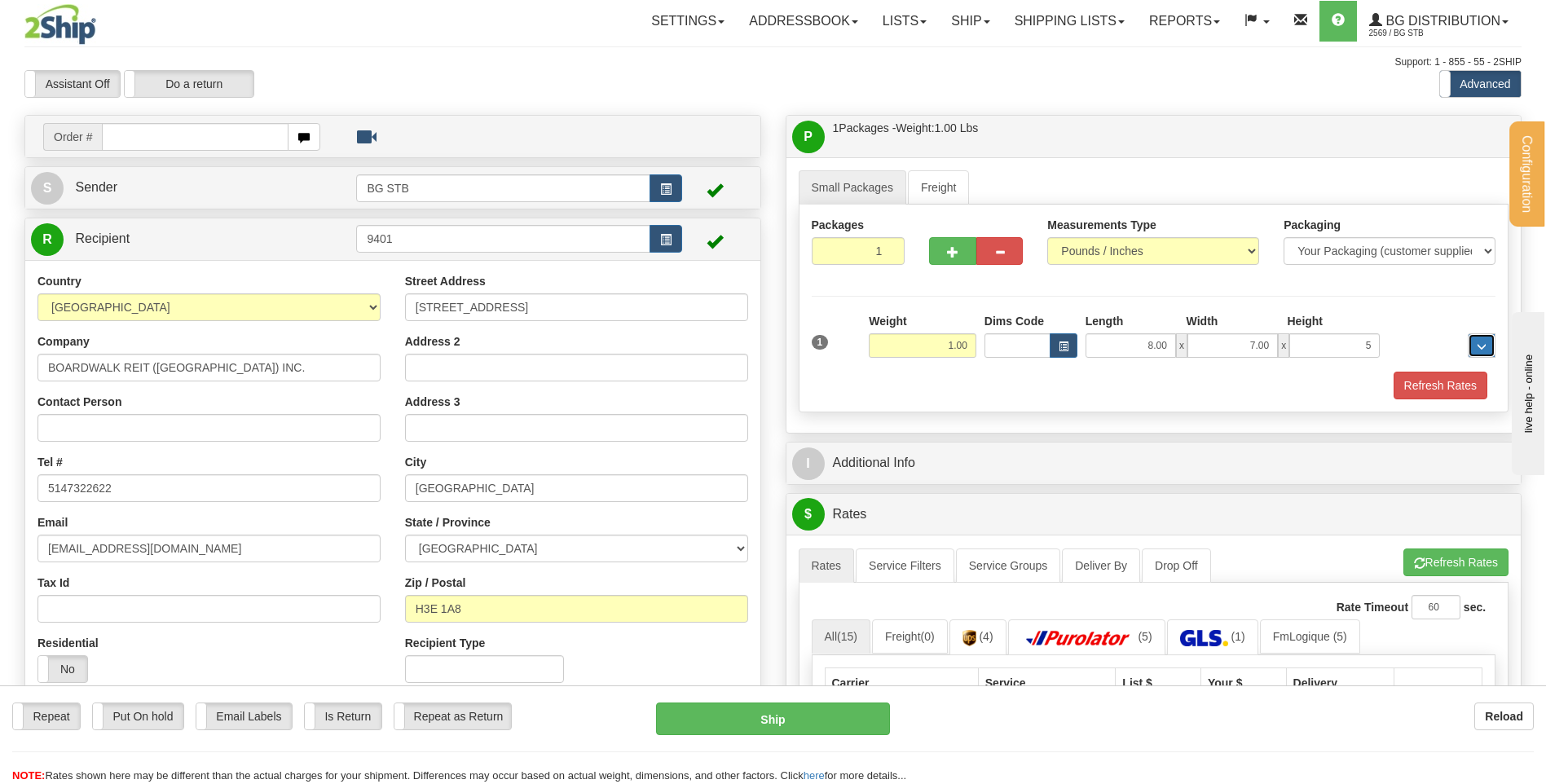
type input "5.00"
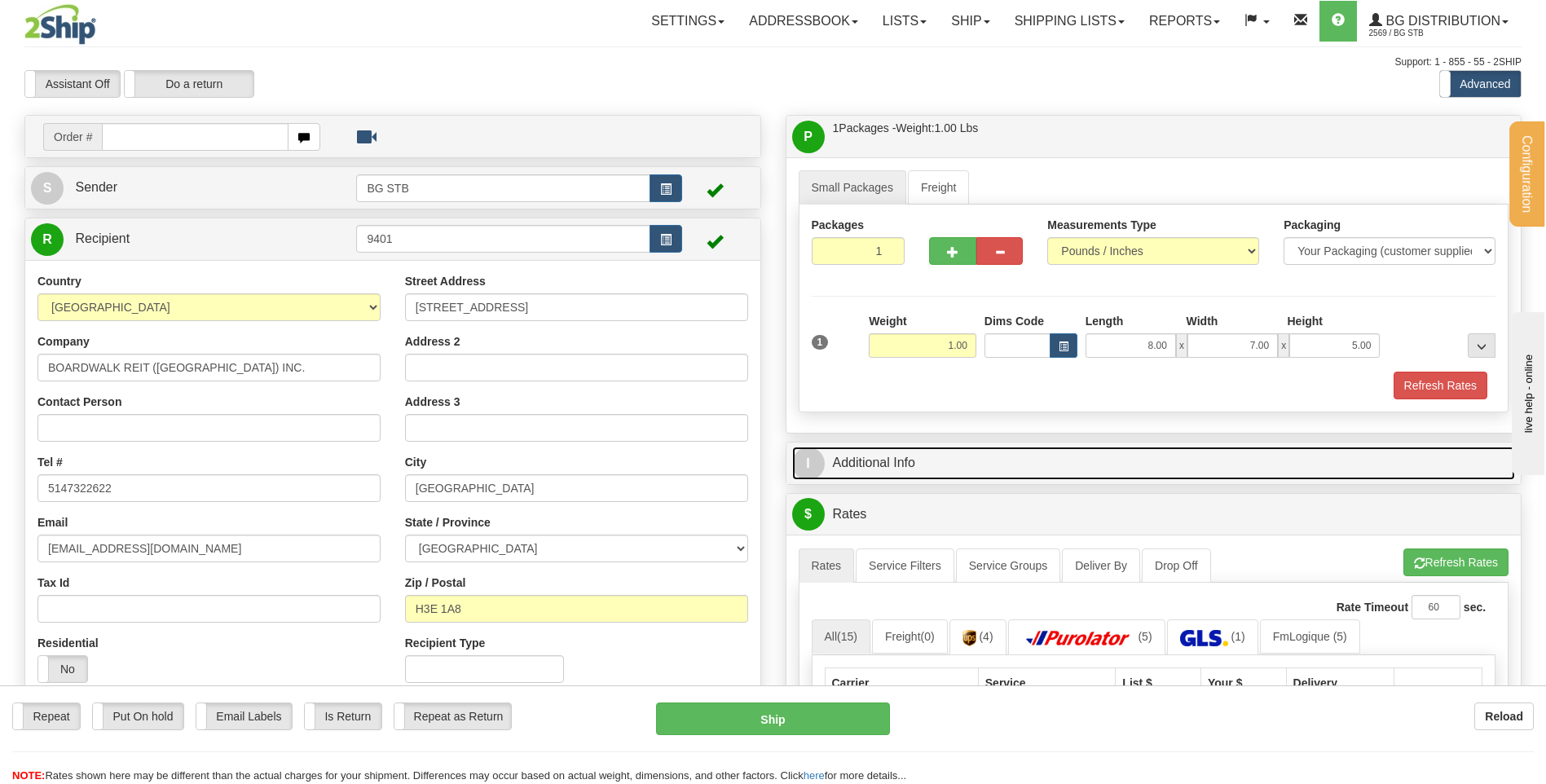
click at [958, 452] on link "I Additional Info" at bounding box center [1154, 463] width 724 height 33
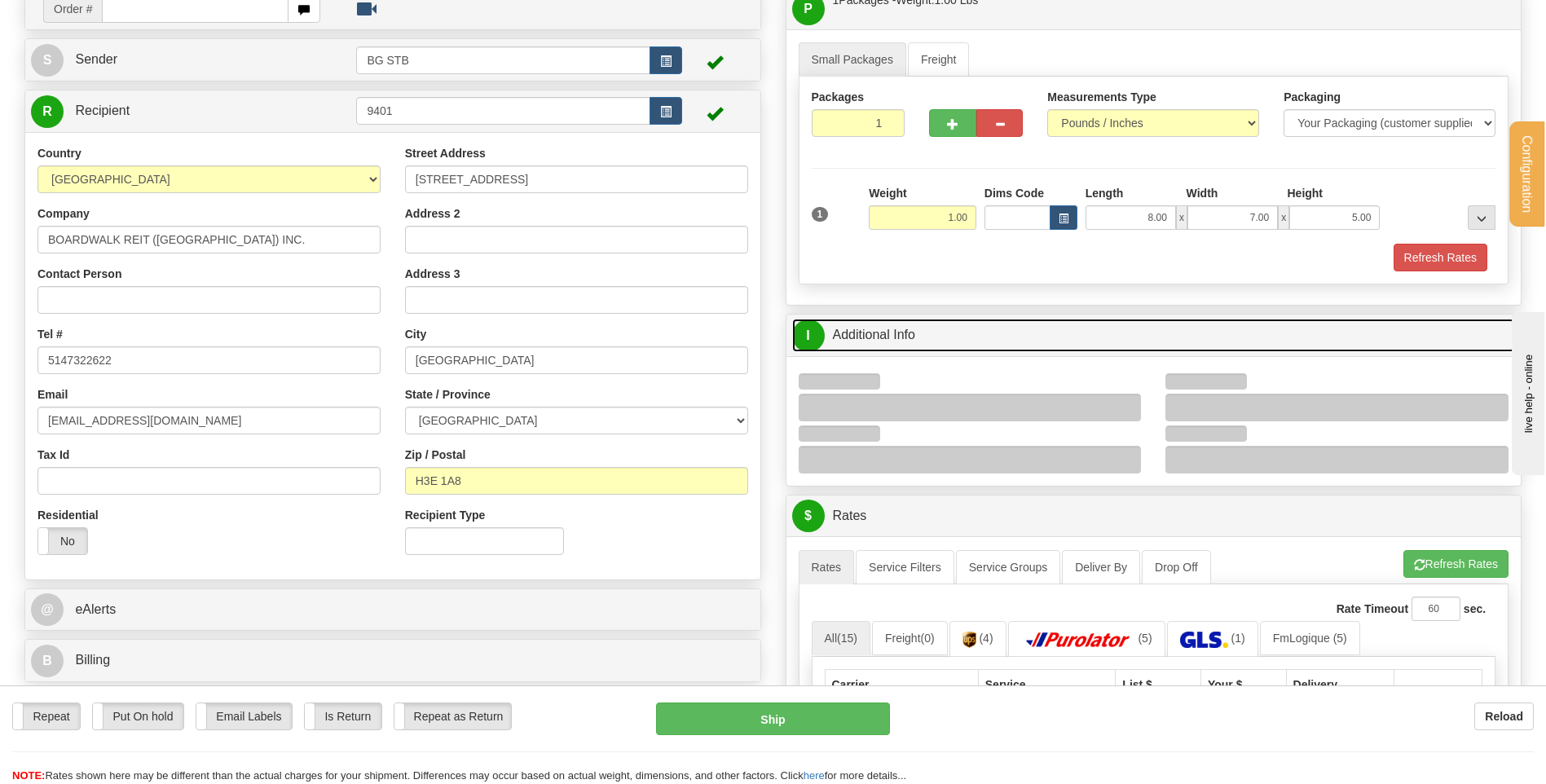
scroll to position [163, 0]
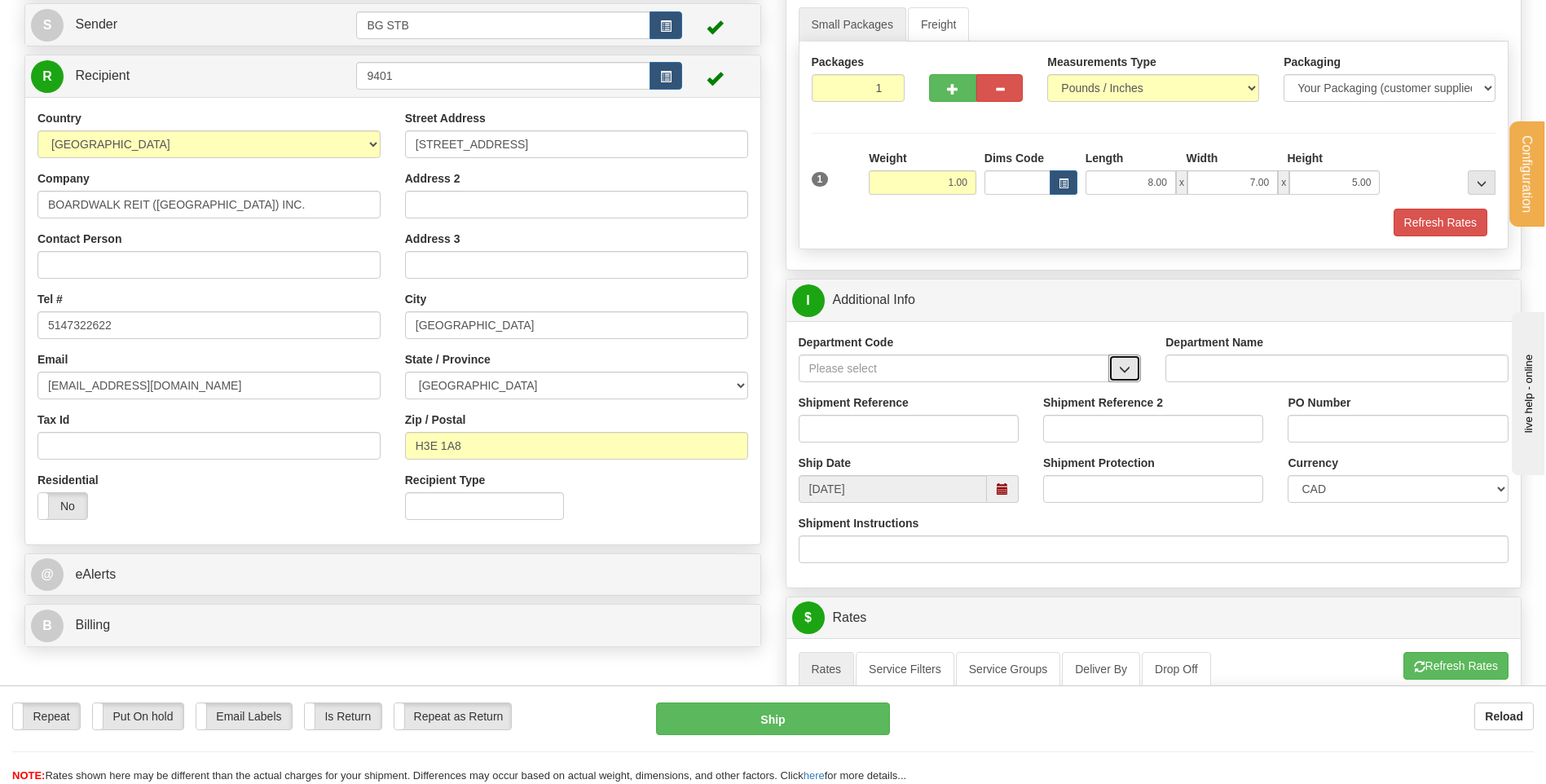
click at [1113, 374] on button "button" at bounding box center [1125, 368] width 33 height 28
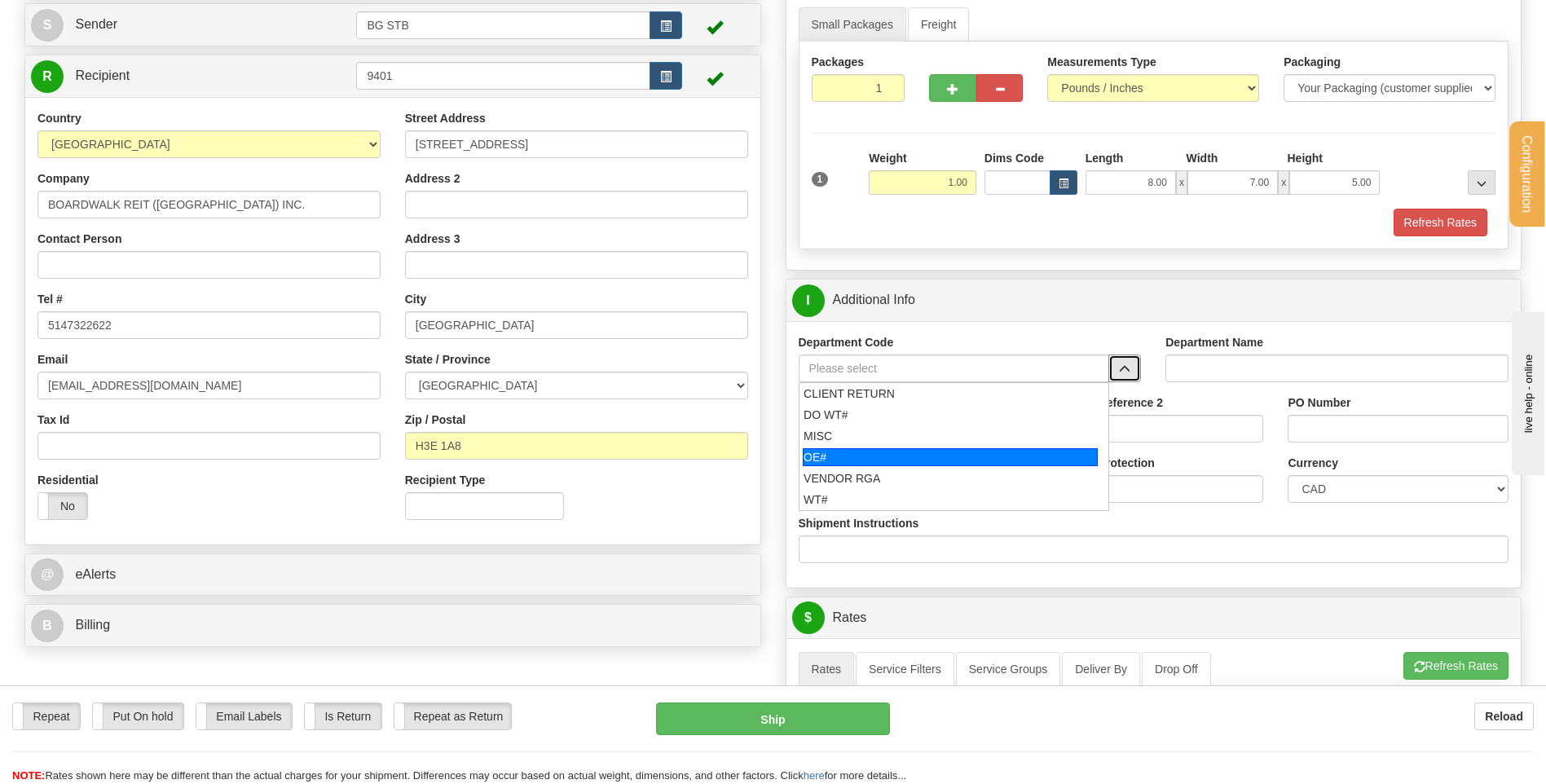
click at [950, 450] on div "OE#" at bounding box center [950, 457] width 295 height 18
type input "OE#"
type input "ORDERS"
click at [947, 431] on input "Shipment Reference" at bounding box center [908, 429] width 220 height 28
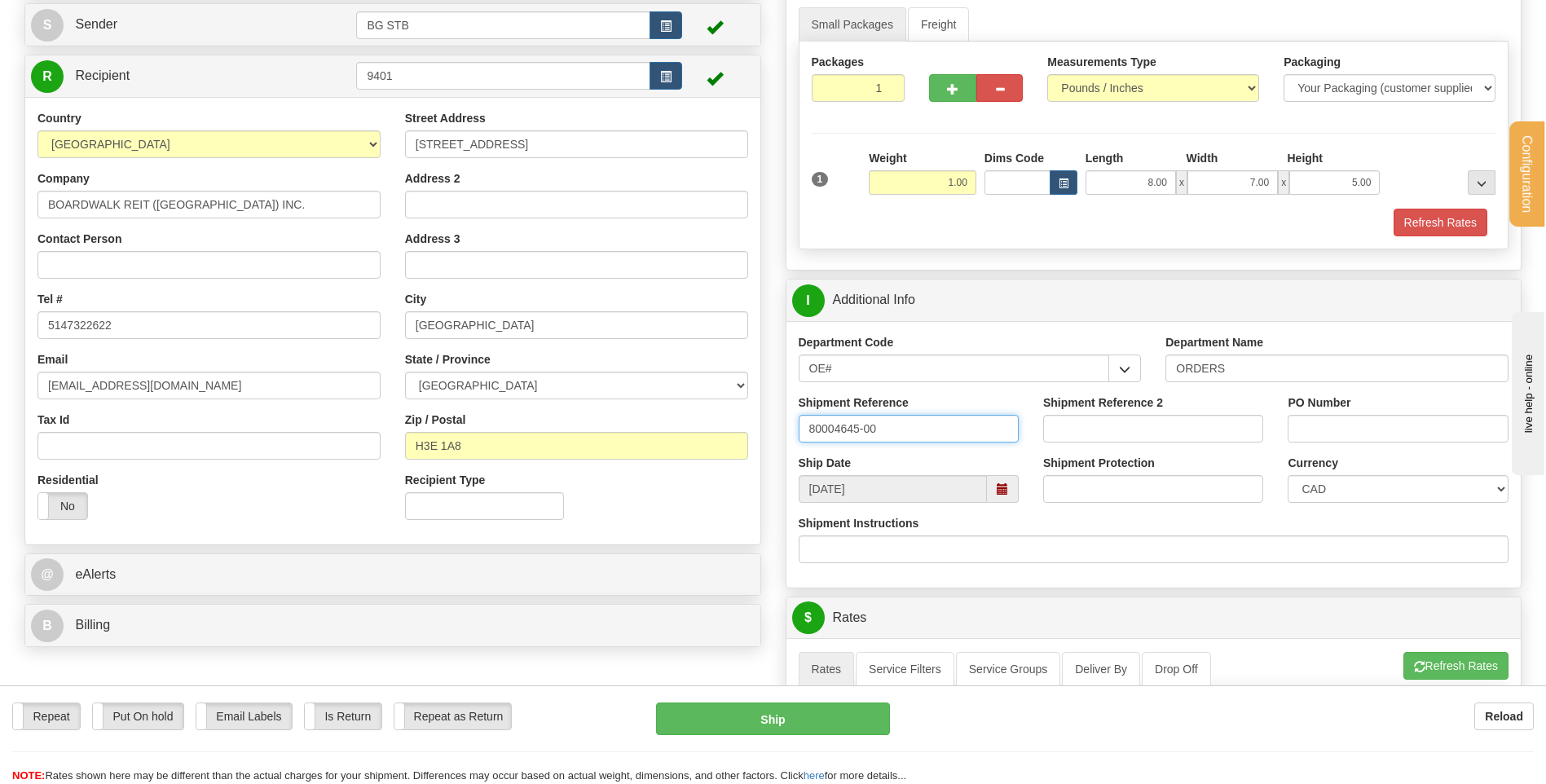
type input "80004645-00"
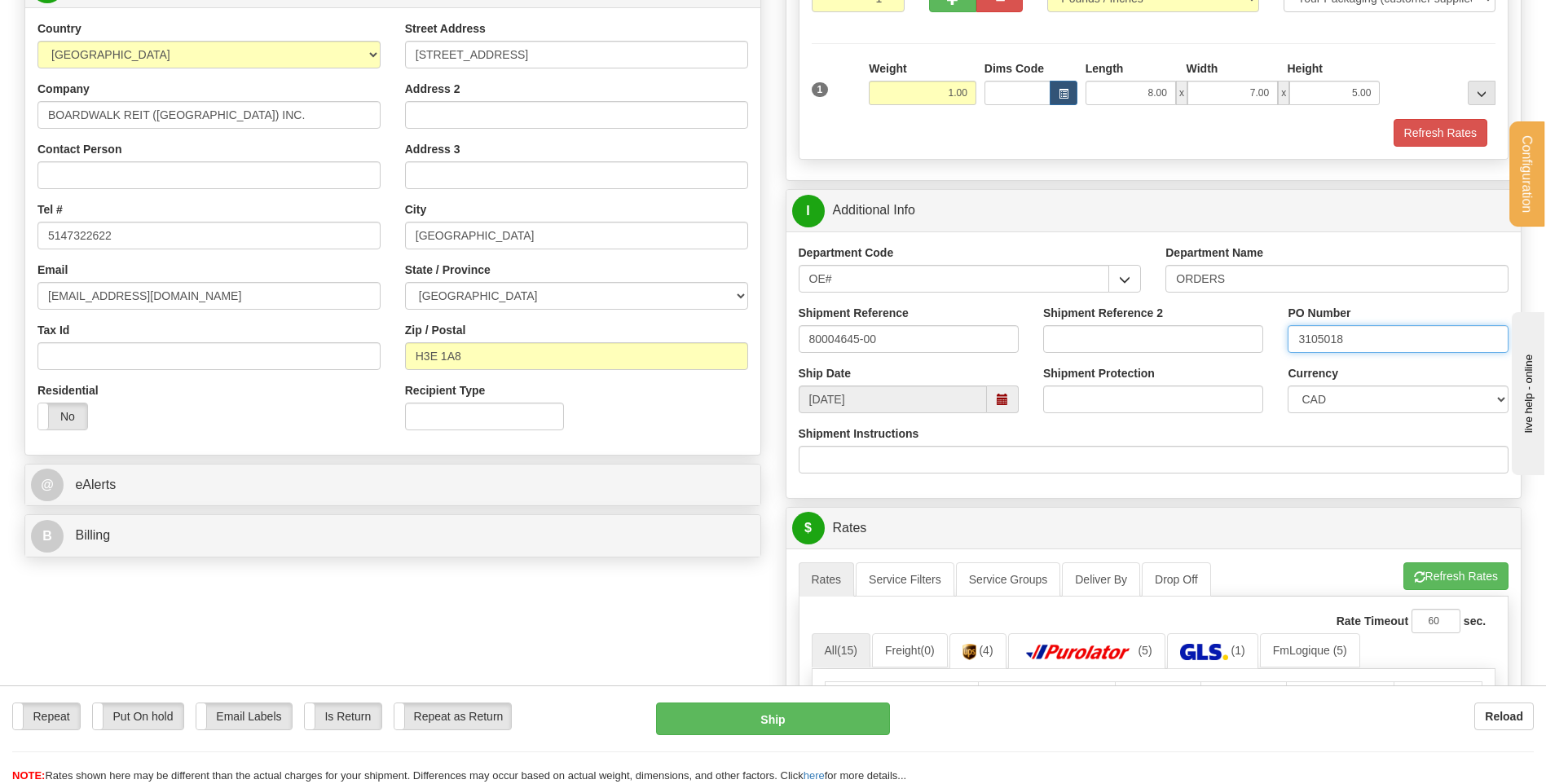
scroll to position [408, 0]
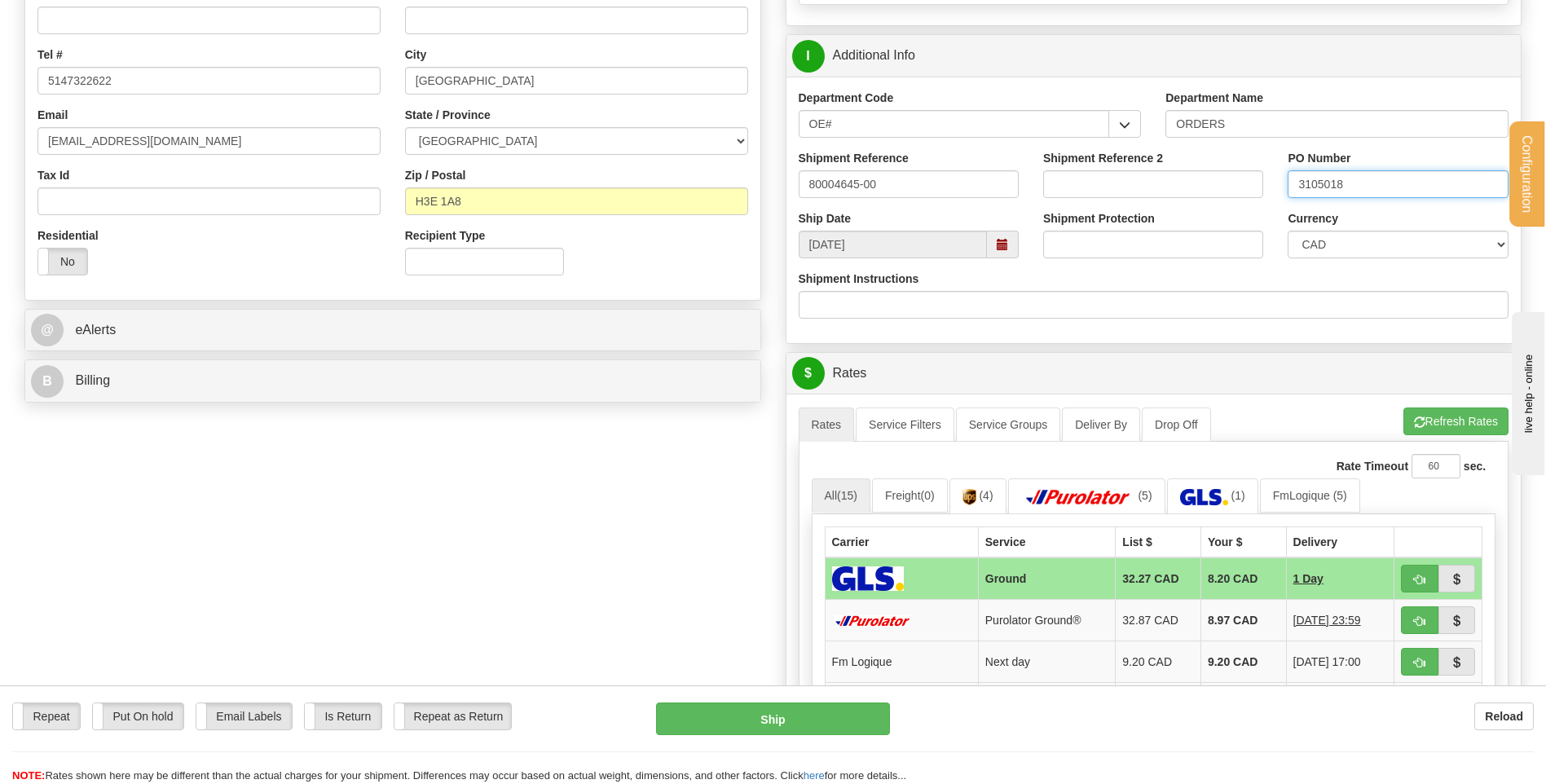
type input "3105018"
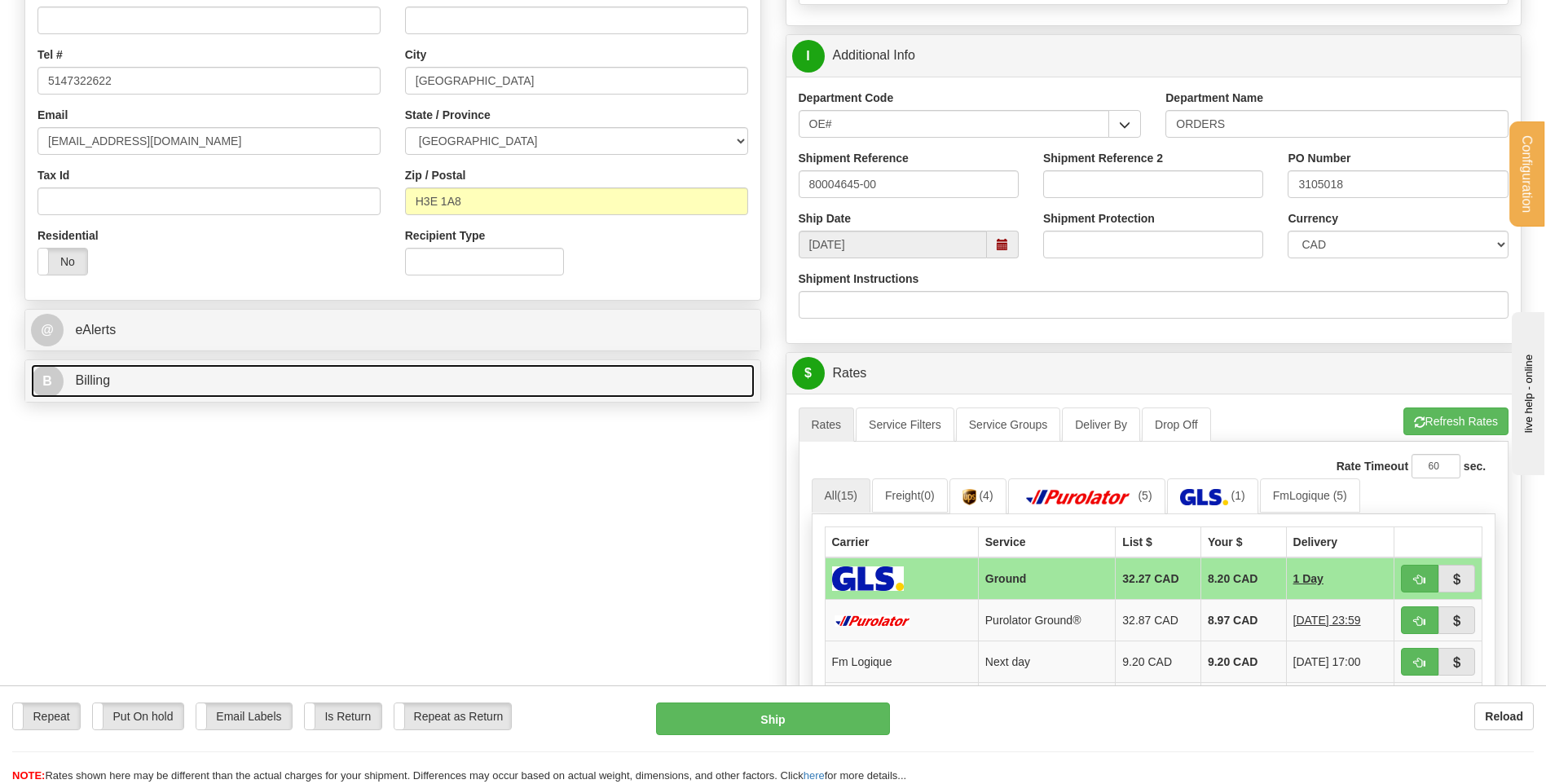
click at [282, 378] on link "B Billing" at bounding box center [393, 381] width 724 height 33
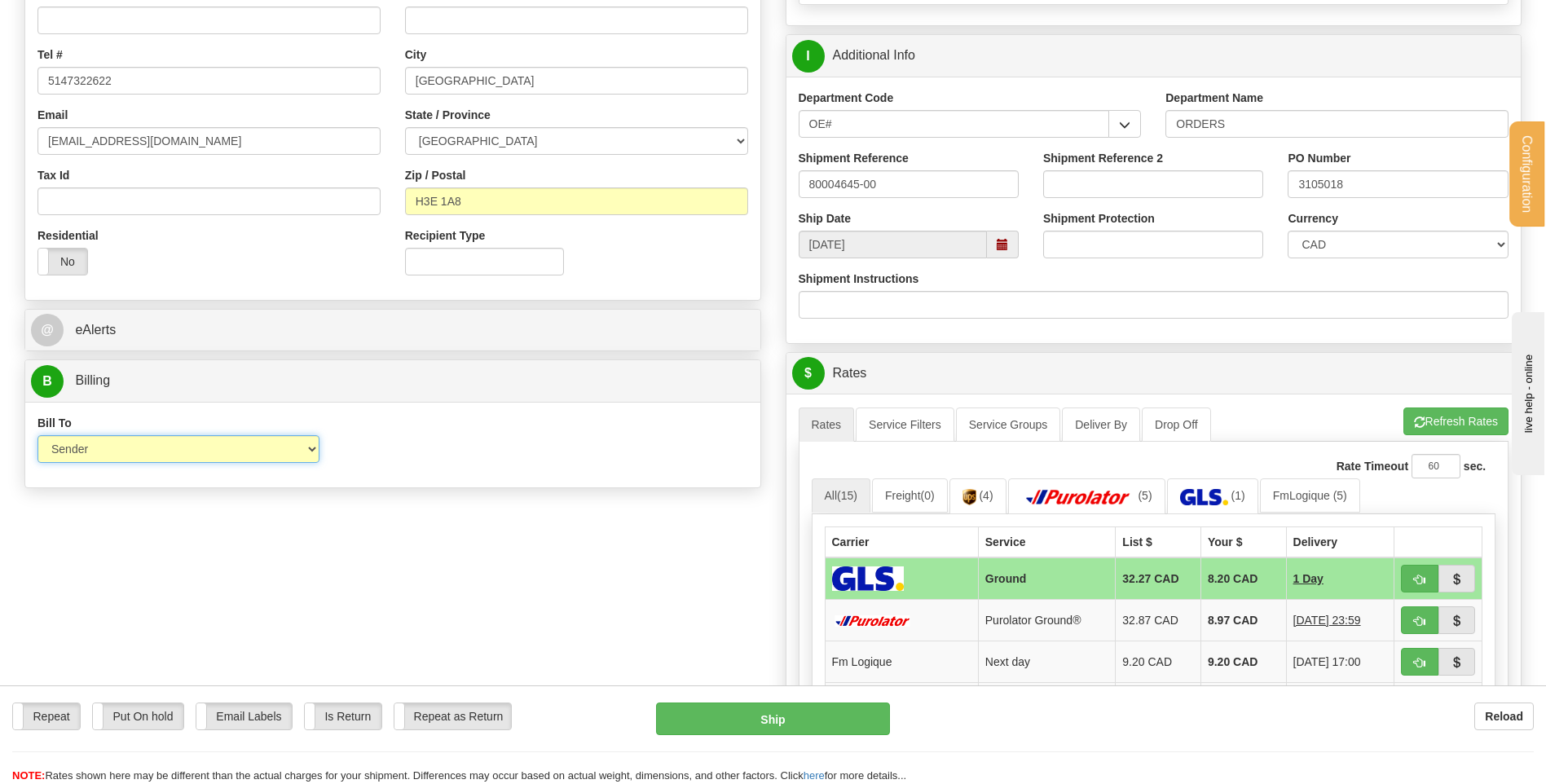
click at [314, 446] on select "Sender Recipient Third Party Collect" at bounding box center [178, 449] width 282 height 28
select select "2"
click at [38, 435] on select "Sender Recipient Third Party Collect" at bounding box center [178, 449] width 282 height 28
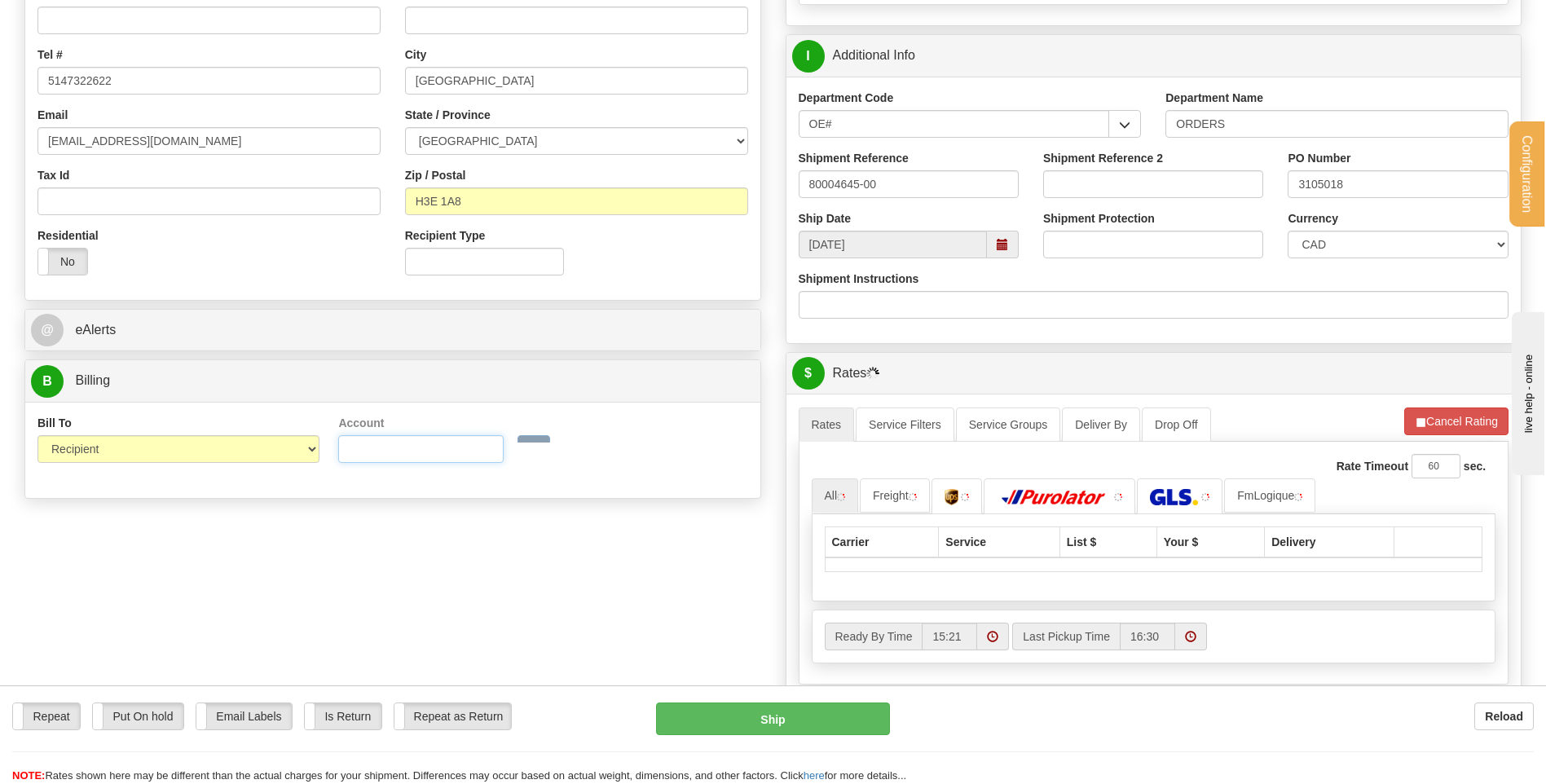
click at [416, 451] on input "Account" at bounding box center [421, 449] width 166 height 28
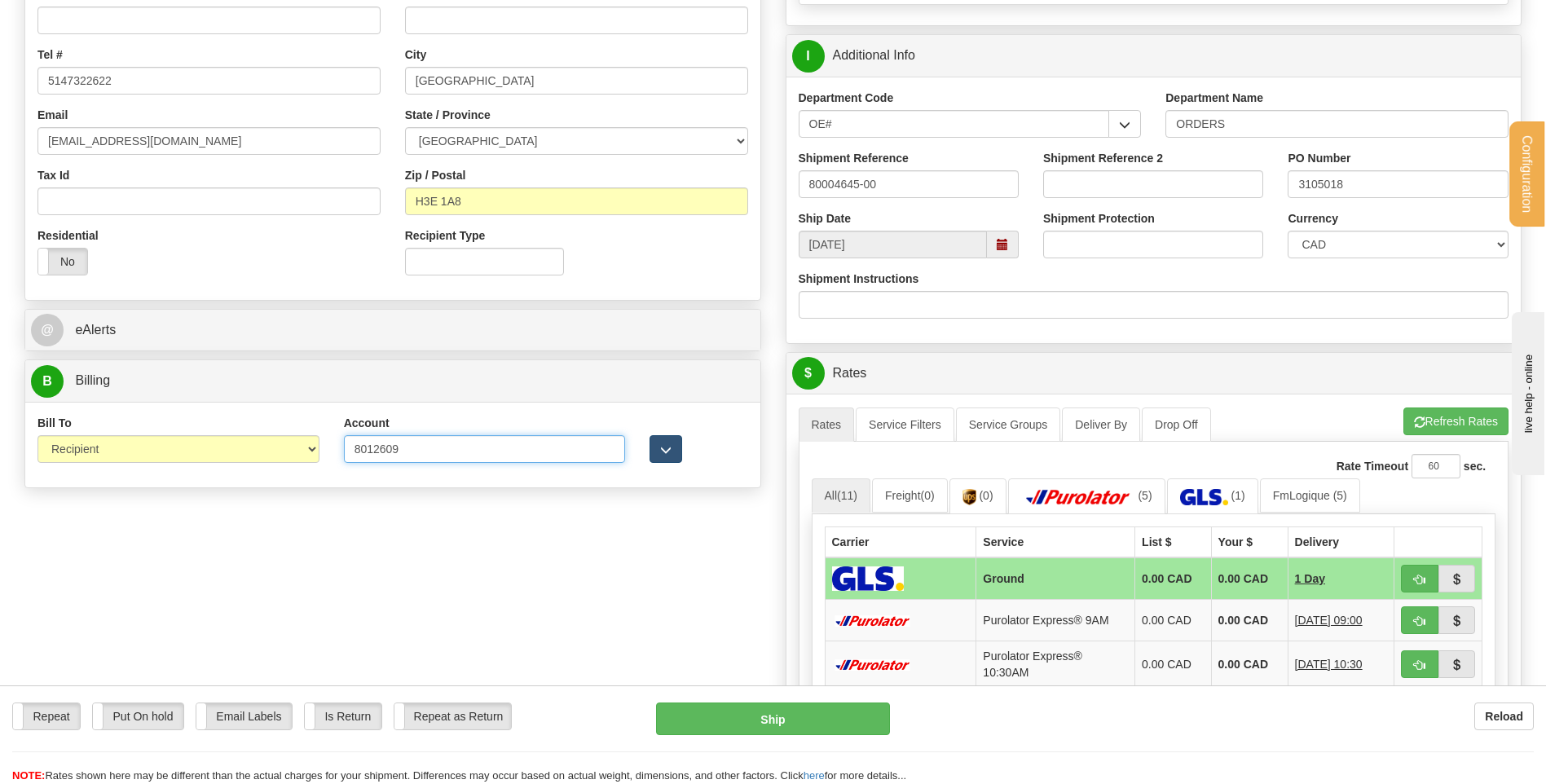
type input "8012609"
click at [659, 454] on button "button" at bounding box center [666, 449] width 33 height 28
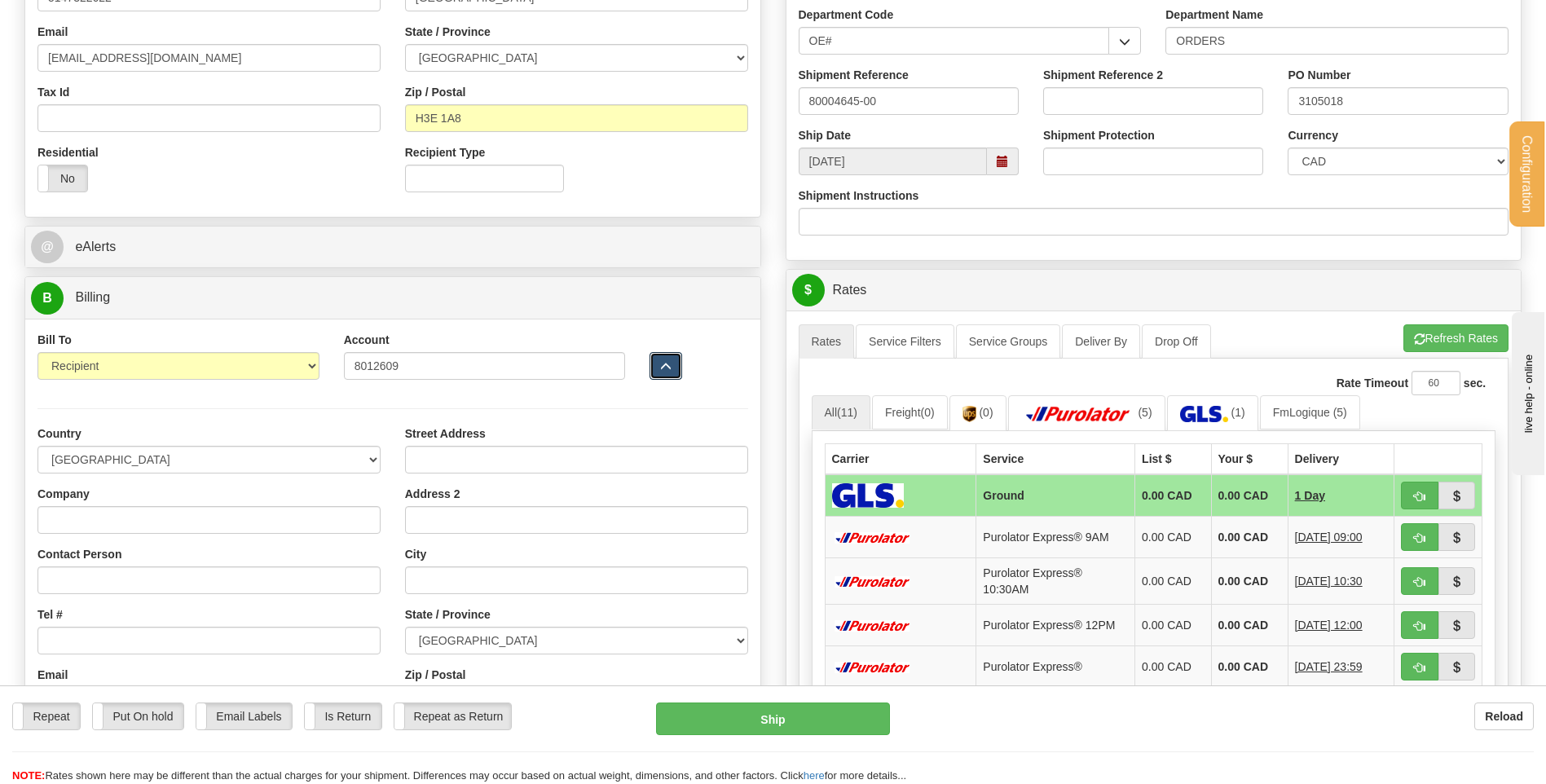
scroll to position [571, 0]
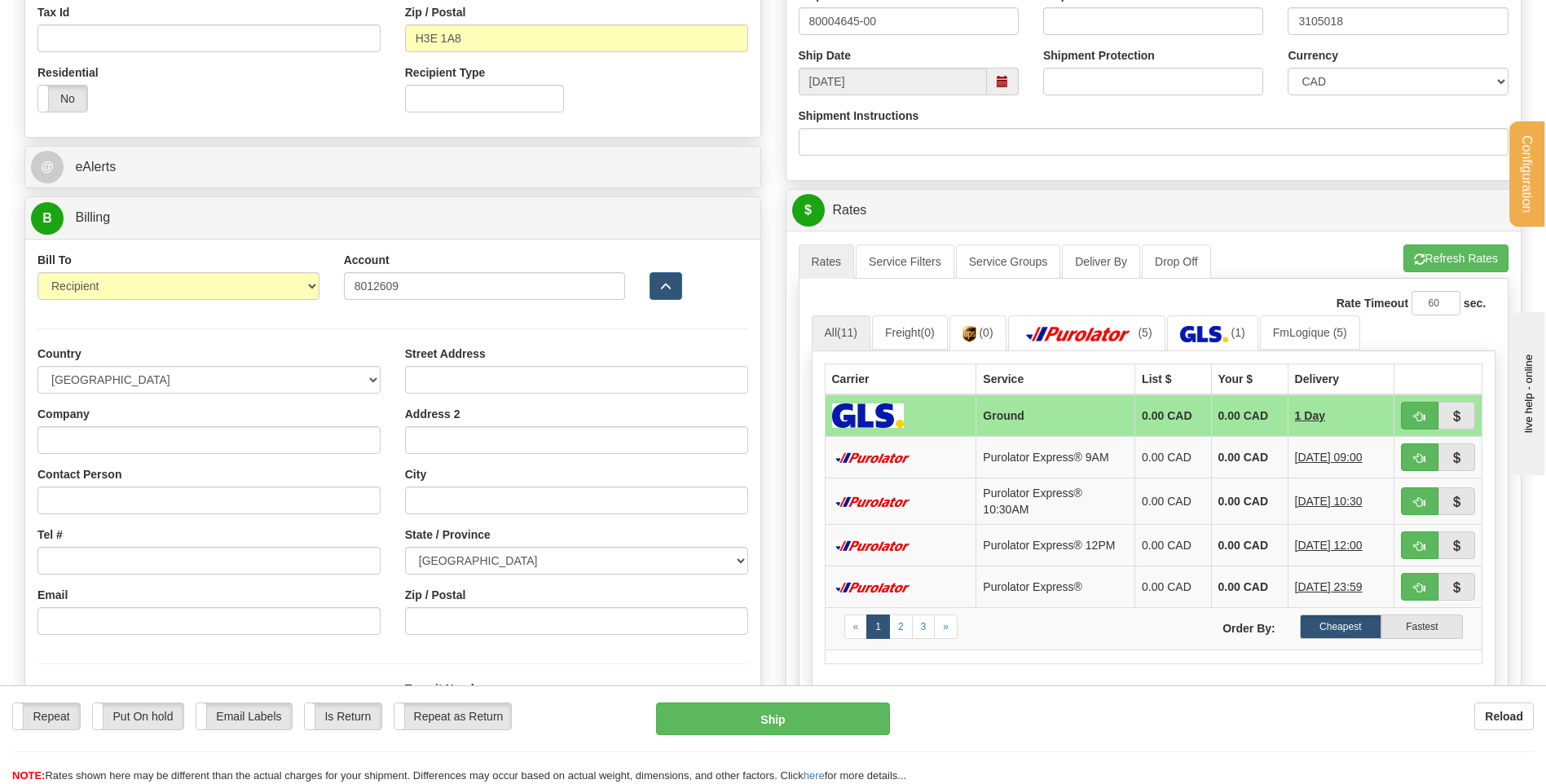
click at [160, 425] on div "Company" at bounding box center [209, 430] width 343 height 48
click at [159, 436] on input "Company" at bounding box center [209, 440] width 343 height 28
type input "V"
type input "BOARDWALK REIT ([GEOGRAPHIC_DATA]) INC."
type input "RECEPTION"
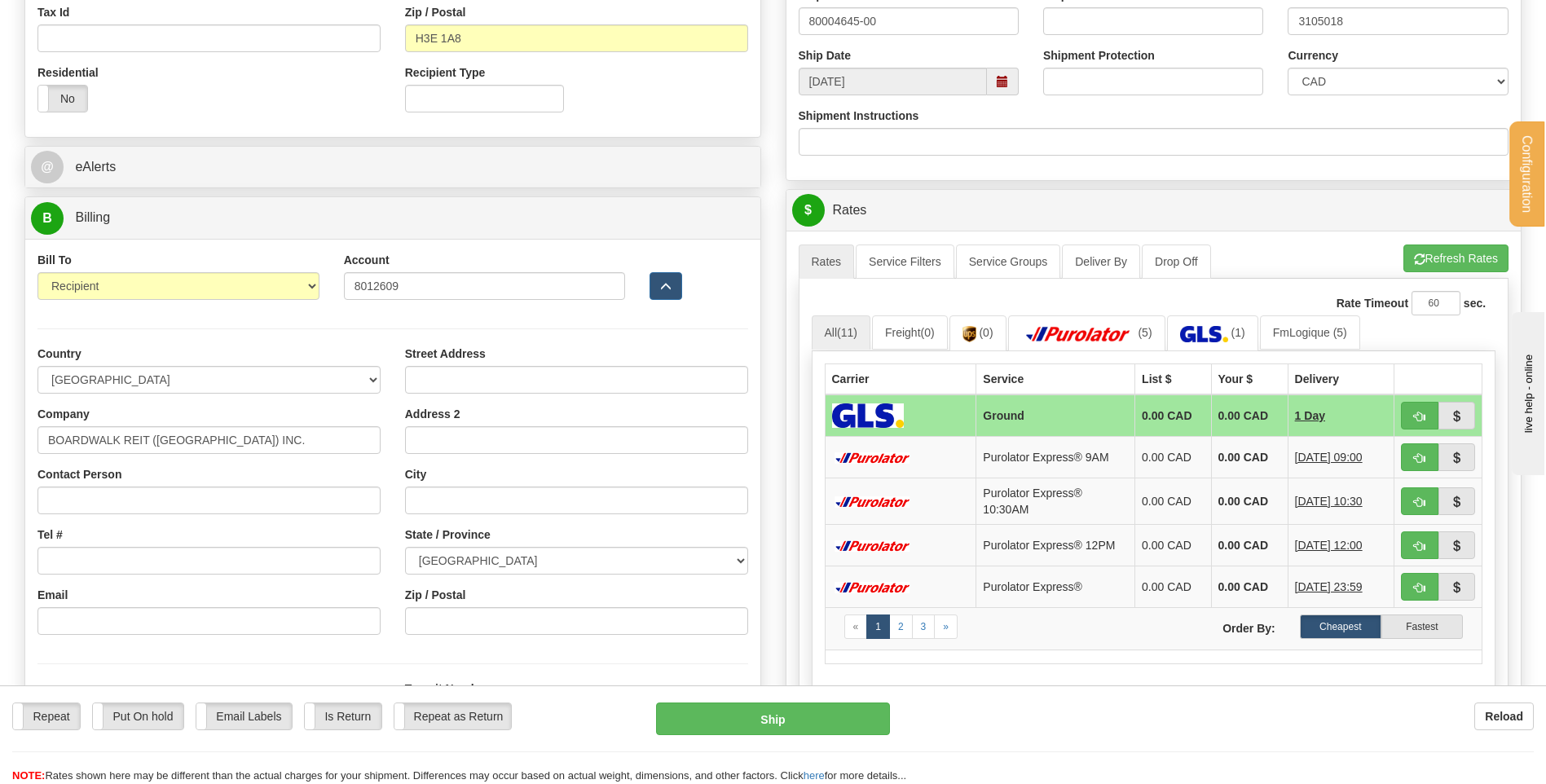
type input "RECEPTION"
type input "[EMAIL_ADDRESS][DOMAIN_NAME]"
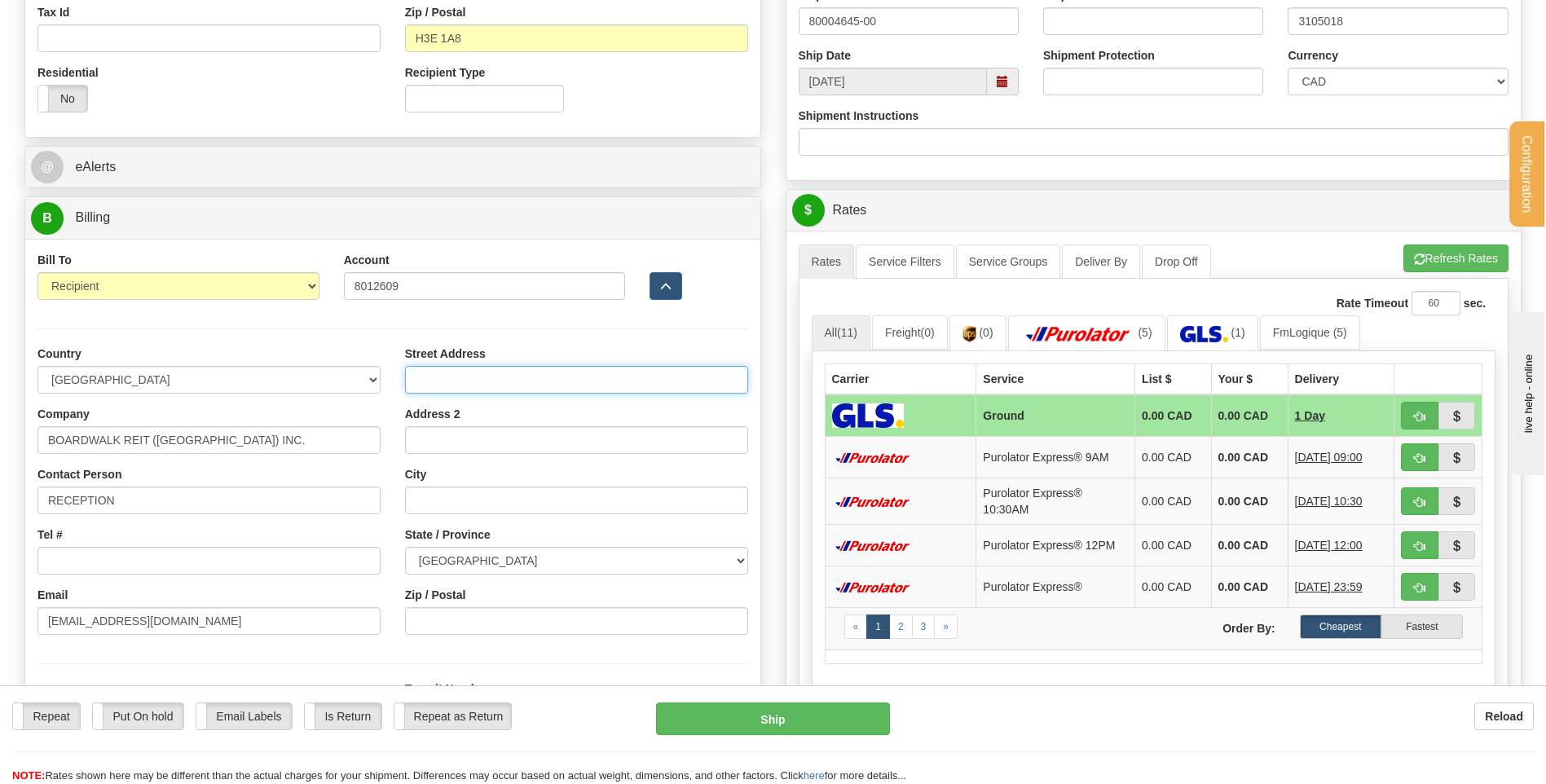
type input "[STREET_ADDRESS]"
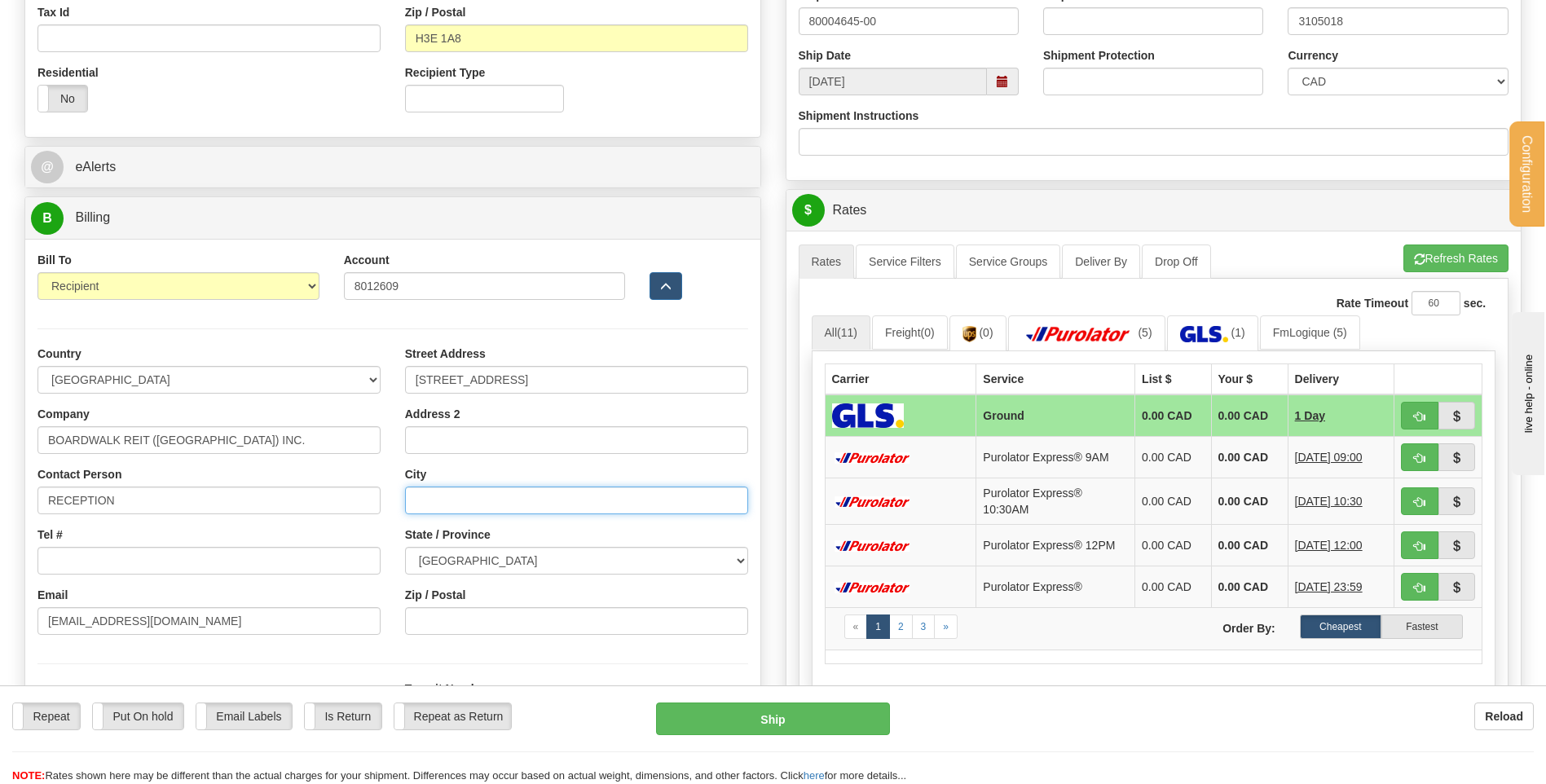
type input "[GEOGRAPHIC_DATA]"
select select "QC"
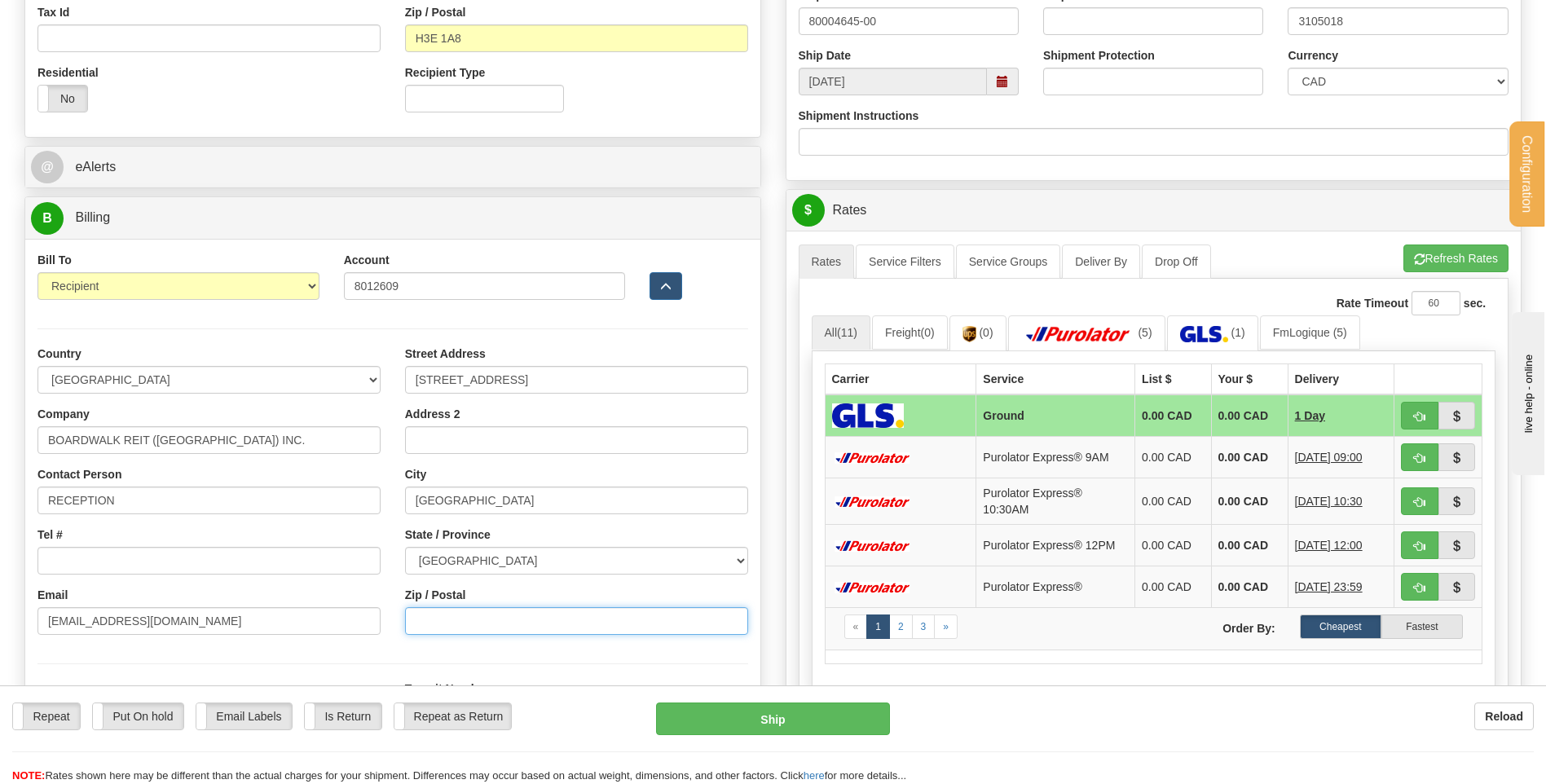
type input "H3E 1A8"
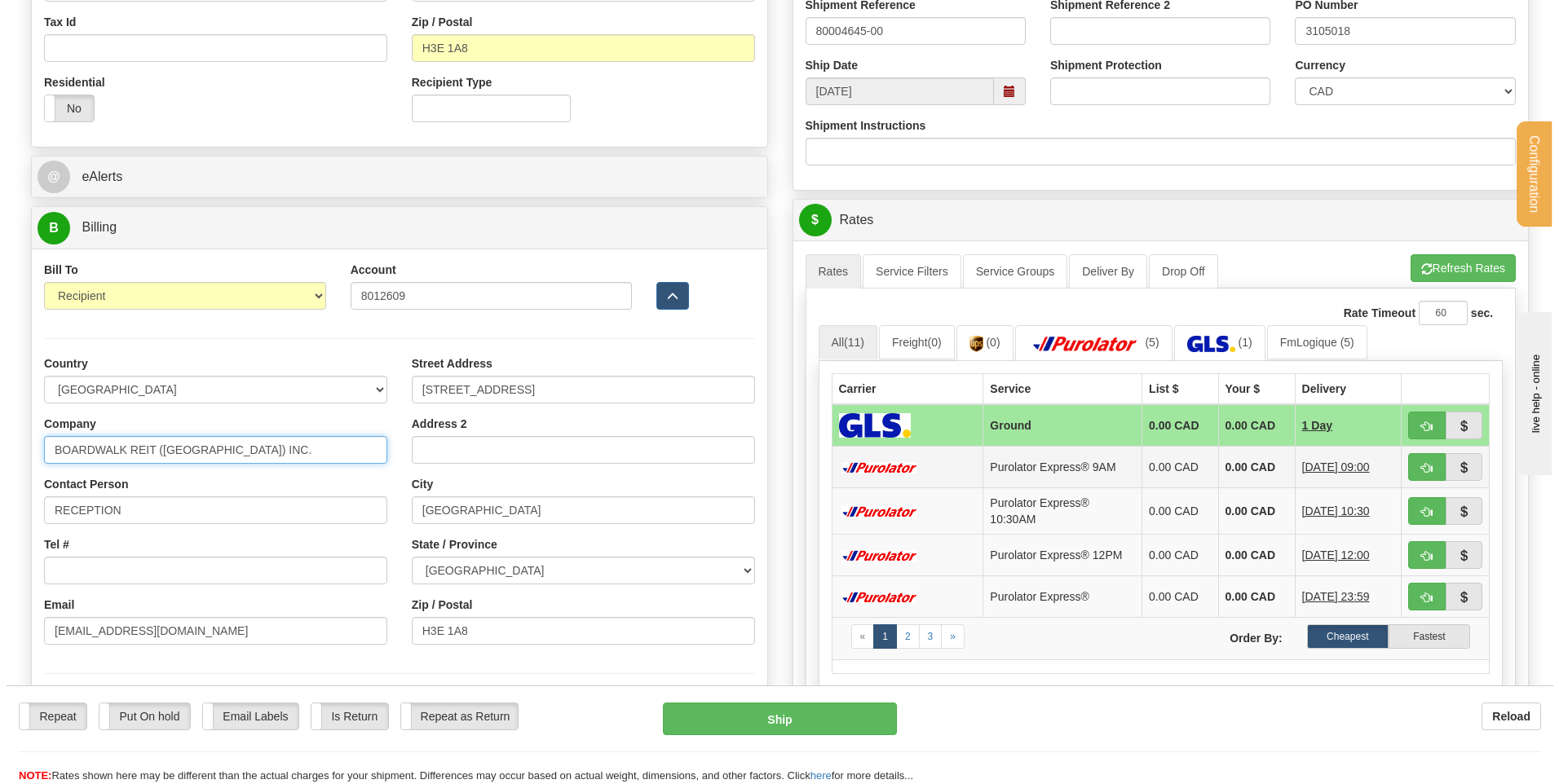
scroll to position [652, 0]
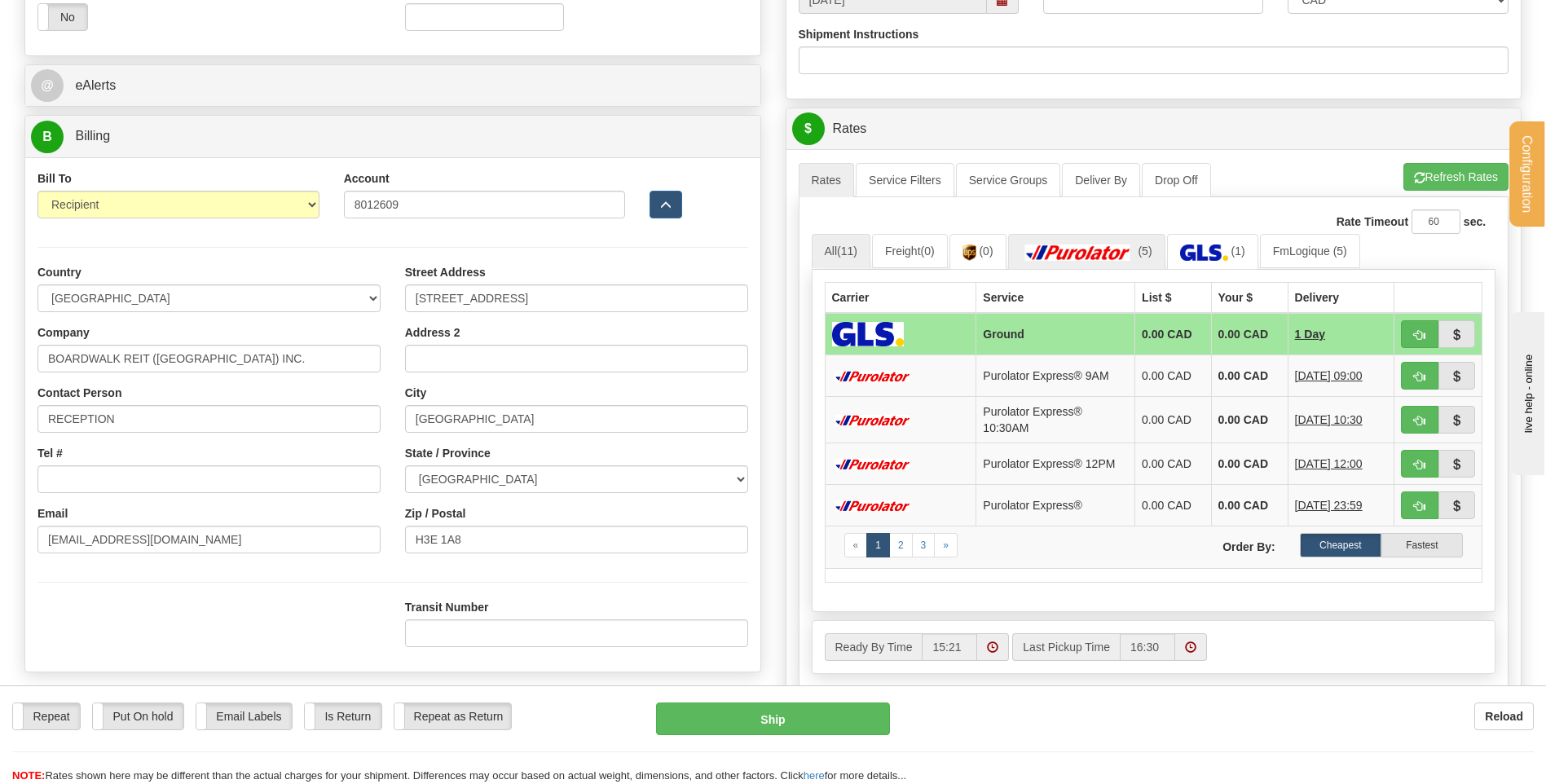
drag, startPoint x: 1114, startPoint y: 223, endPoint x: 1114, endPoint y: 240, distance: 17.0
click at [1114, 223] on div "Rate Timeout 60 sec." at bounding box center [1154, 221] width 684 height 24
click at [1114, 243] on link "(5)" at bounding box center [1087, 251] width 158 height 35
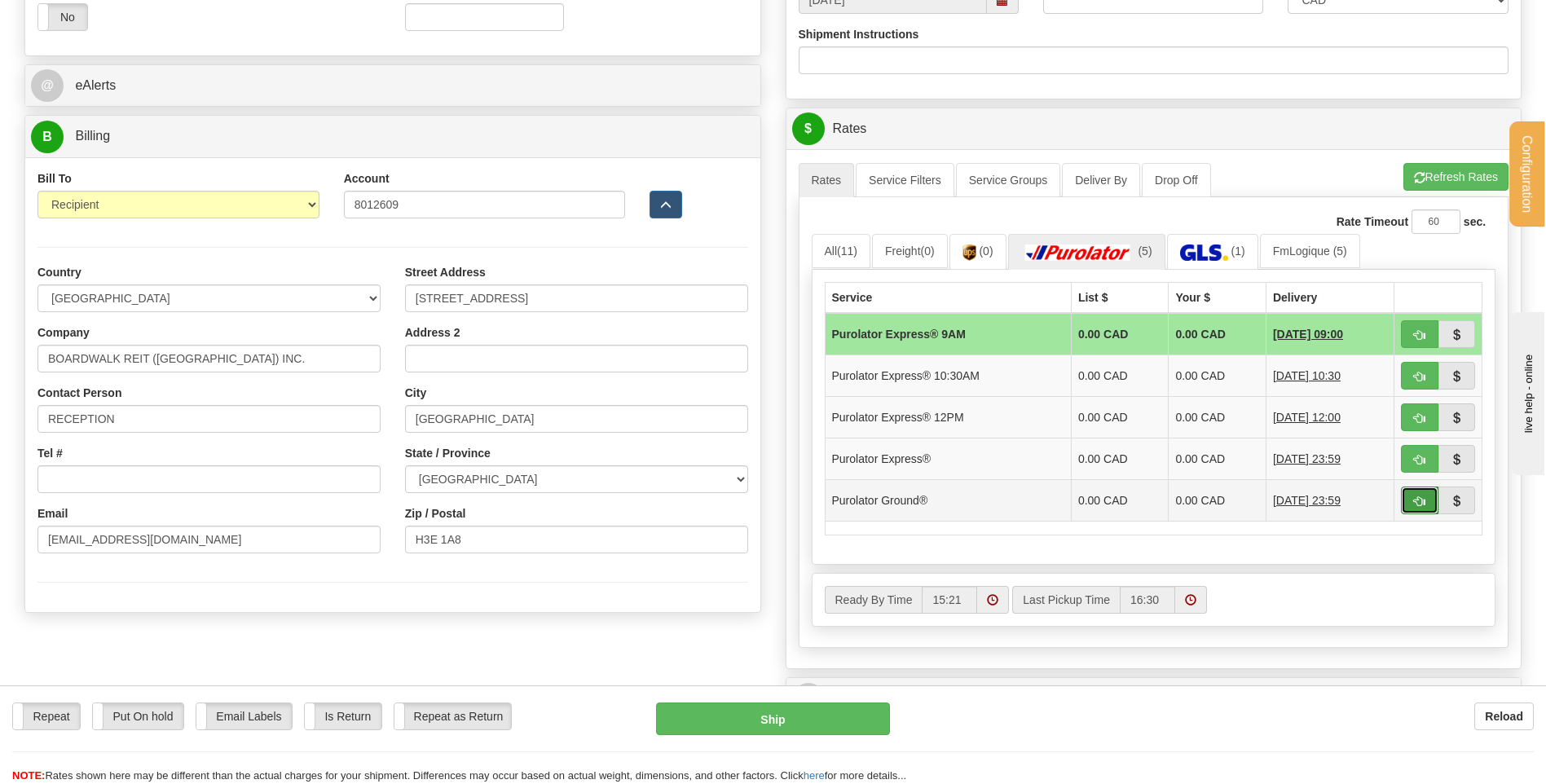
click at [1416, 497] on span "button" at bounding box center [1420, 501] width 11 height 11
type input "260"
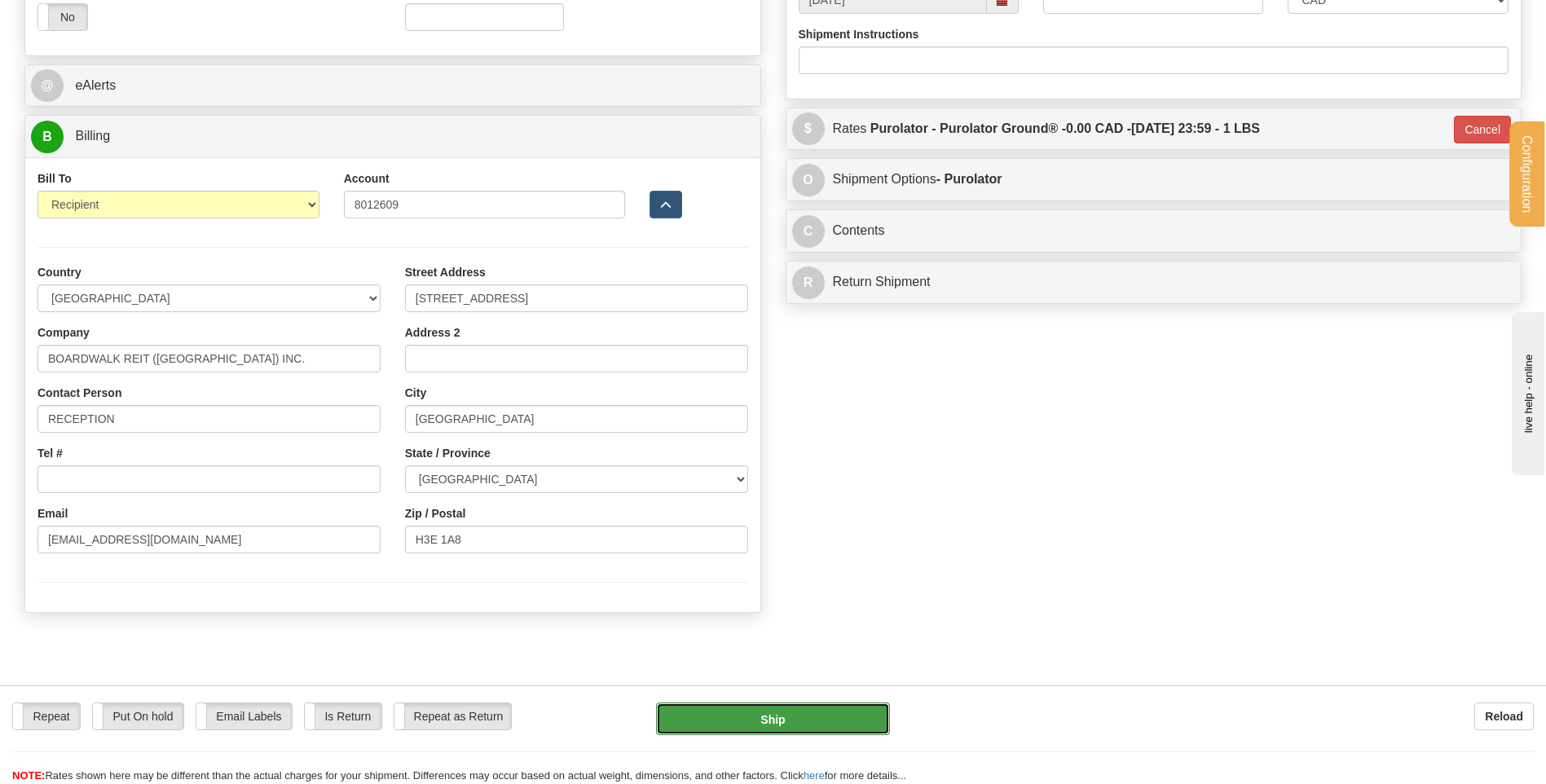
click at [841, 713] on button "Ship" at bounding box center [772, 719] width 233 height 33
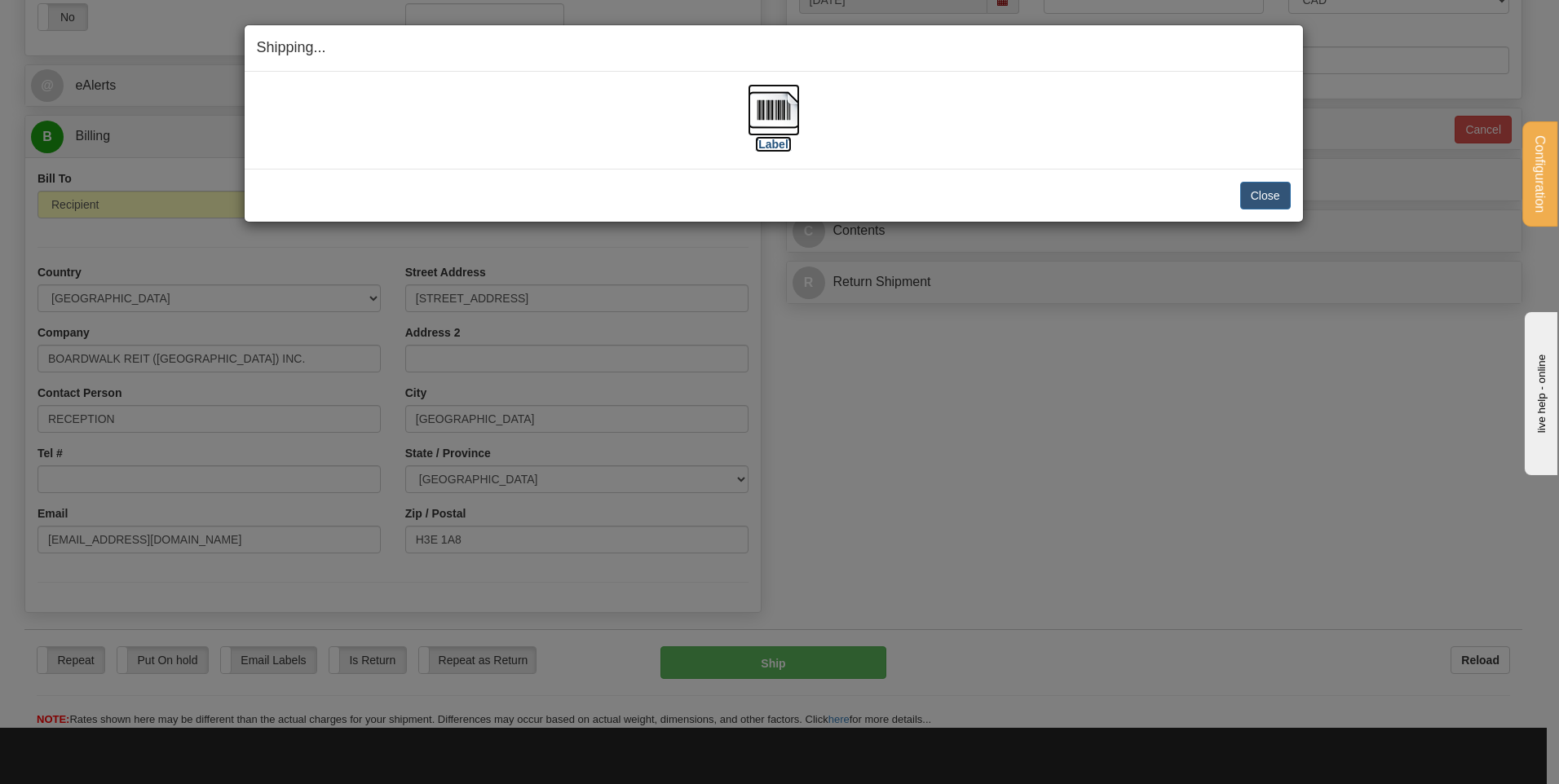
click at [753, 113] on img at bounding box center [774, 110] width 52 height 52
